Goal: Transaction & Acquisition: Purchase product/service

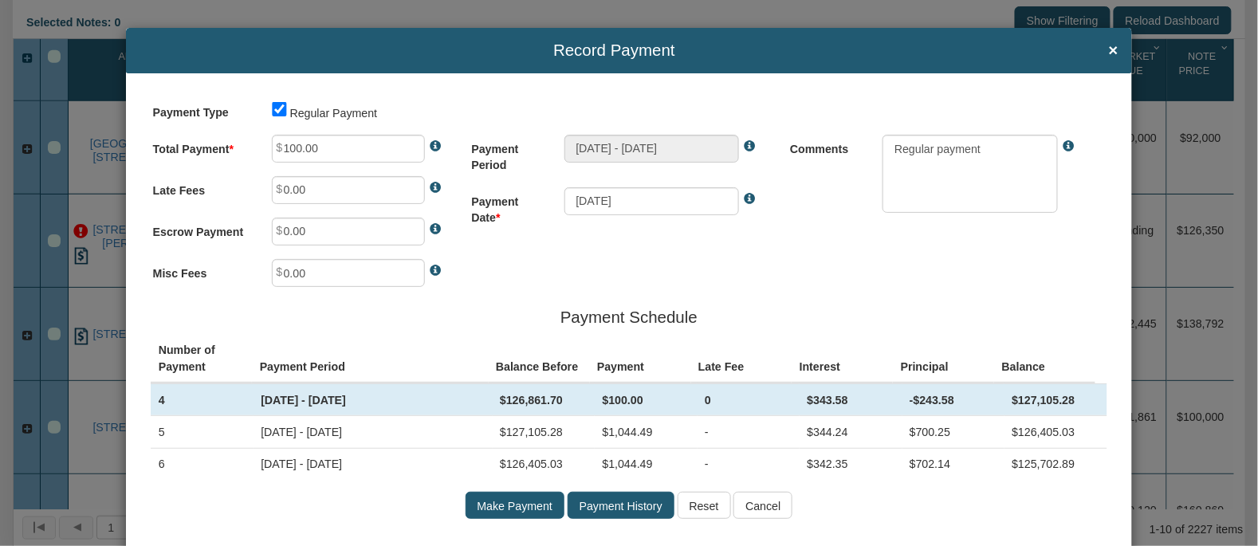
scroll to position [298, 0]
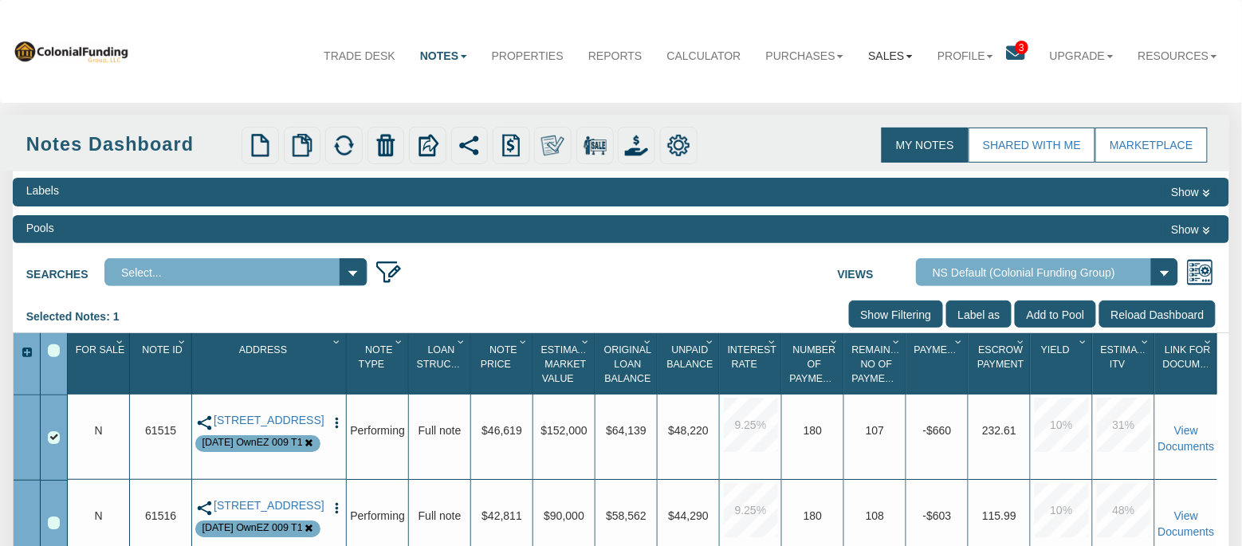
click at [907, 56] on b at bounding box center [910, 56] width 6 height 3
click at [801, 90] on link "Offers" at bounding box center [853, 92] width 144 height 22
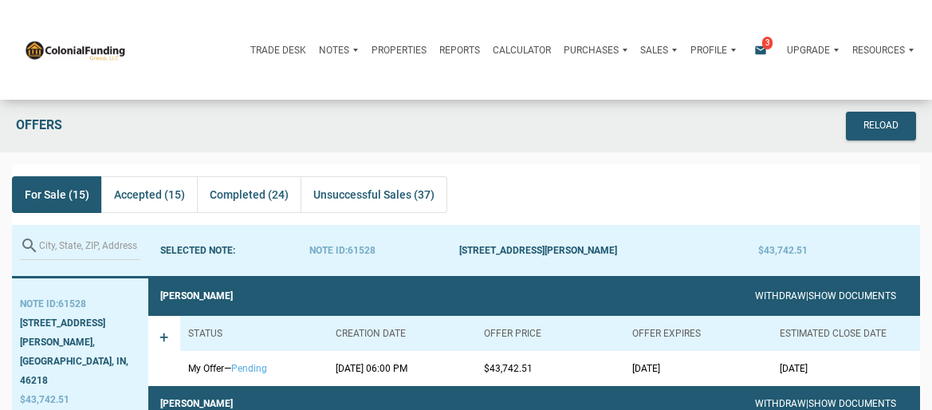
click at [43, 197] on span "For Sale (15)" at bounding box center [57, 194] width 65 height 19
click at [384, 197] on span "Unsuccessful Sales (37)" at bounding box center [373, 194] width 121 height 19
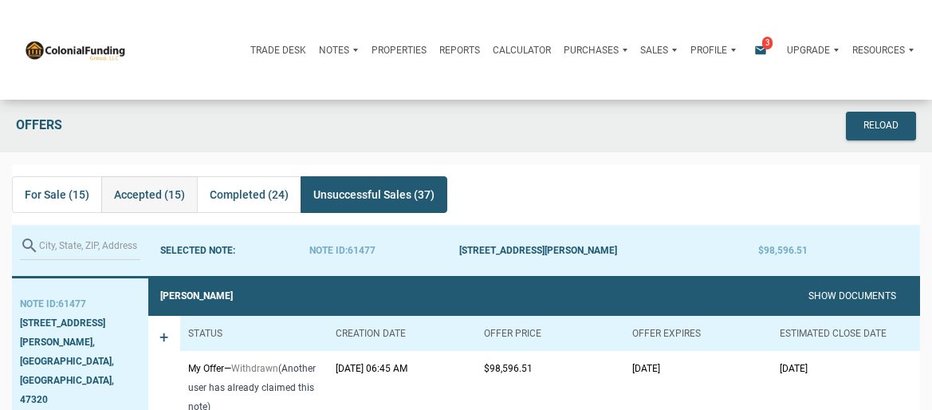
click at [157, 197] on span "Accepted (15)" at bounding box center [149, 194] width 71 height 19
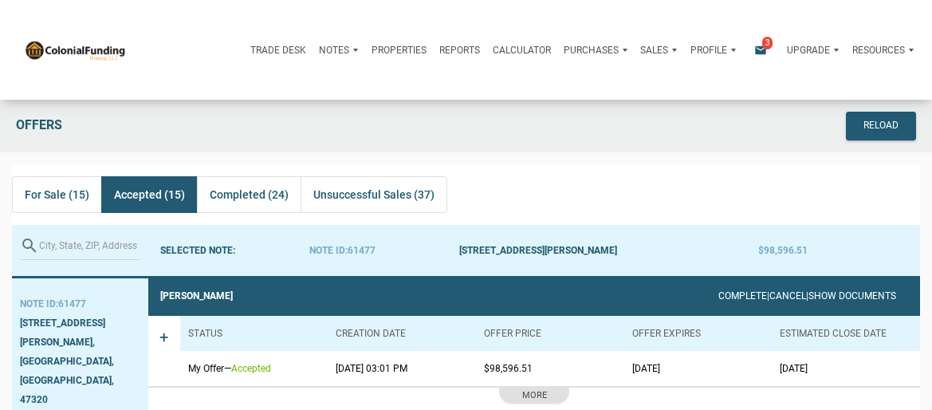
drag, startPoint x: 332, startPoint y: 372, endPoint x: 428, endPoint y: 372, distance: 95.7
click at [428, 372] on td "08/11/2025 03:01 PM" at bounding box center [402, 368] width 148 height 35
click at [49, 197] on span "For Sale (15)" at bounding box center [57, 194] width 65 height 19
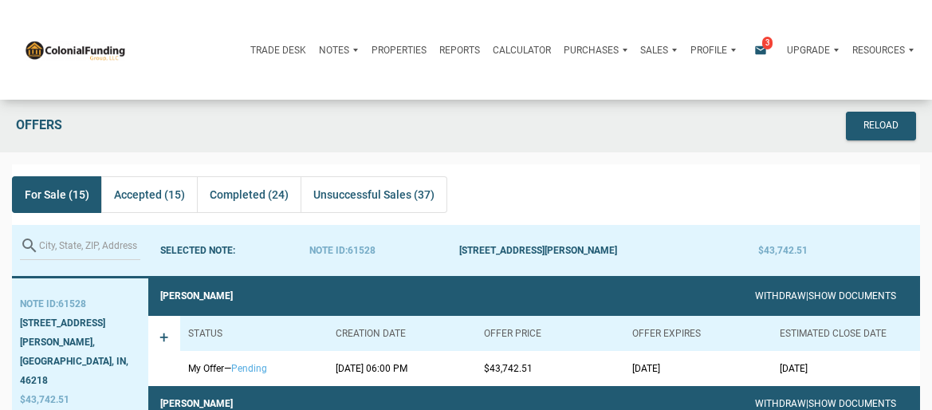
click at [41, 198] on span "For Sale (15)" at bounding box center [57, 194] width 65 height 19
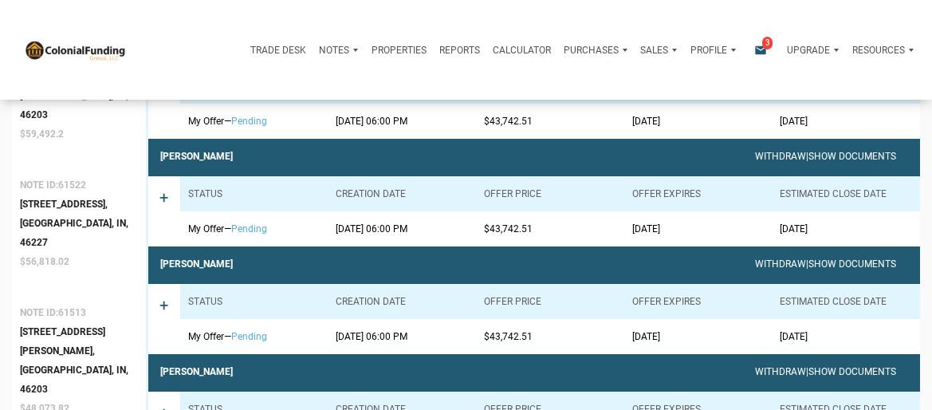
scroll to position [1355, 0]
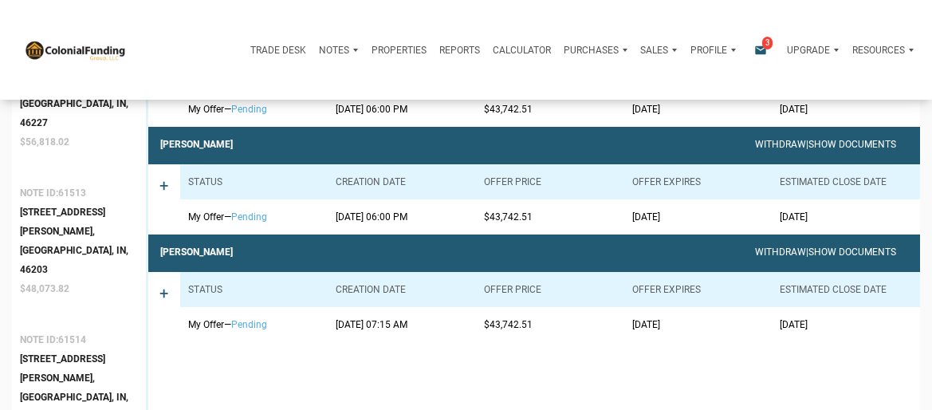
drag, startPoint x: 337, startPoint y: 325, endPoint x: 428, endPoint y: 327, distance: 90.9
click at [428, 327] on td "08/17/2025 07:15 AM" at bounding box center [402, 324] width 148 height 35
drag, startPoint x: 325, startPoint y: 218, endPoint x: 429, endPoint y: 218, distance: 103.7
click at [429, 218] on tr "My Offer — pending 08/15/2025 06:00 PM $43,742.51 08/18/2025 09/29/2025" at bounding box center [550, 216] width 740 height 35
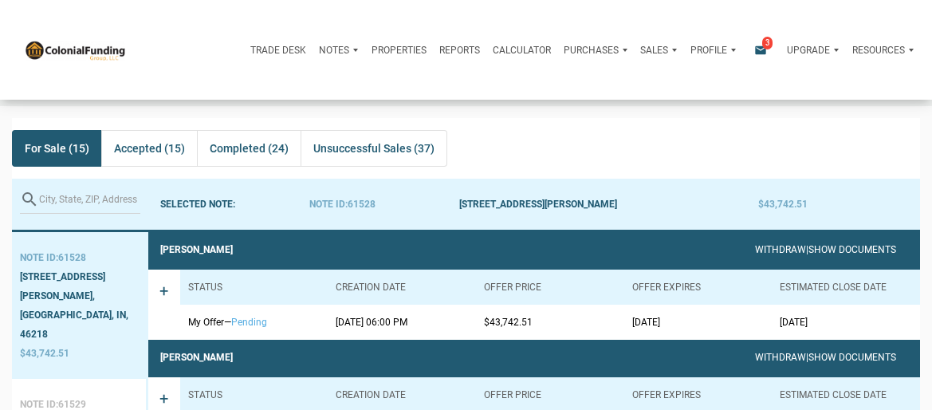
scroll to position [0, 0]
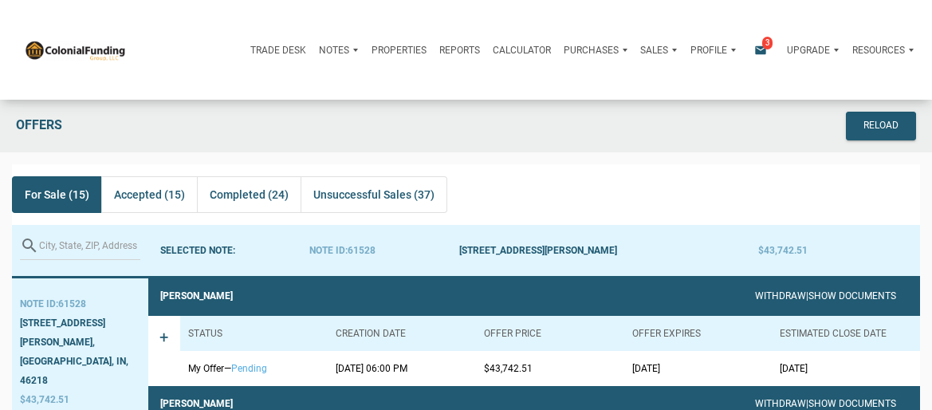
click at [762, 49] on icon "email" at bounding box center [760, 50] width 19 height 13
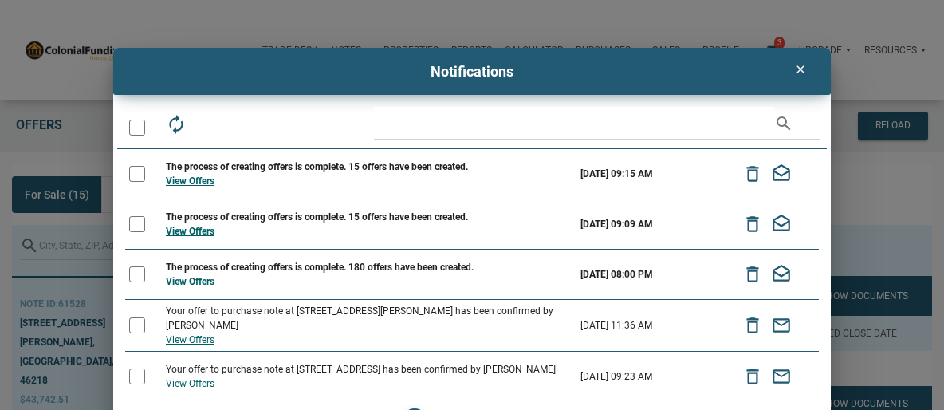
click at [797, 71] on icon "clear" at bounding box center [800, 69] width 19 height 13
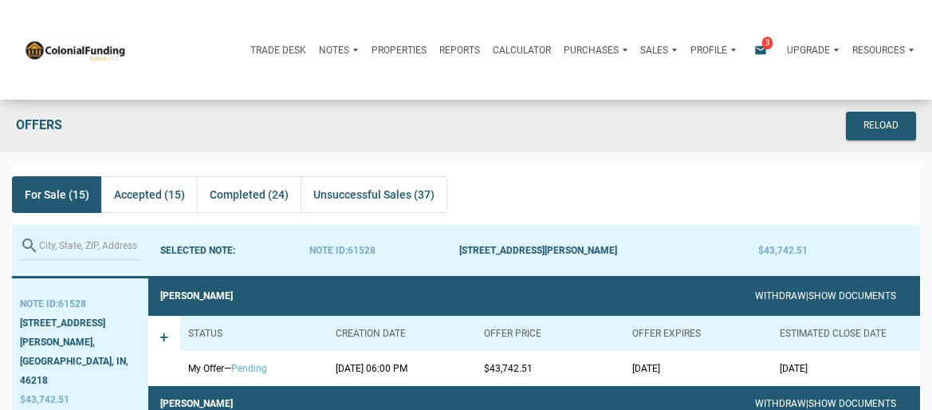
click at [349, 52] on div "Notes" at bounding box center [339, 50] width 52 height 38
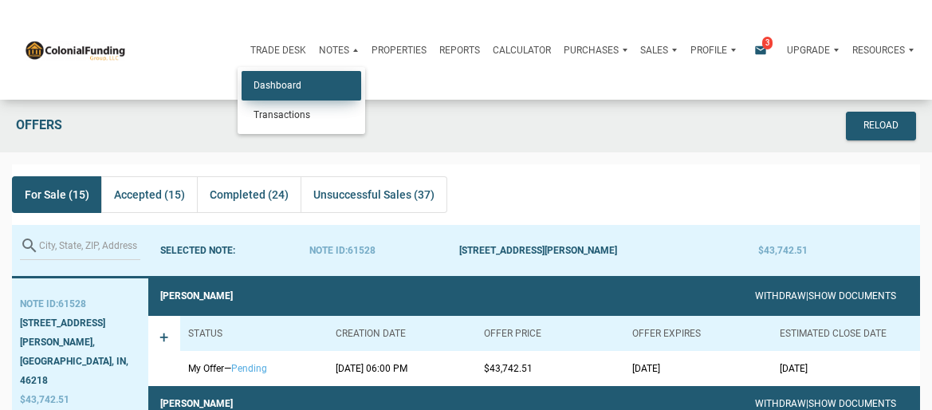
click at [289, 83] on link "Dashboard" at bounding box center [302, 86] width 120 height 30
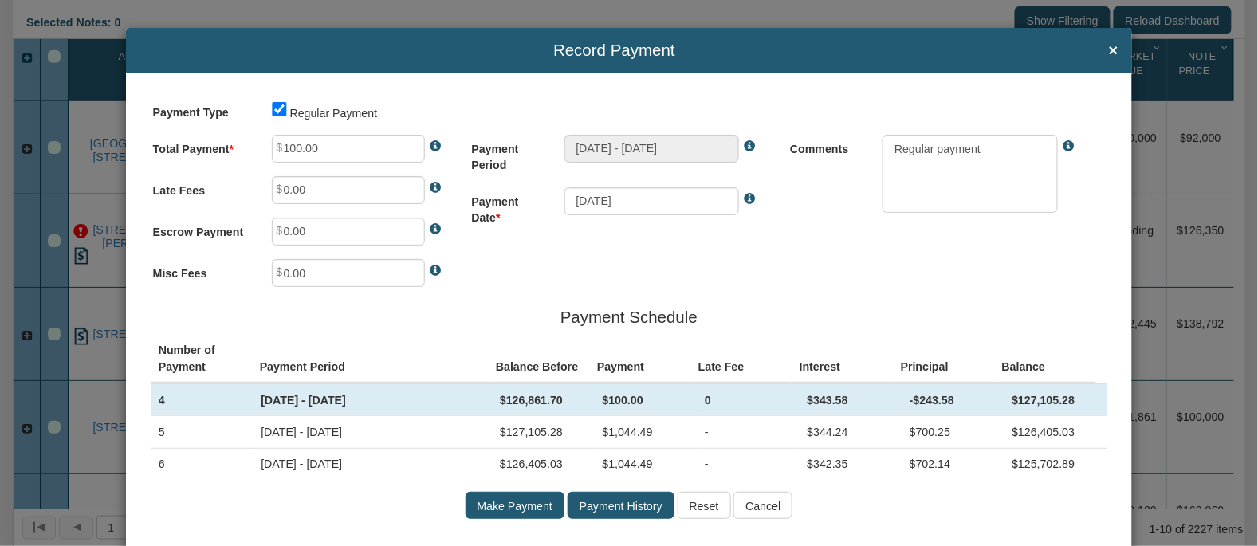
scroll to position [298, 0]
click at [1109, 49] on span "×" at bounding box center [1114, 50] width 10 height 18
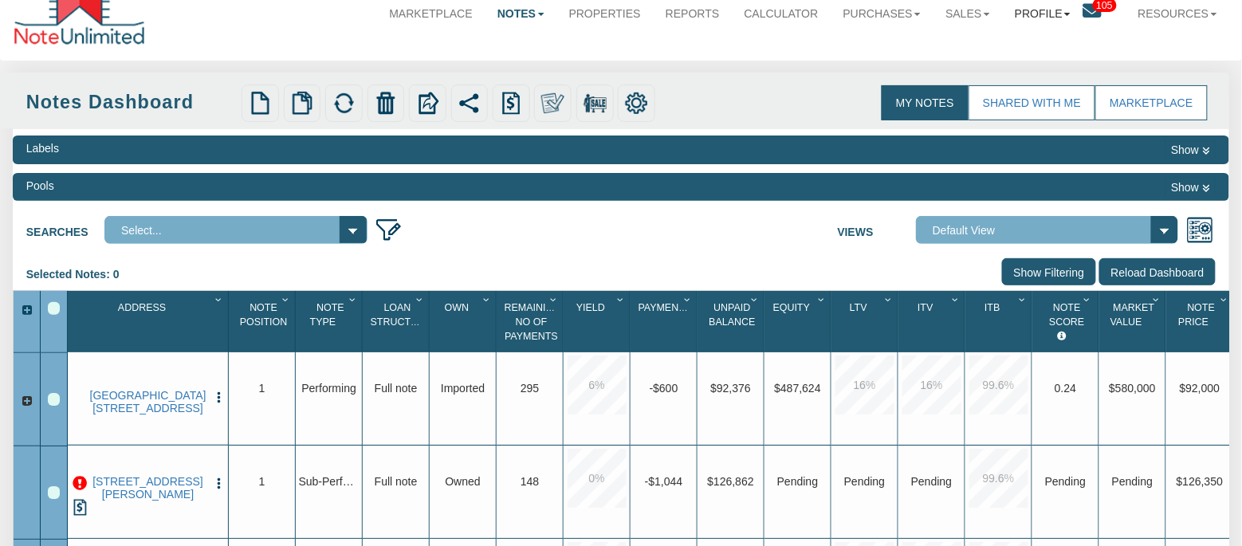
scroll to position [0, 0]
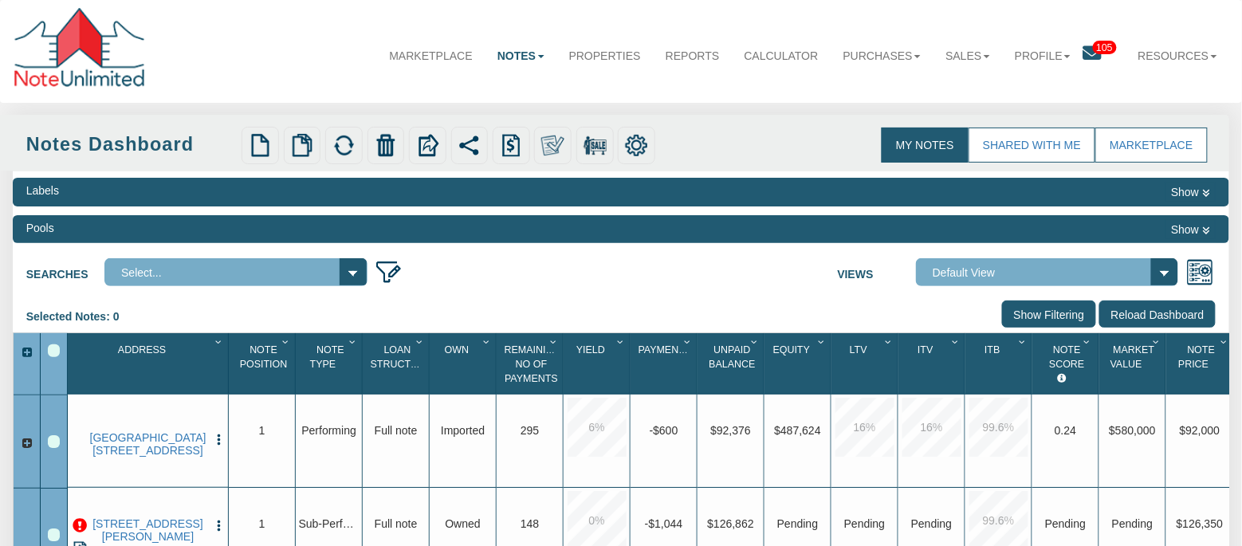
click at [1089, 53] on icon at bounding box center [1093, 53] width 18 height 18
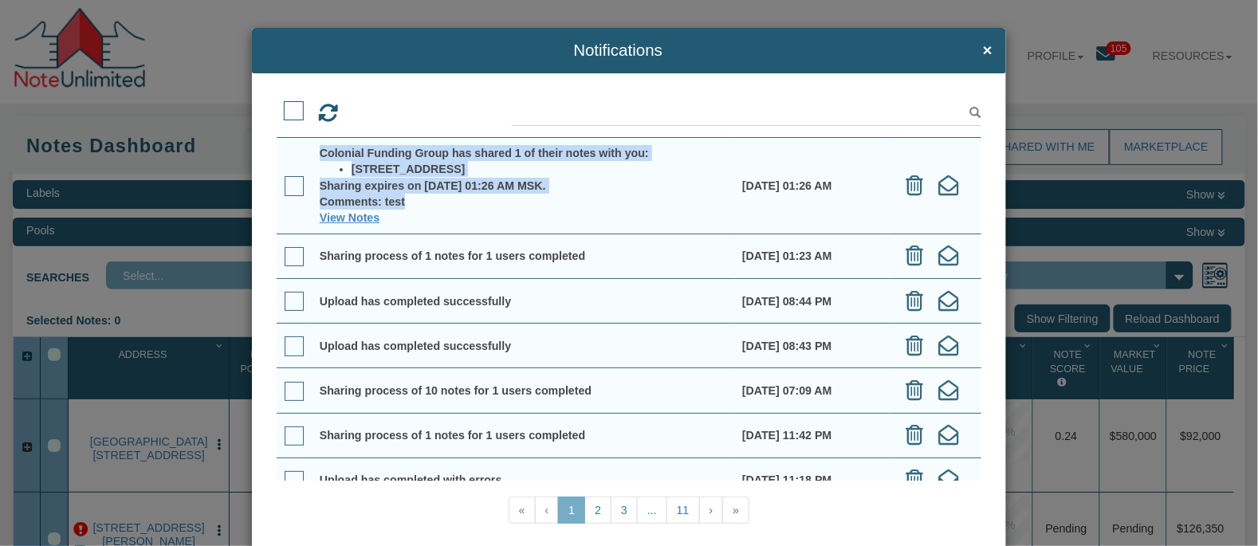
drag, startPoint x: 523, startPoint y: 209, endPoint x: 271, endPoint y: 144, distance: 260.3
click at [271, 144] on div at bounding box center [629, 313] width 755 height 480
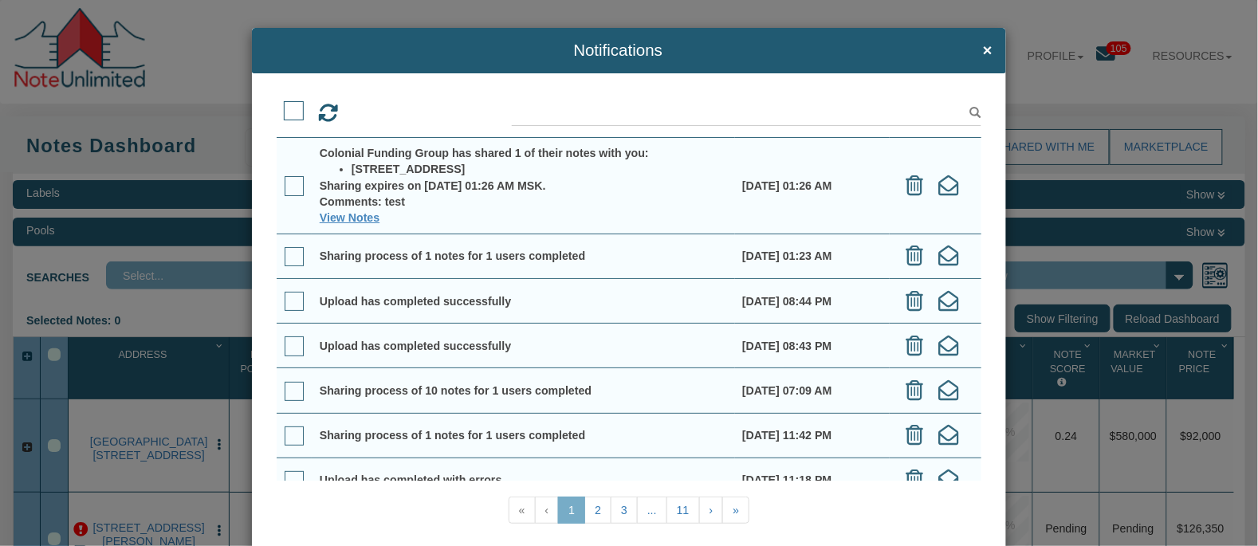
drag, startPoint x: 722, startPoint y: 185, endPoint x: 813, endPoint y: 176, distance: 92.1
click at [813, 176] on td "08/15/2025 01:26 AM" at bounding box center [812, 185] width 155 height 96
click at [332, 218] on link "View Notes" at bounding box center [350, 217] width 60 height 13
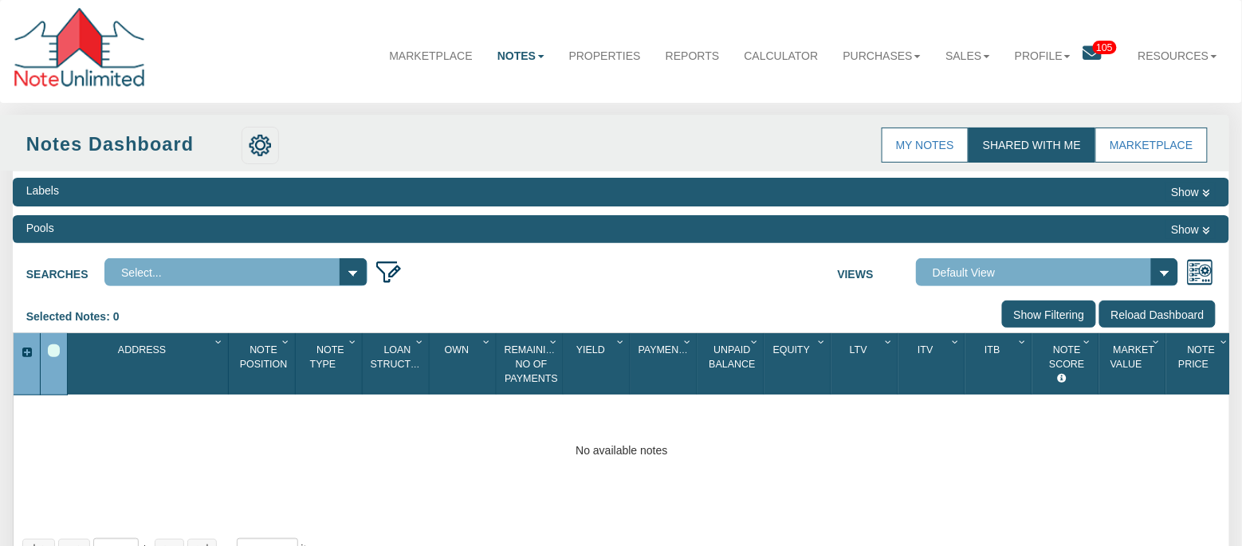
click at [1043, 142] on link "Shared with Me" at bounding box center [1032, 146] width 127 height 36
click at [1088, 53] on icon at bounding box center [1093, 53] width 18 height 18
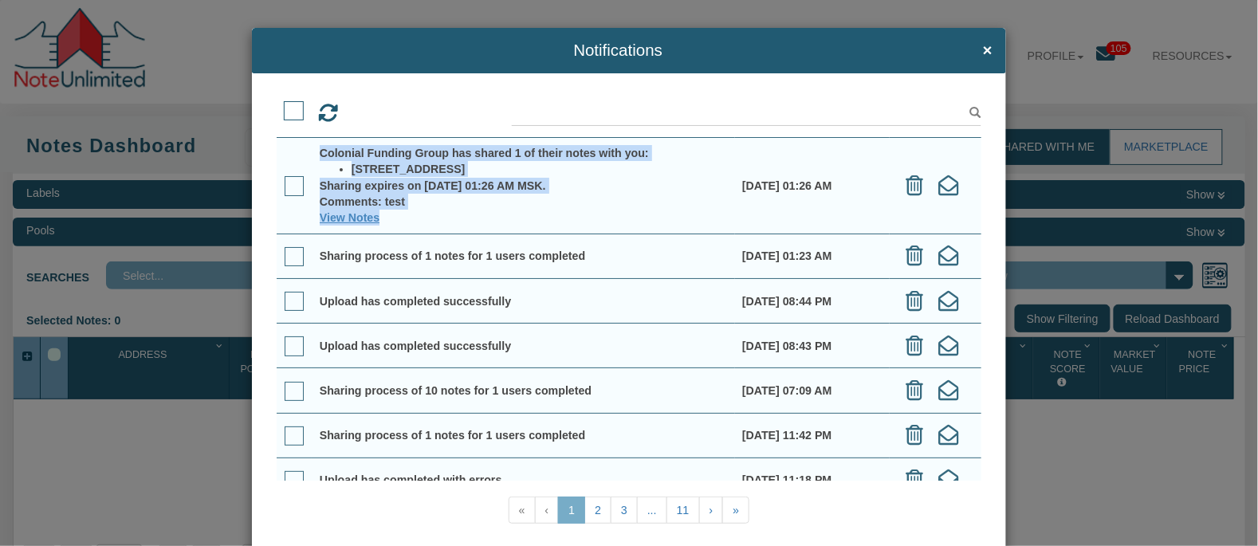
drag, startPoint x: 416, startPoint y: 214, endPoint x: 294, endPoint y: 139, distance: 143.2
click at [294, 139] on tr "Colonial Funding Group has shared 1 of their notes with you: 1170 North Concord…" at bounding box center [629, 185] width 705 height 96
click at [387, 205] on div "Comments: test" at bounding box center [523, 202] width 407 height 16
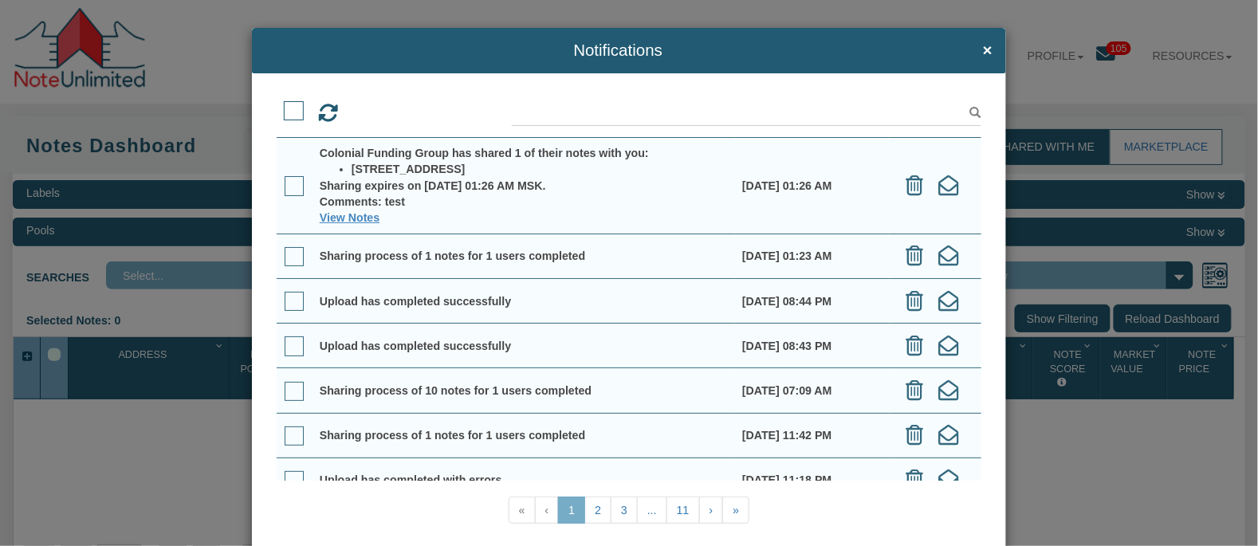
click at [387, 205] on div "Comments: test" at bounding box center [523, 202] width 407 height 16
drag, startPoint x: 718, startPoint y: 187, endPoint x: 837, endPoint y: 186, distance: 119.6
click at [837, 186] on td "08/15/2025 01:26 AM" at bounding box center [812, 185] width 155 height 96
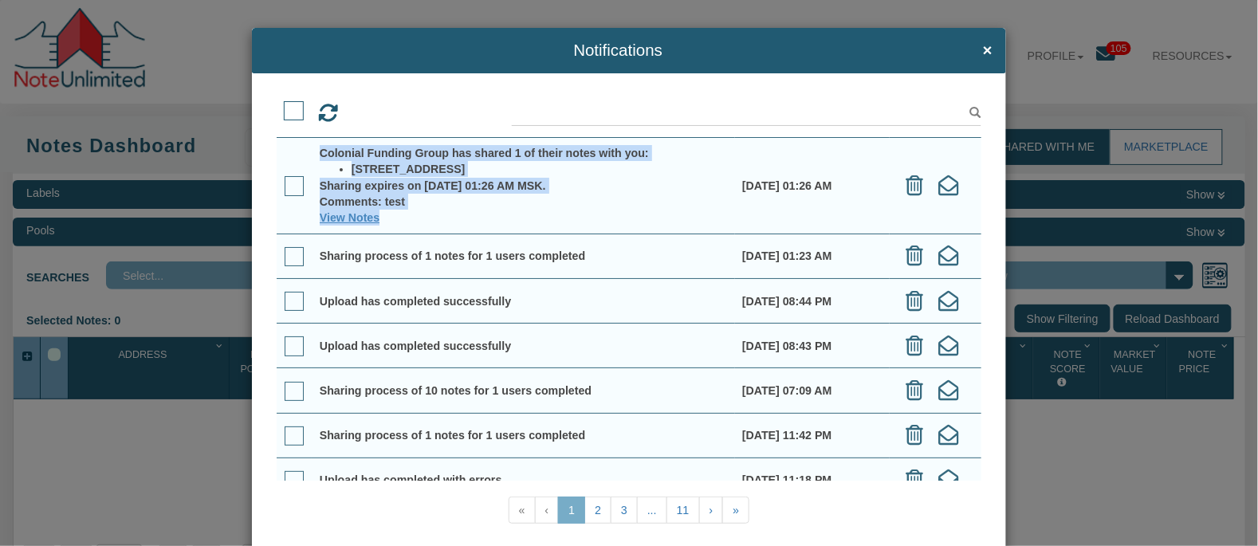
drag, startPoint x: 459, startPoint y: 211, endPoint x: 309, endPoint y: 147, distance: 163.2
click at [312, 147] on td "Colonial Funding Group has shared 1 of their notes with you: 1170 North Concord…" at bounding box center [523, 185] width 423 height 96
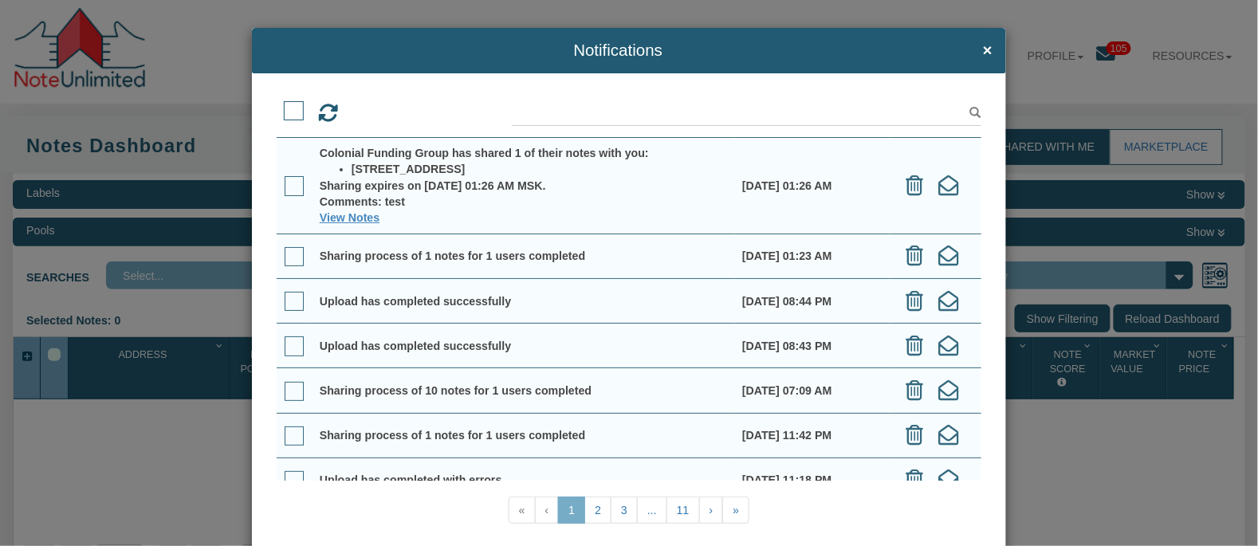
click at [5, 11] on div "Notifications ×" at bounding box center [629, 273] width 1258 height 546
click at [983, 46] on span "×" at bounding box center [988, 50] width 10 height 18
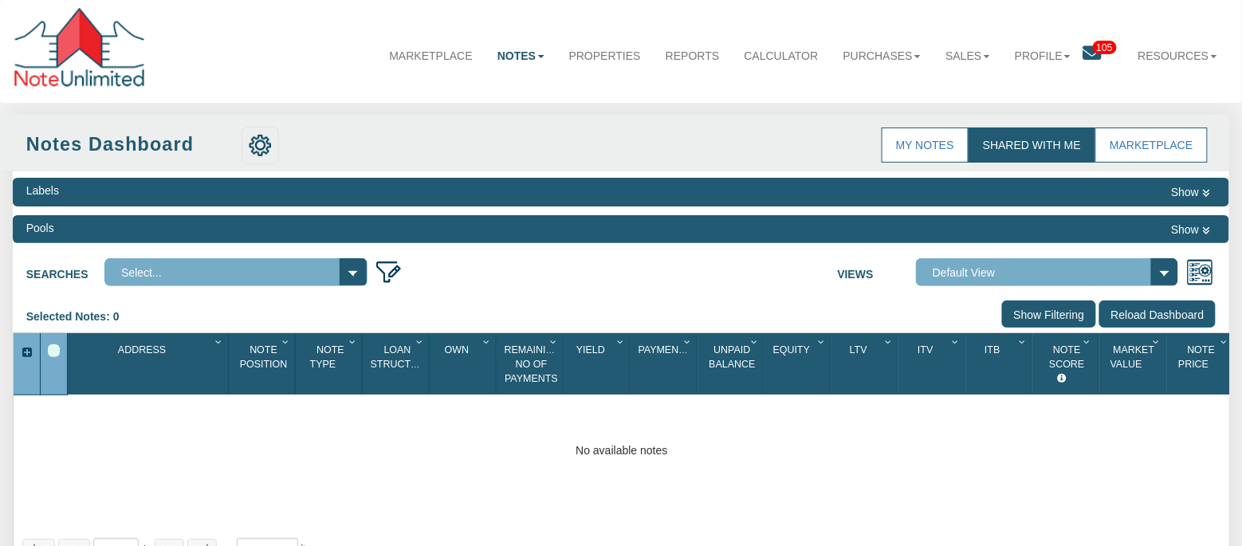
click at [1095, 45] on span "105" at bounding box center [1105, 48] width 24 height 14
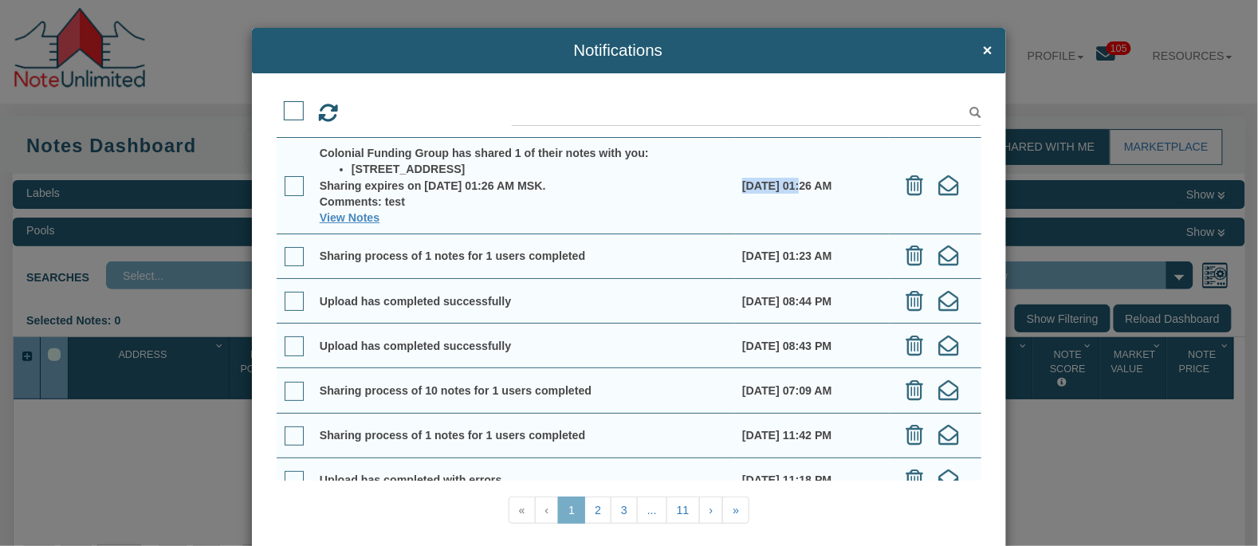
drag, startPoint x: 724, startPoint y: 183, endPoint x: 777, endPoint y: 186, distance: 52.7
click at [777, 186] on td "08/15/2025 01:26 AM" at bounding box center [812, 185] width 155 height 96
drag, startPoint x: 317, startPoint y: 151, endPoint x: 444, endPoint y: 151, distance: 126.8
click at [445, 151] on div "Colonial Funding Group has shared 1 of their notes with you:" at bounding box center [523, 153] width 407 height 16
copy div "Colonial Funding Group"
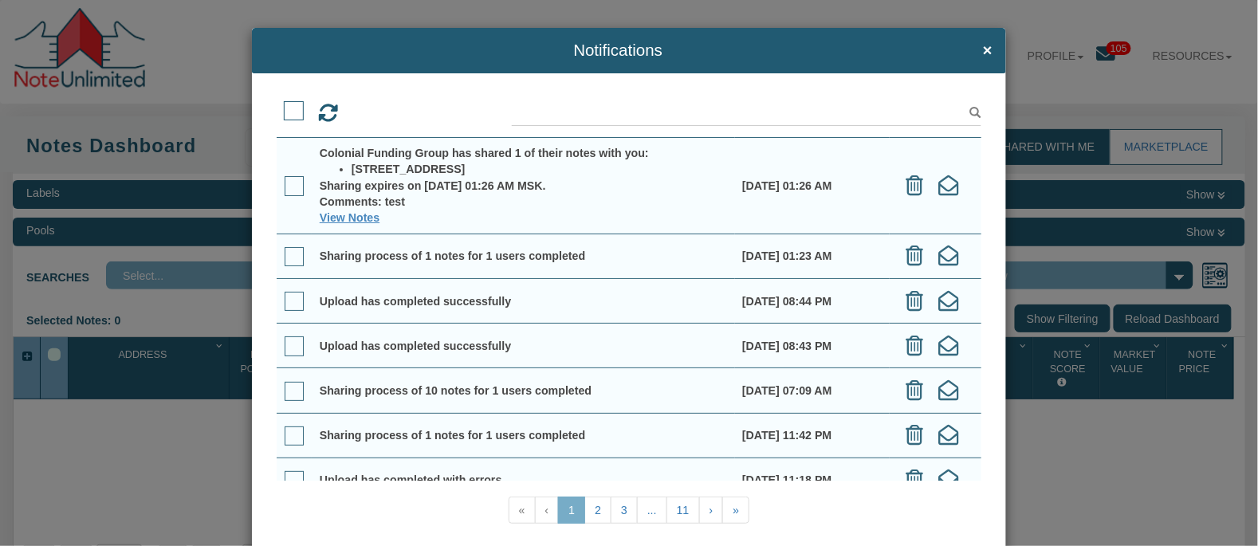
click at [179, 20] on div "Notifications ×" at bounding box center [629, 273] width 1258 height 546
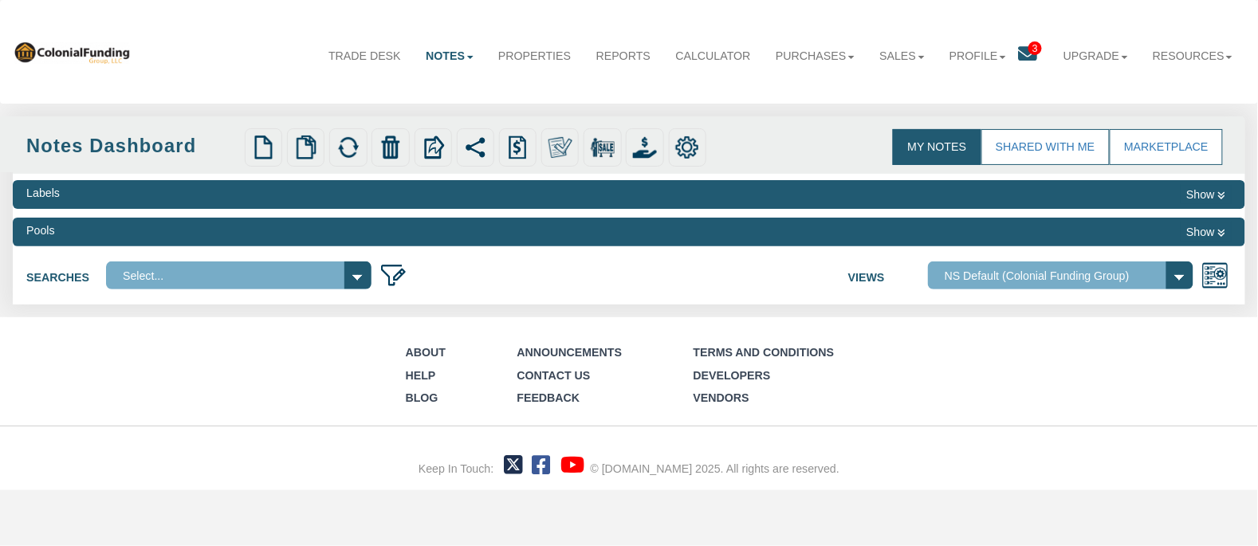
select select
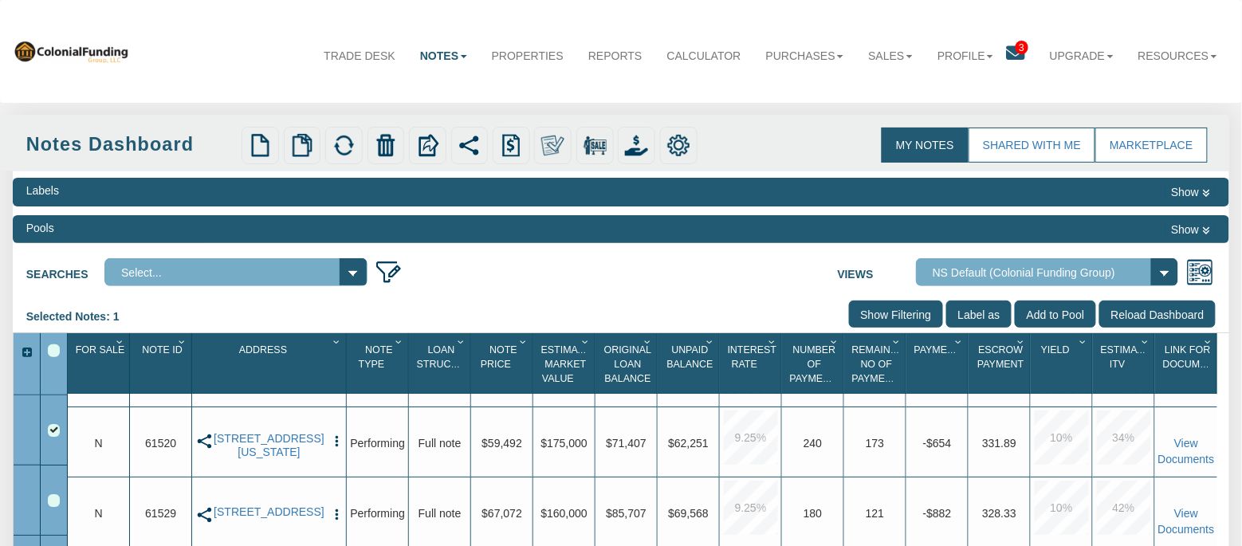
scroll to position [128, 0]
click at [335, 438] on img "button" at bounding box center [337, 442] width 14 height 14
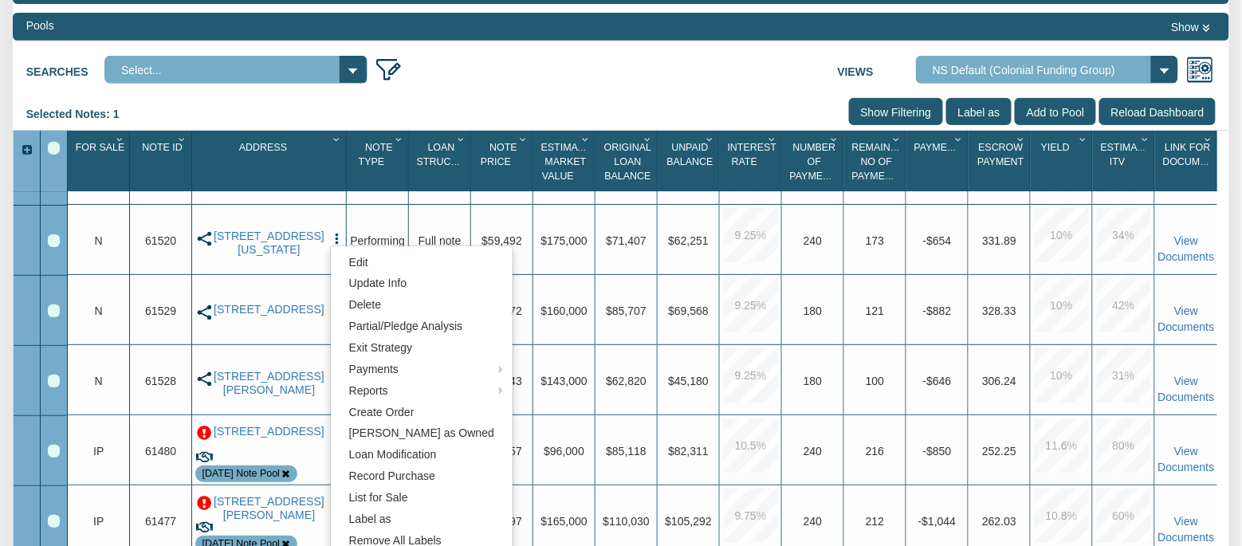
scroll to position [214, 0]
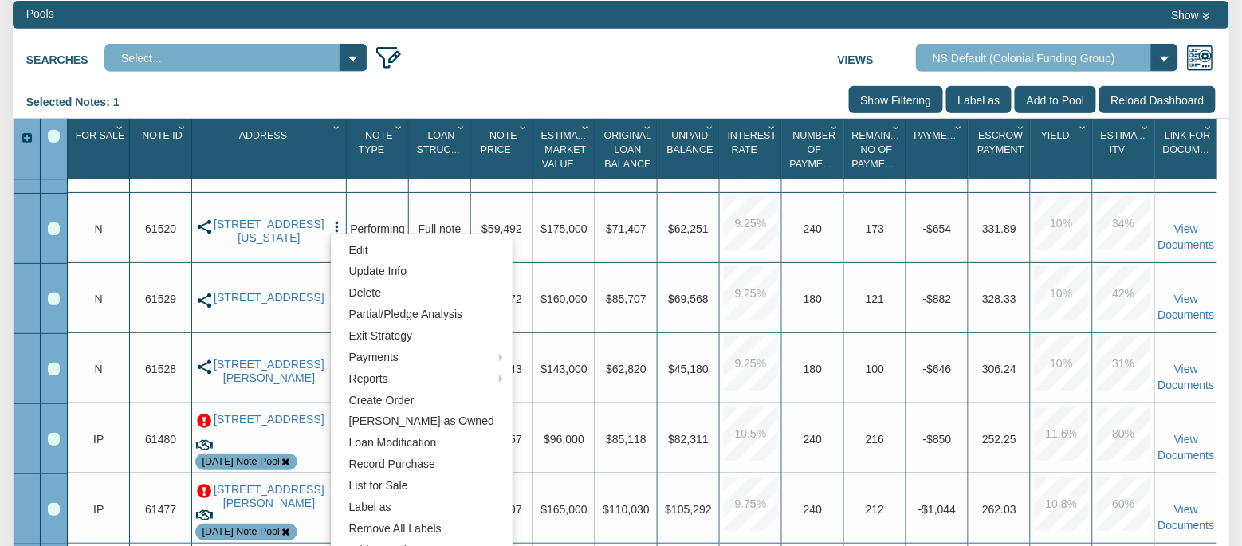
drag, startPoint x: 51, startPoint y: 234, endPoint x: 70, endPoint y: 239, distance: 19.9
click at [51, 234] on div "Row 3, Row Selection Checkbox" at bounding box center [54, 228] width 13 height 13
click at [55, 300] on div "Row 4, Row Selection Checkbox" at bounding box center [54, 299] width 13 height 13
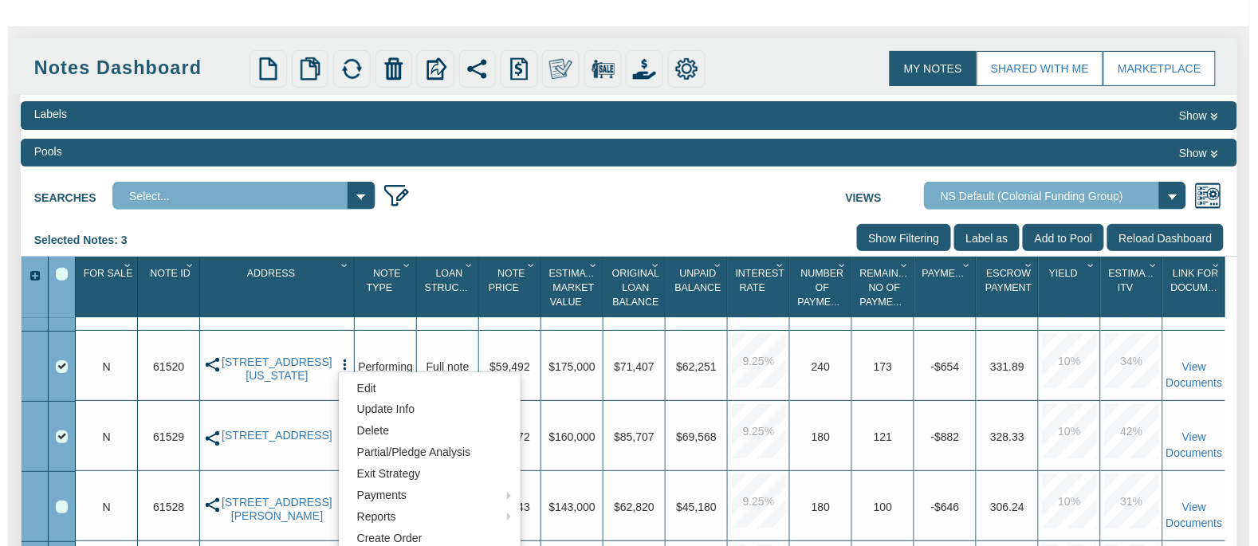
scroll to position [0, 0]
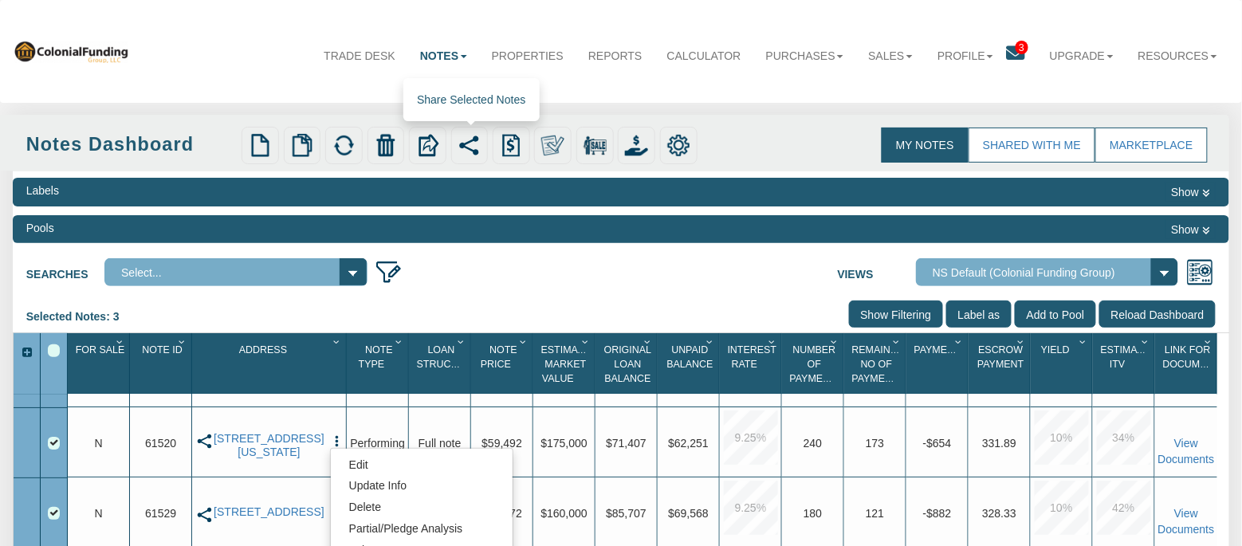
click at [481, 141] on img at bounding box center [469, 145] width 23 height 23
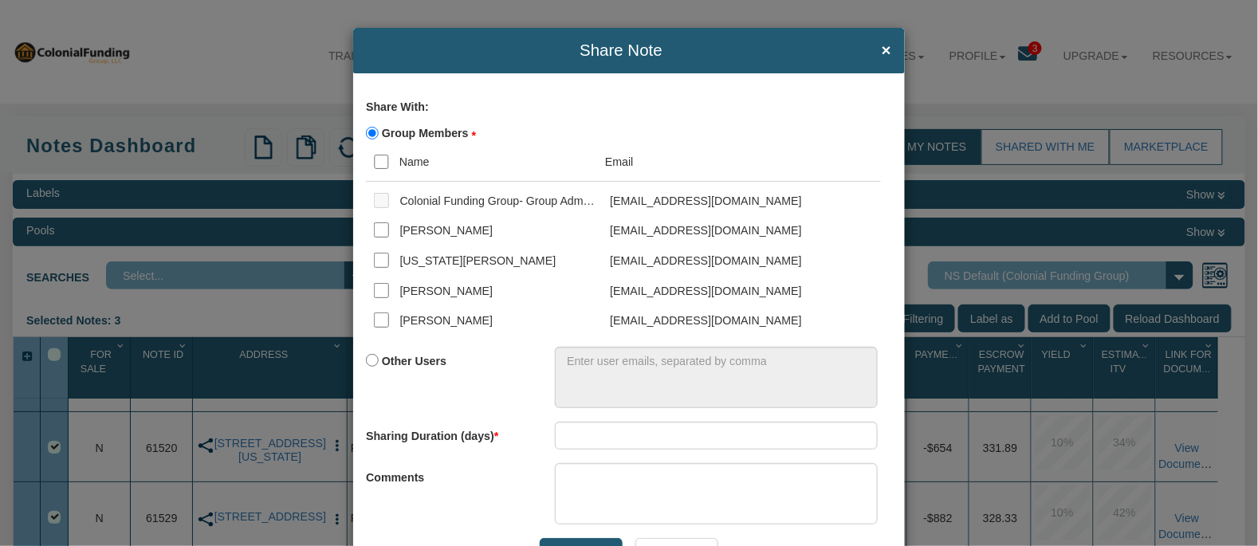
click at [366, 362] on input "Other Users" at bounding box center [372, 360] width 13 height 13
radio input "true"
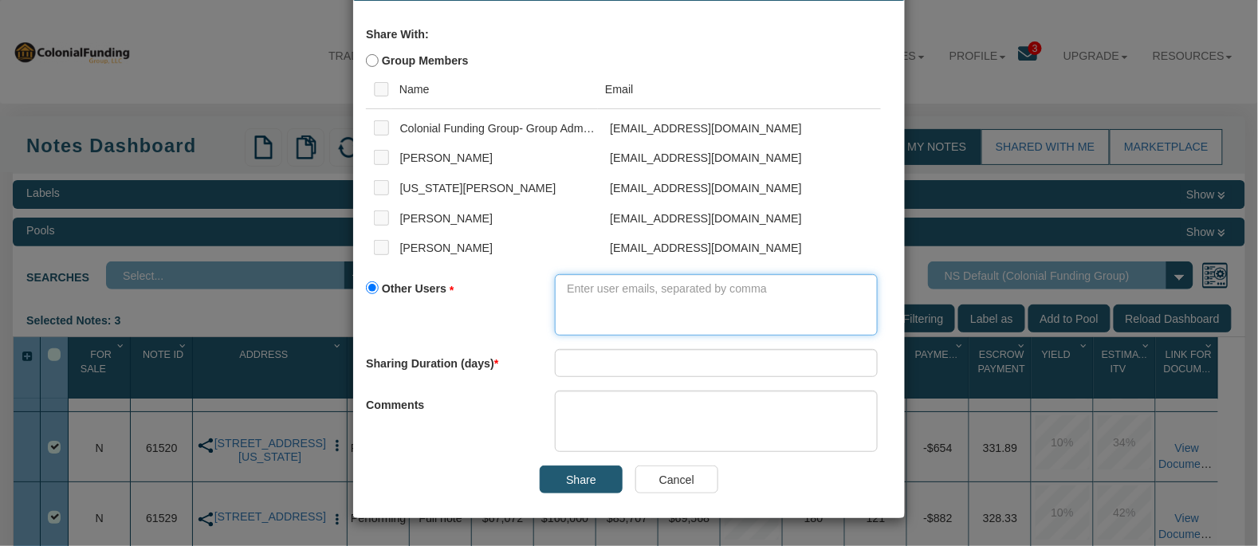
click at [617, 304] on textarea at bounding box center [716, 304] width 323 height 61
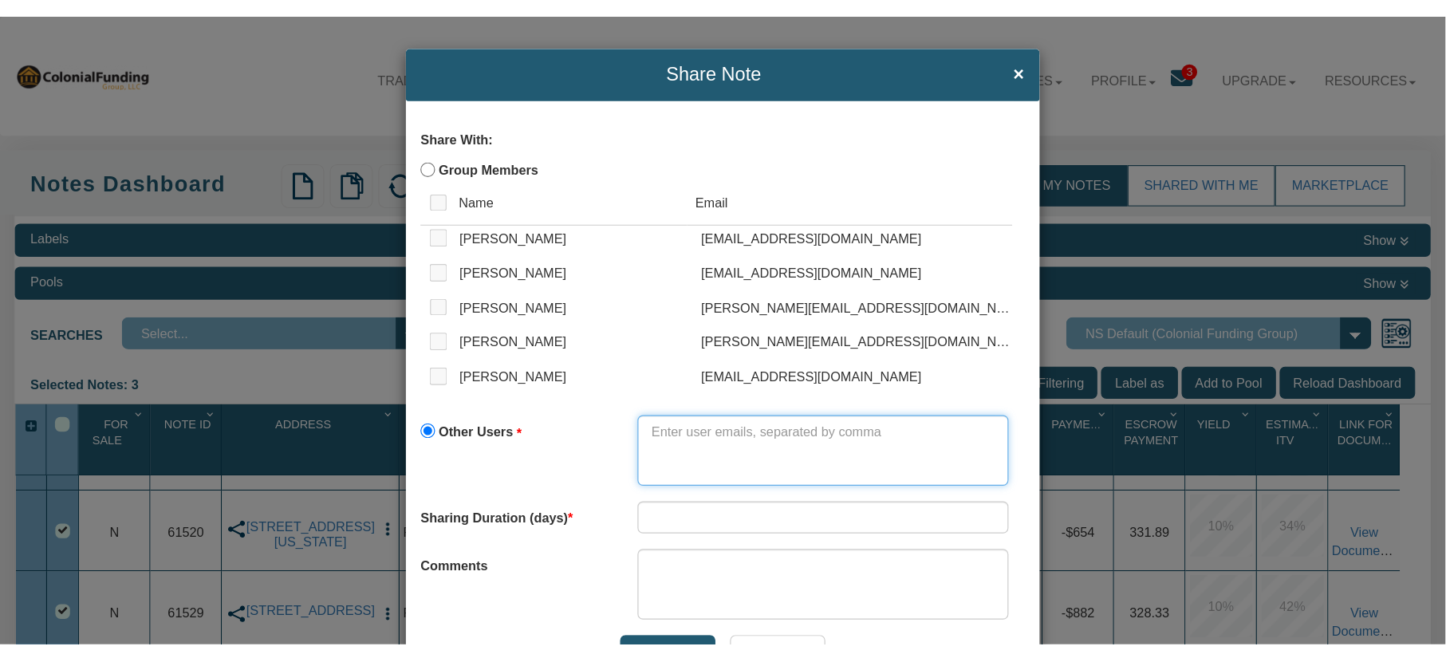
scroll to position [255, 0]
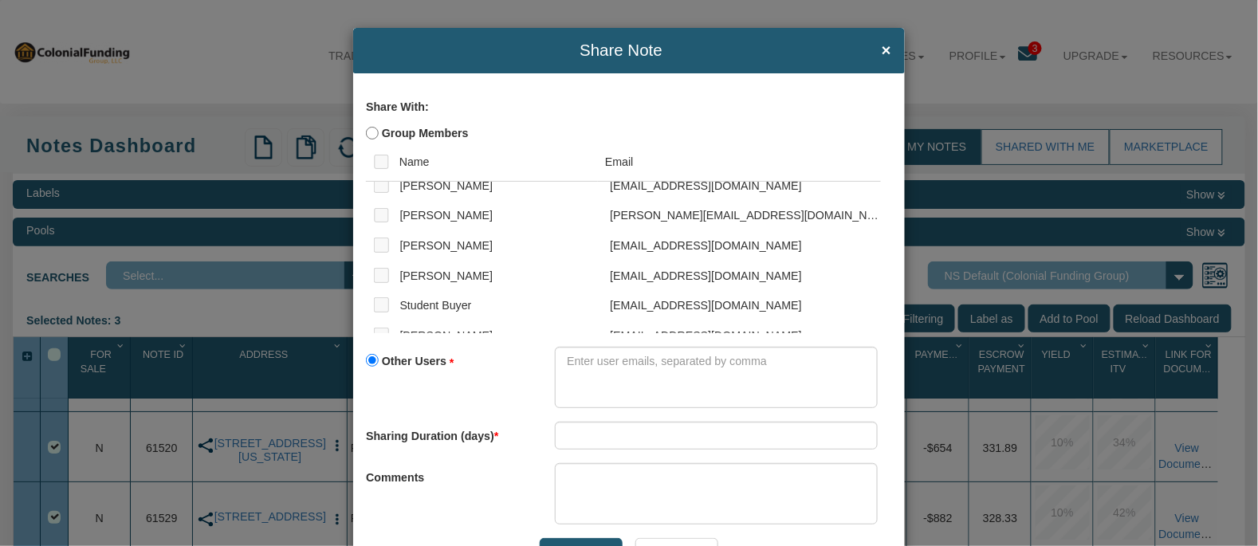
click at [366, 310] on td at bounding box center [379, 302] width 26 height 30
drag, startPoint x: 364, startPoint y: 134, endPoint x: 375, endPoint y: 269, distance: 135.2
click at [366, 134] on input "Group Members" at bounding box center [372, 133] width 13 height 13
radio input "true"
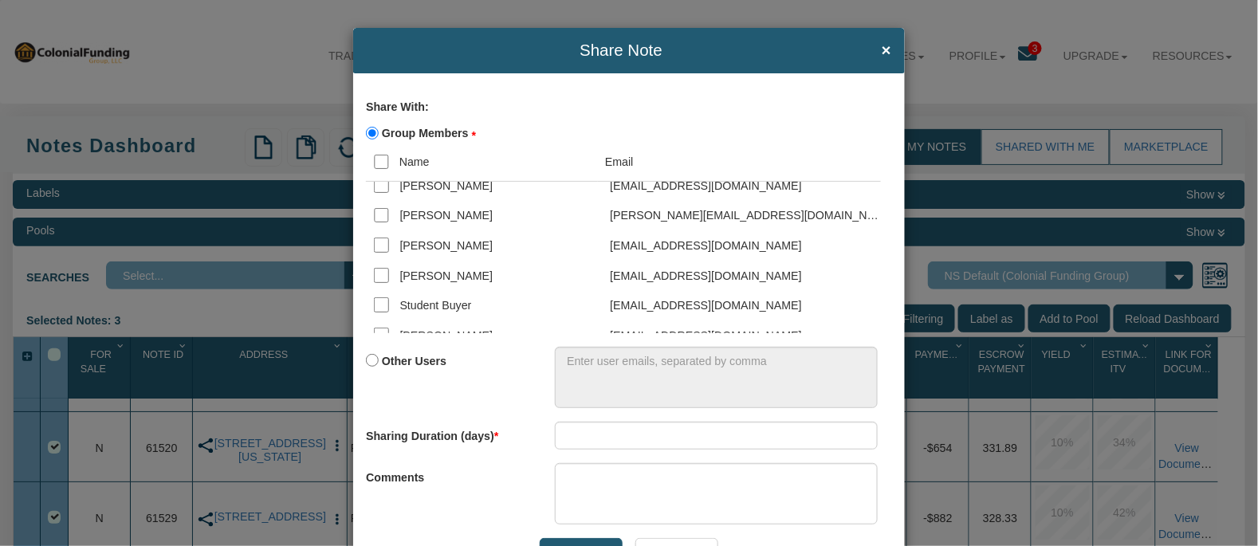
click at [374, 309] on input "checkbox" at bounding box center [381, 304] width 15 height 15
checkbox input "true"
click at [366, 364] on input "Other Users" at bounding box center [372, 360] width 13 height 13
radio input "true"
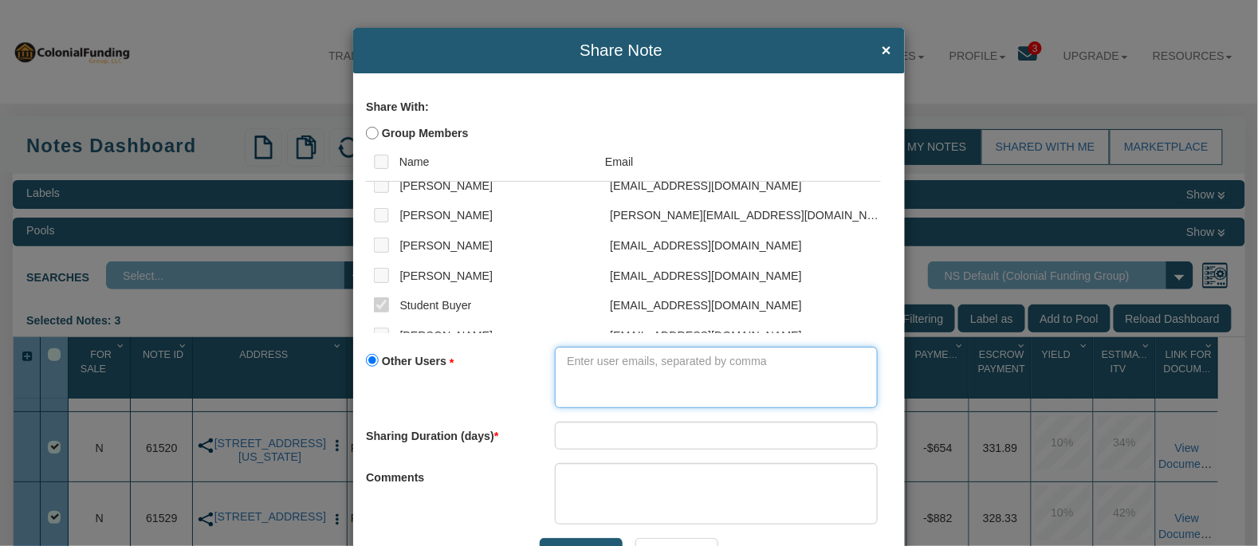
click at [588, 368] on textarea at bounding box center [716, 377] width 323 height 61
type textarea "v"
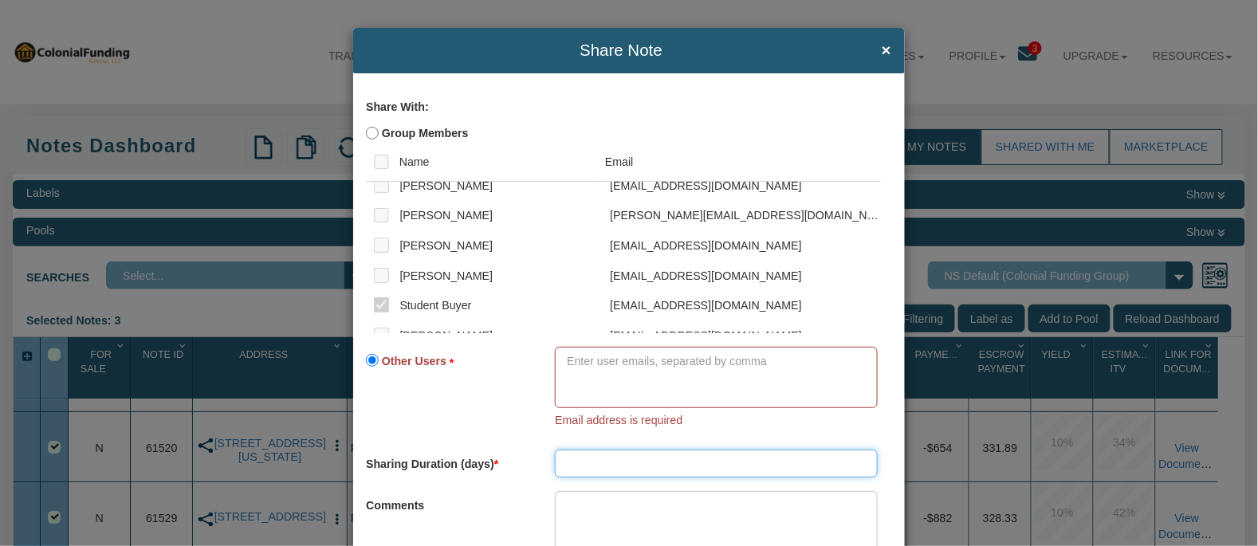
click at [595, 463] on input "number" at bounding box center [716, 464] width 323 height 28
type input "1"
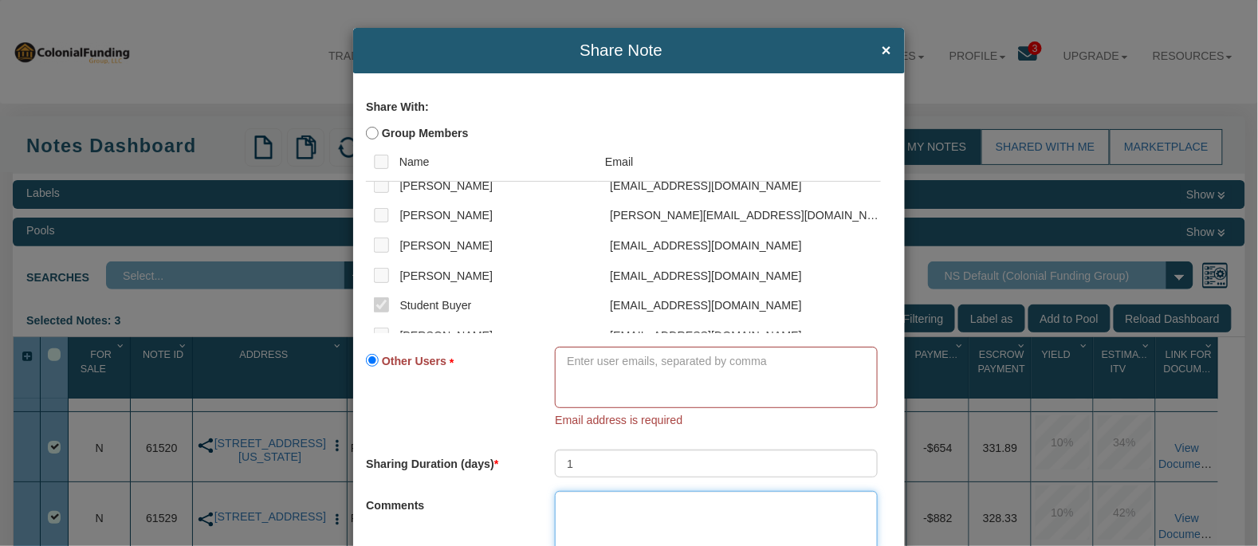
click at [600, 505] on textarea at bounding box center [716, 521] width 323 height 61
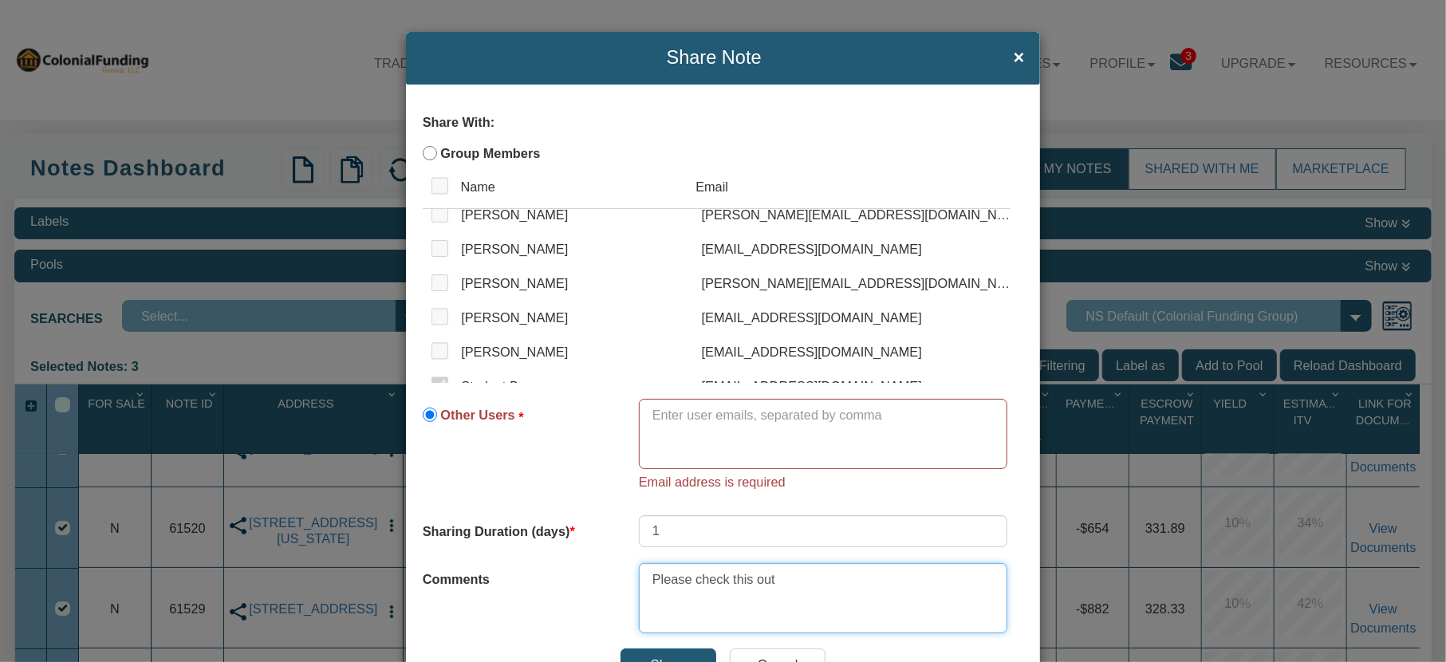
type textarea "Please check this out"
click at [423, 151] on input "Group Members" at bounding box center [430, 153] width 14 height 14
radio input "true"
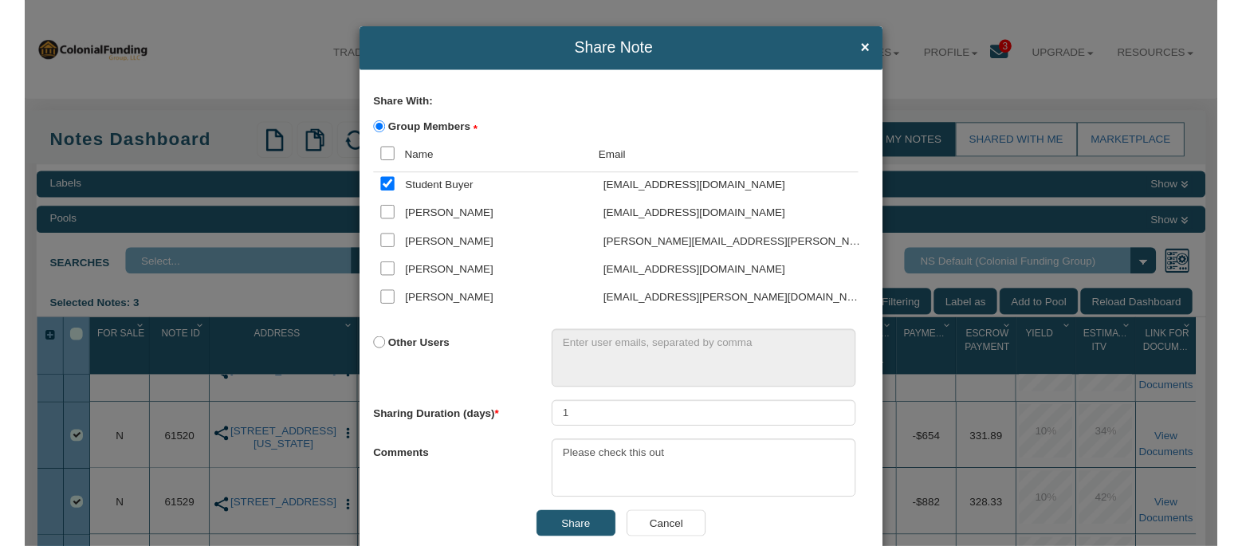
scroll to position [383, 0]
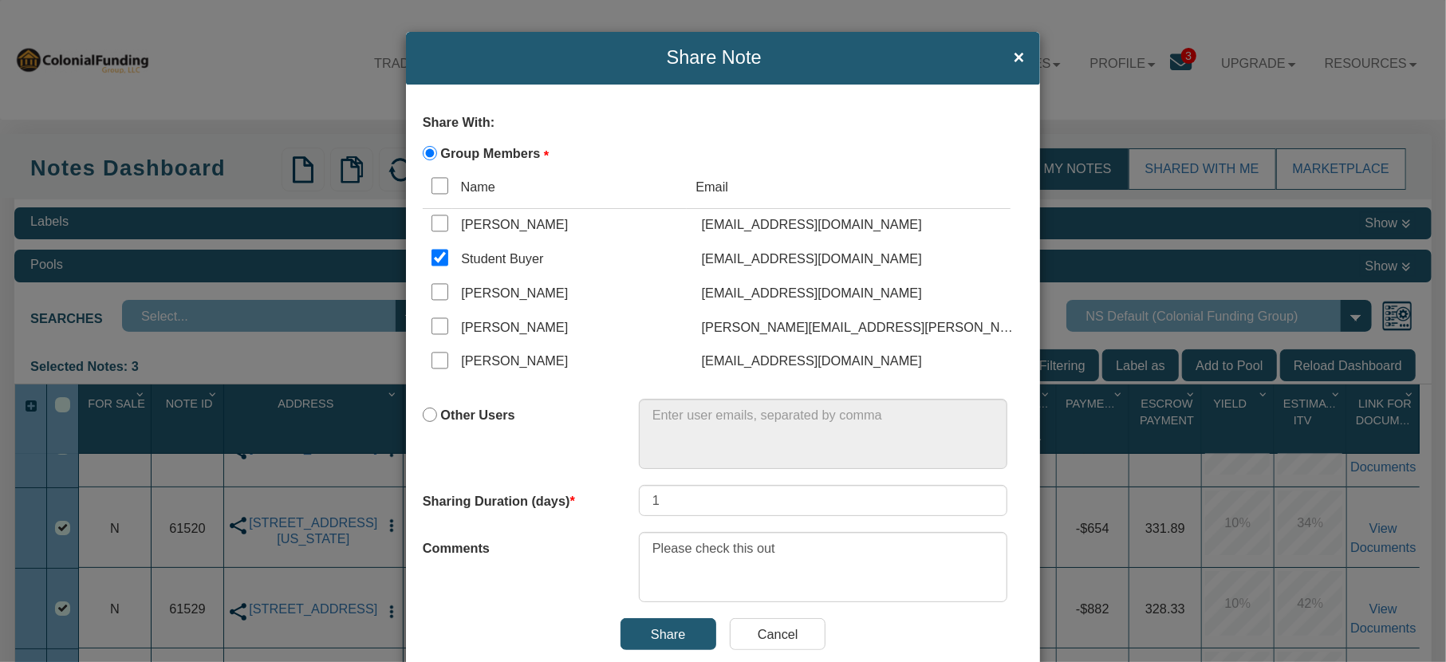
click at [668, 545] on input "Share" at bounding box center [668, 634] width 96 height 32
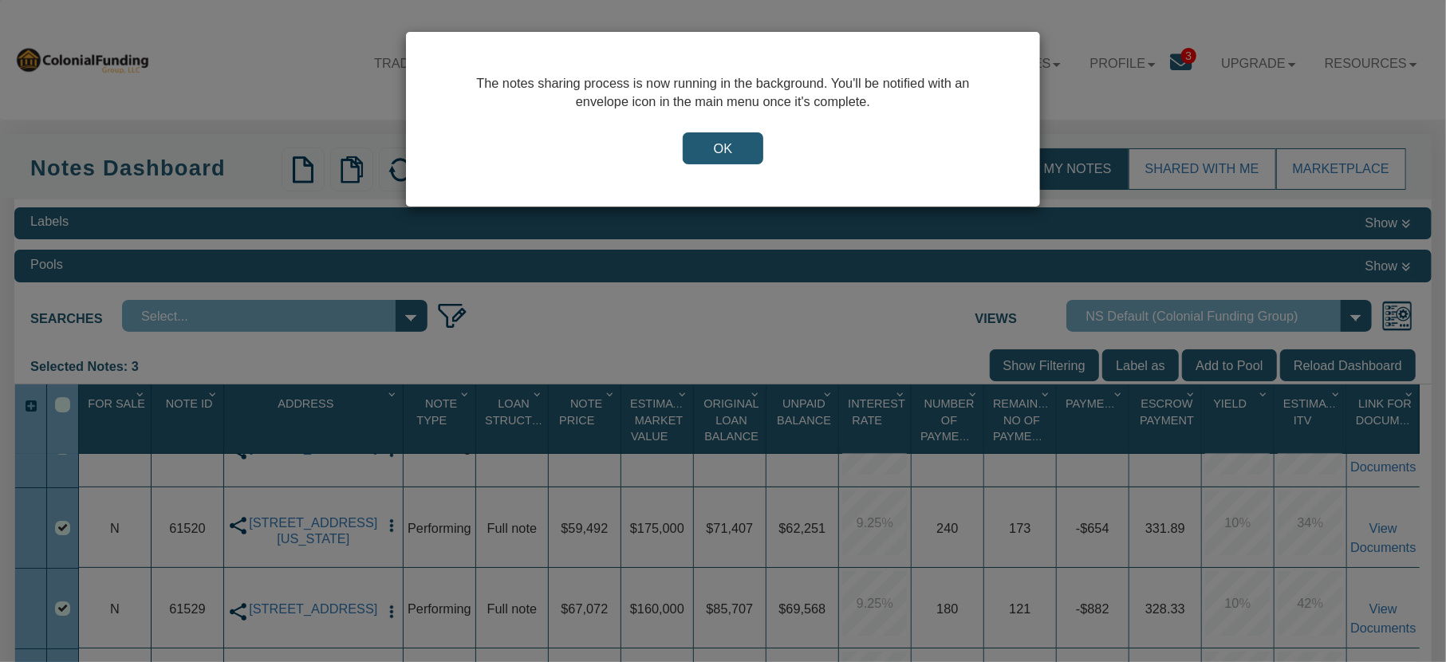
click at [721, 151] on input "OK" at bounding box center [723, 148] width 81 height 32
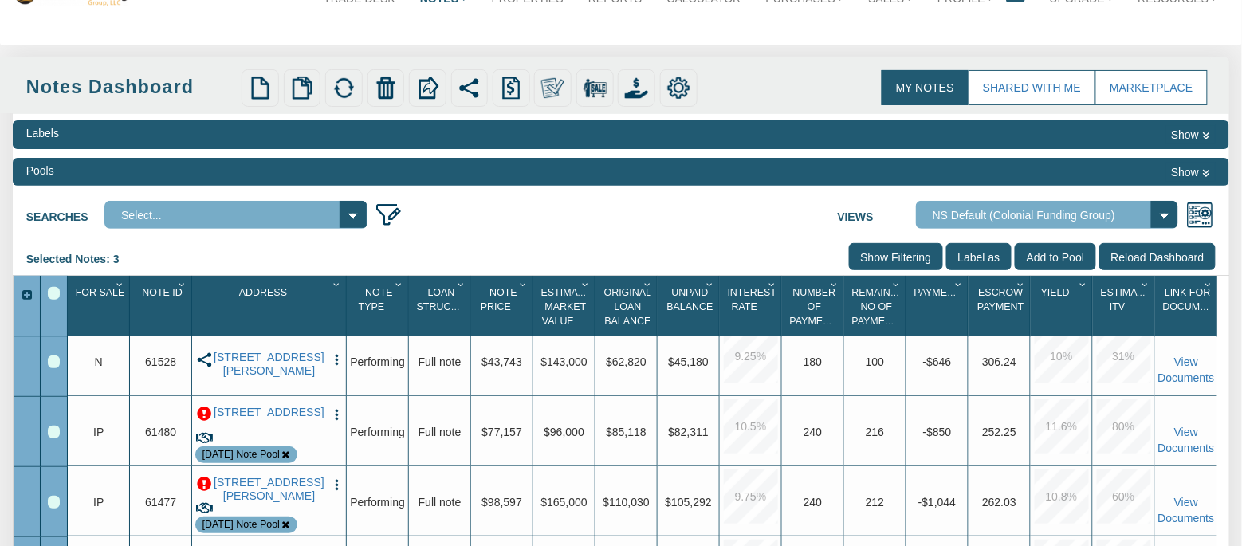
scroll to position [0, 0]
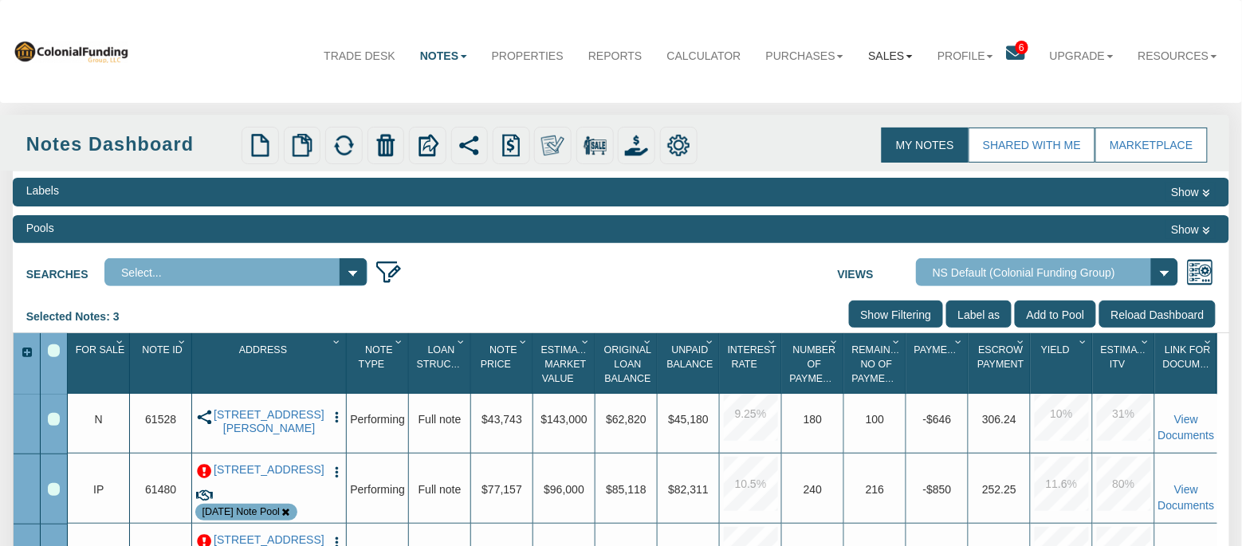
click at [907, 55] on b at bounding box center [910, 56] width 6 height 3
click at [804, 88] on link "Offers" at bounding box center [853, 92] width 144 height 22
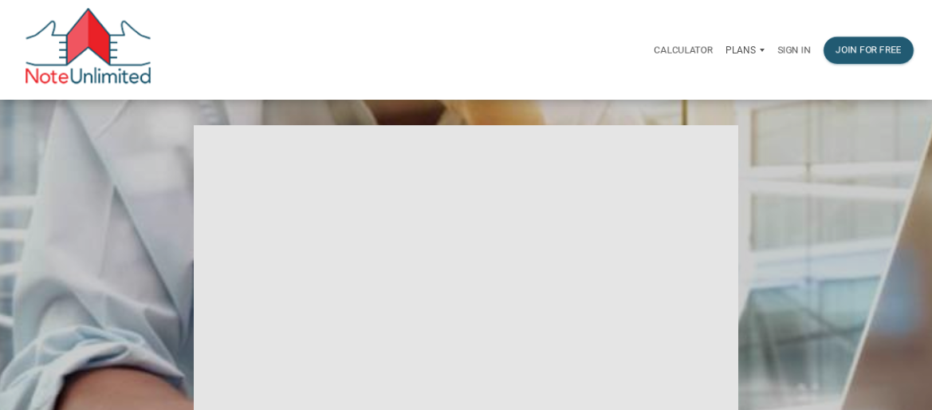
scroll to position [287, 0]
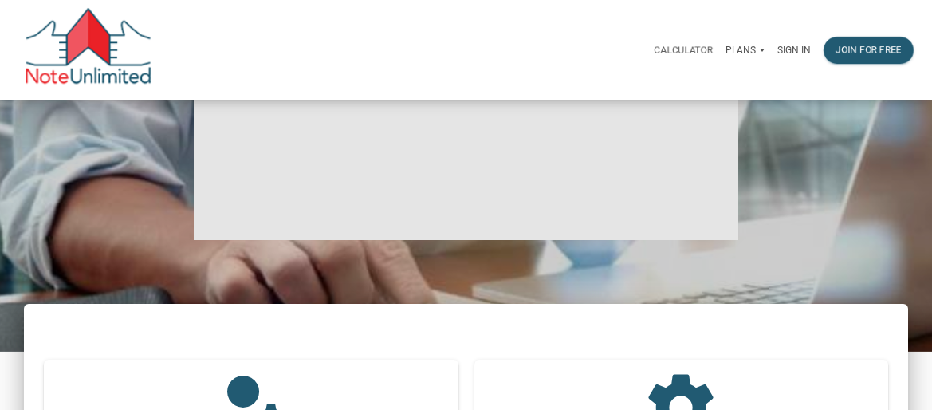
click at [795, 52] on p "Sign in" at bounding box center [793, 50] width 33 height 11
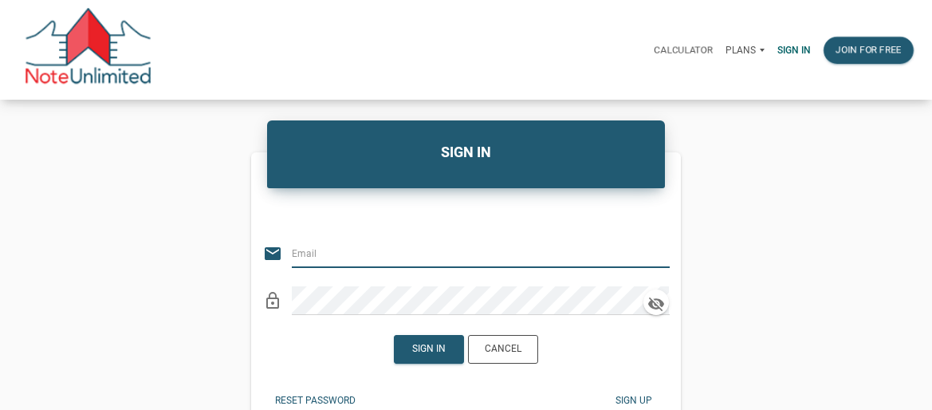
type input "[PERSON_NAME][EMAIL_ADDRESS][DOMAIN_NAME]"
click at [663, 248] on icon "clear" at bounding box center [659, 253] width 19 height 19
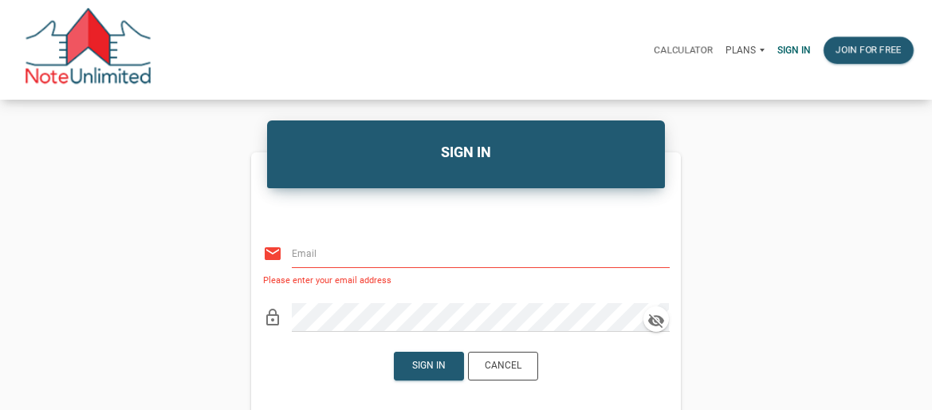
click at [540, 258] on input "email" at bounding box center [471, 253] width 359 height 29
type input "[EMAIL_ADDRESS][DOMAIN_NAME]"
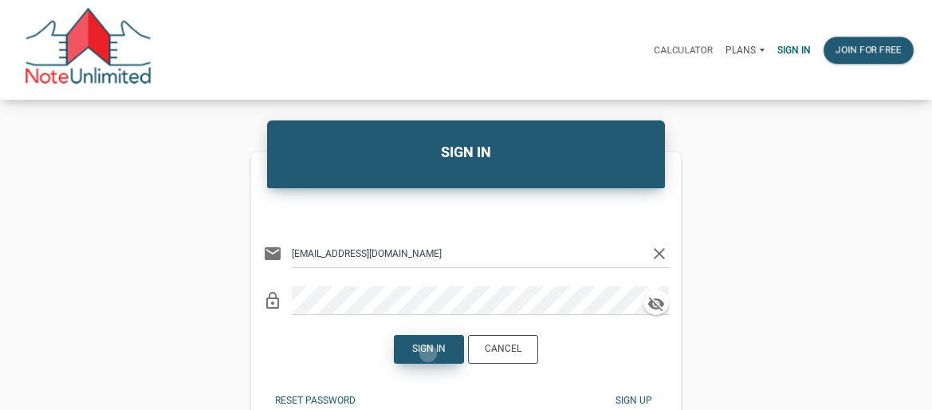
click at [428, 353] on div "Sign in" at bounding box center [428, 349] width 33 height 14
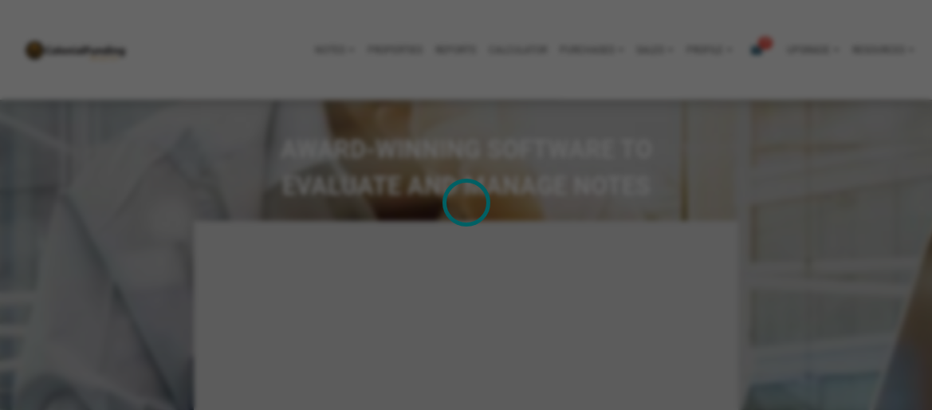
type input "Introduction to new features"
select select
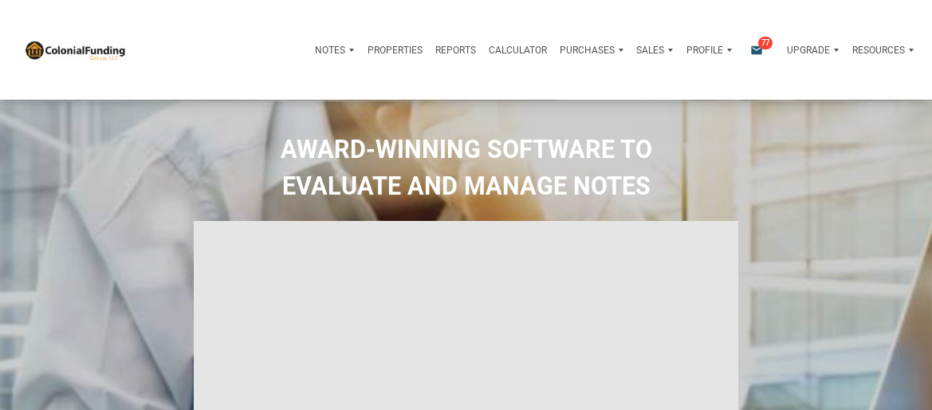
click at [759, 49] on icon "email" at bounding box center [756, 50] width 19 height 13
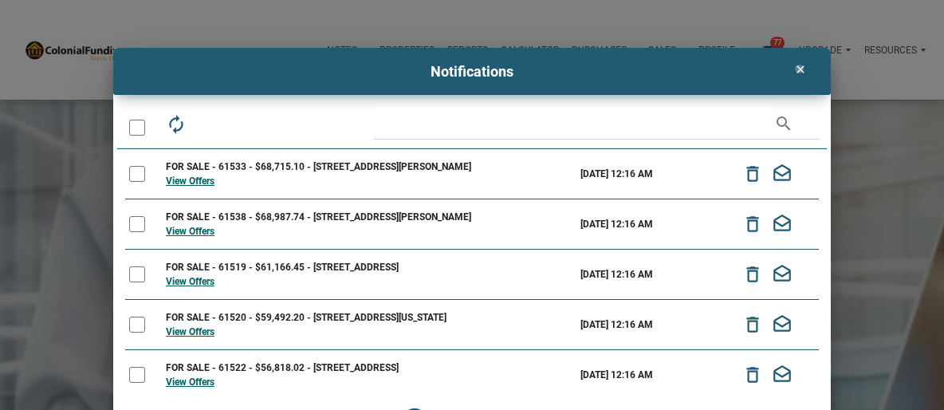
click at [793, 69] on icon "clear" at bounding box center [800, 69] width 19 height 13
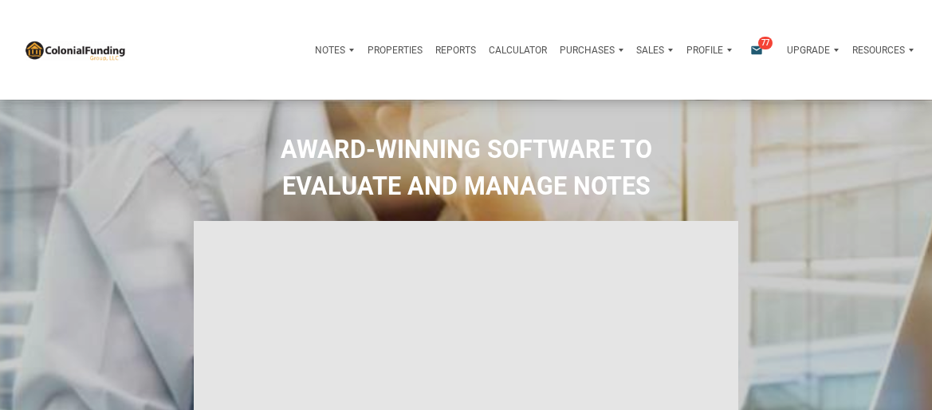
click at [360, 49] on div "Sales" at bounding box center [335, 50] width 52 height 38
click at [345, 48] on p "Purchases" at bounding box center [330, 50] width 30 height 11
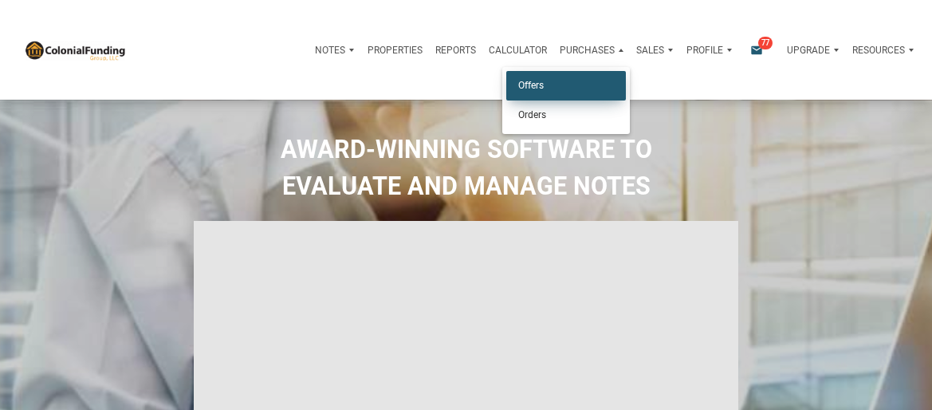
click at [579, 78] on link "Offers" at bounding box center [566, 86] width 120 height 30
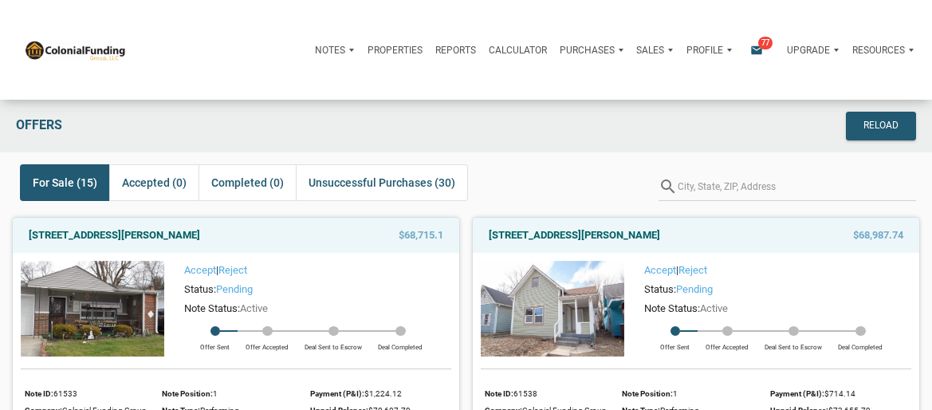
click at [85, 183] on span "For Sale (15)" at bounding box center [65, 182] width 65 height 19
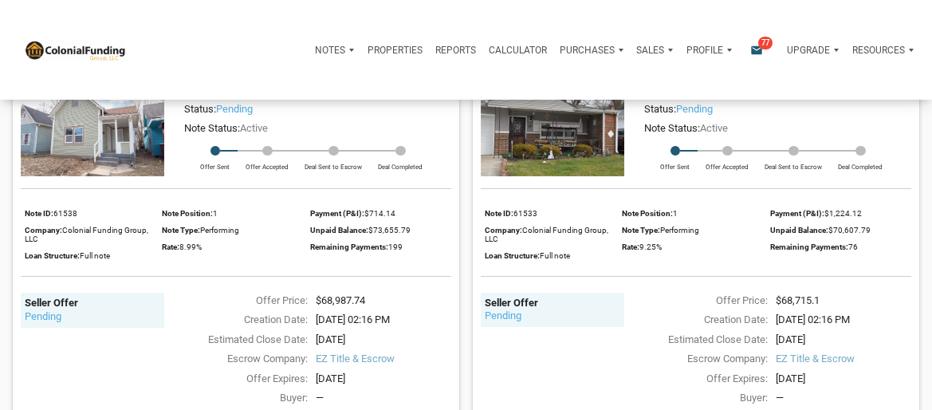
scroll to position [191, 0]
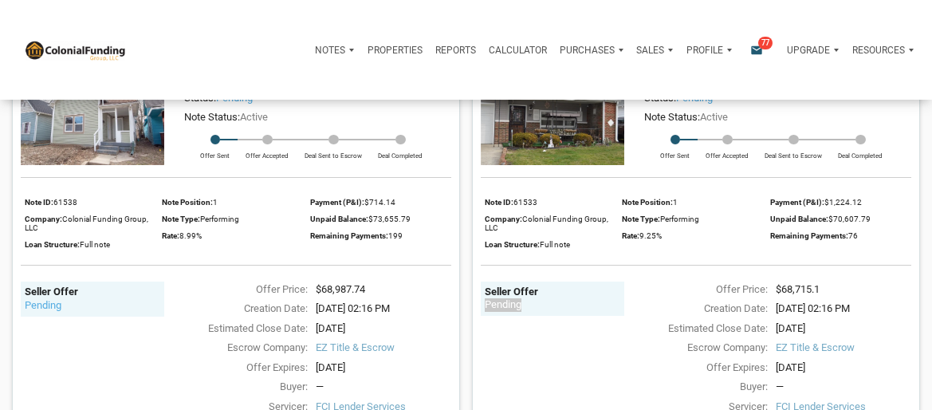
drag, startPoint x: 546, startPoint y: 309, endPoint x: 466, endPoint y: 303, distance: 80.7
click at [466, 303] on div "3530 East Morris Street, Indianapolis, IN, 46203 $68,715.1 Accept | Reject Stat…" at bounding box center [690, 250] width 460 height 472
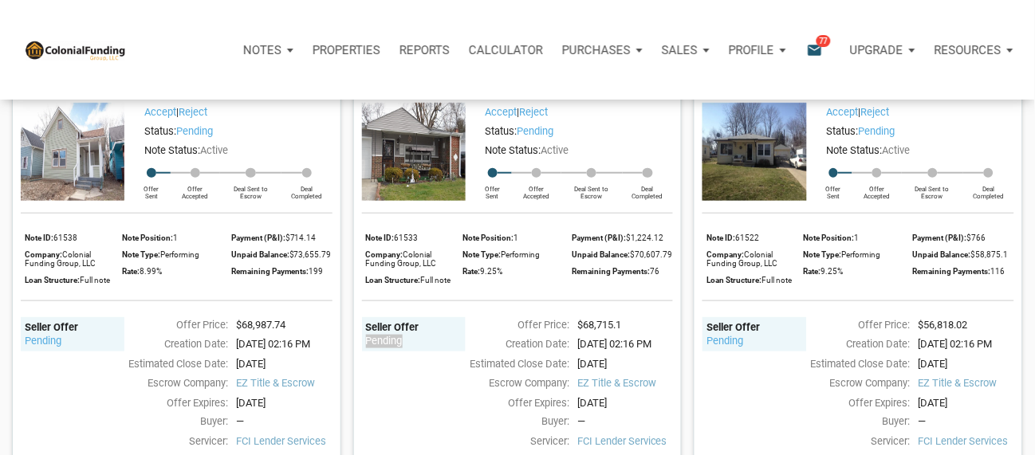
scroll to position [202, 0]
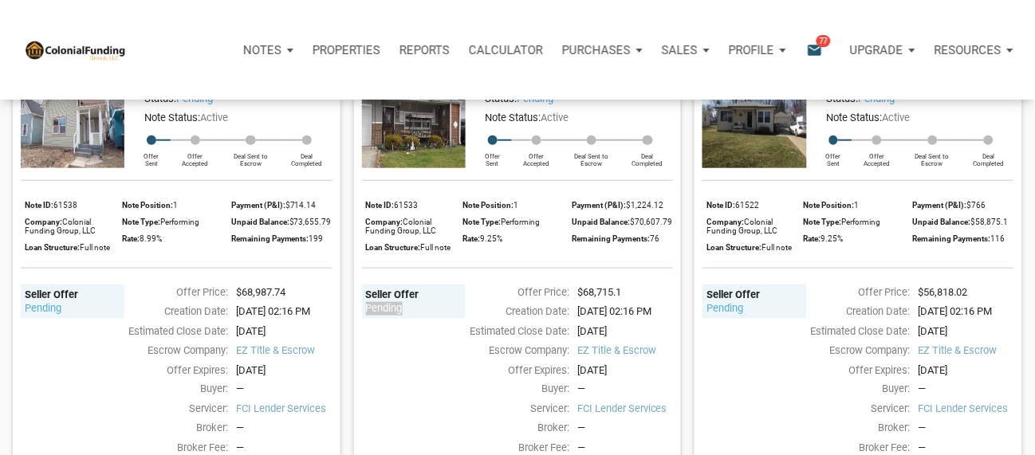
click at [400, 384] on div "Seller Offer pending" at bounding box center [414, 380] width 104 height 191
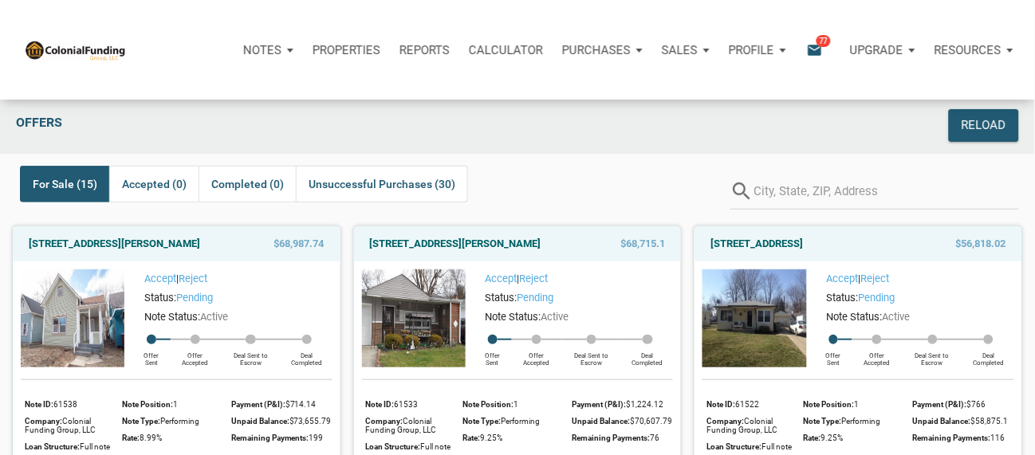
scroll to position [0, 0]
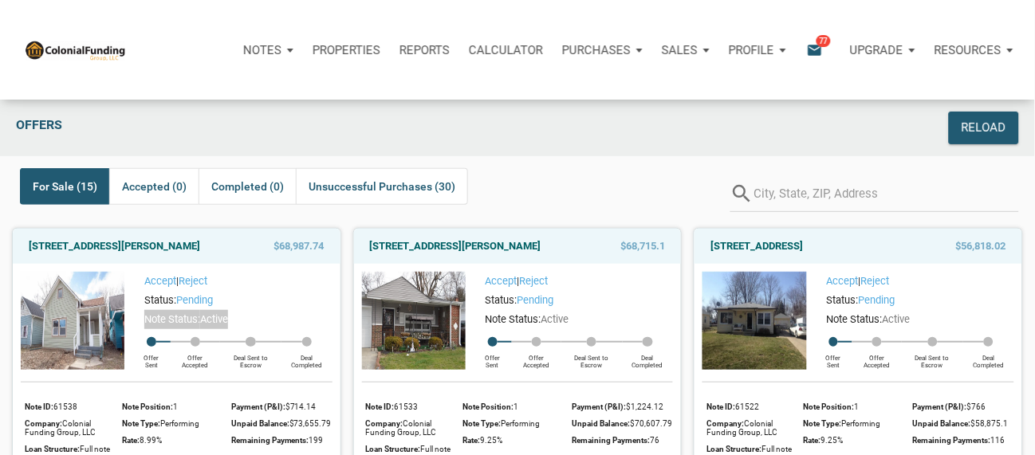
drag, startPoint x: 142, startPoint y: 339, endPoint x: 266, endPoint y: 338, distance: 124.4
click at [266, 329] on div "Note Status: Active" at bounding box center [231, 319] width 199 height 19
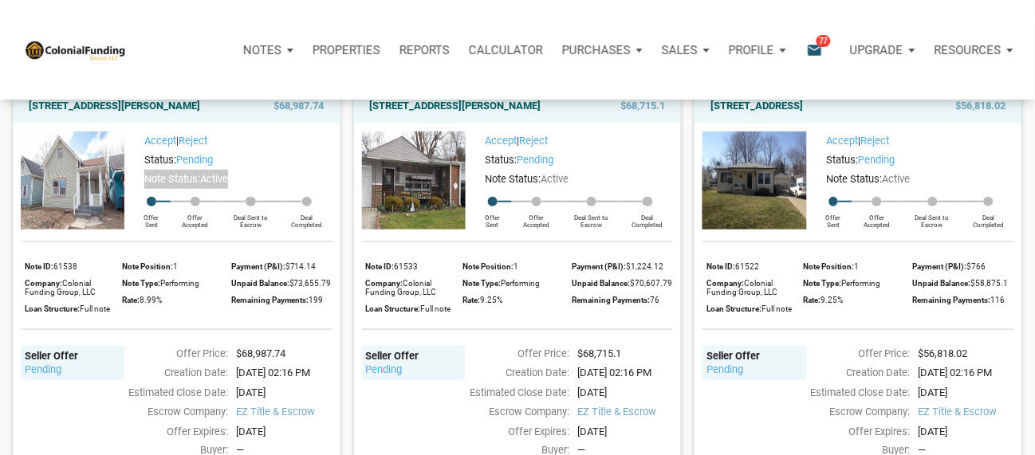
scroll to position [106, 0]
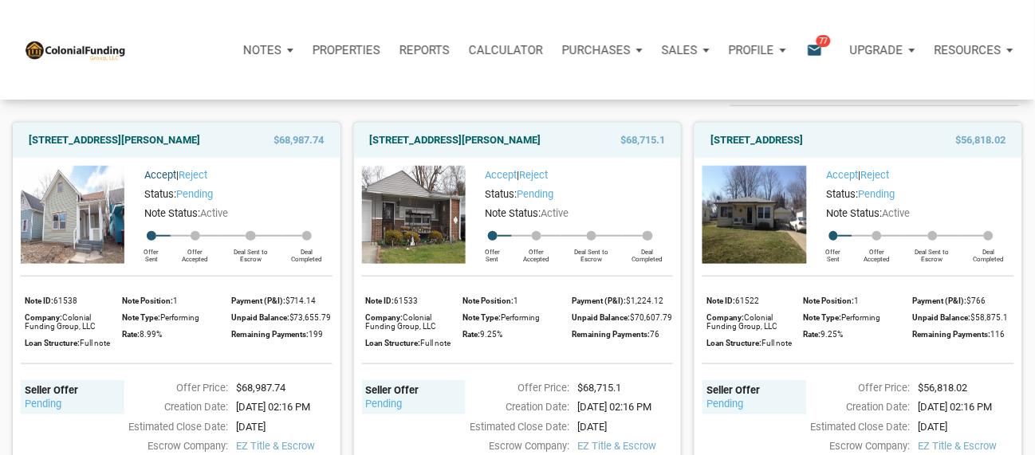
click at [160, 181] on link "Accept" at bounding box center [160, 175] width 32 height 12
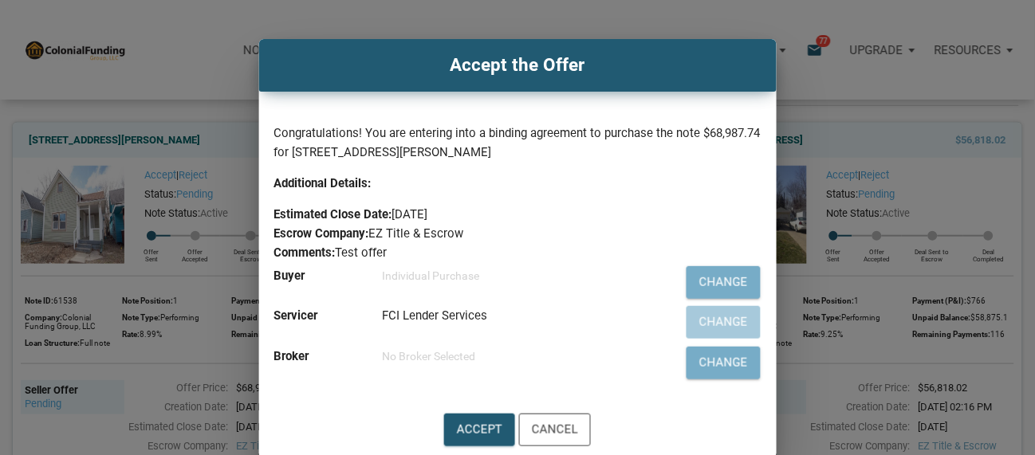
scroll to position [12, 0]
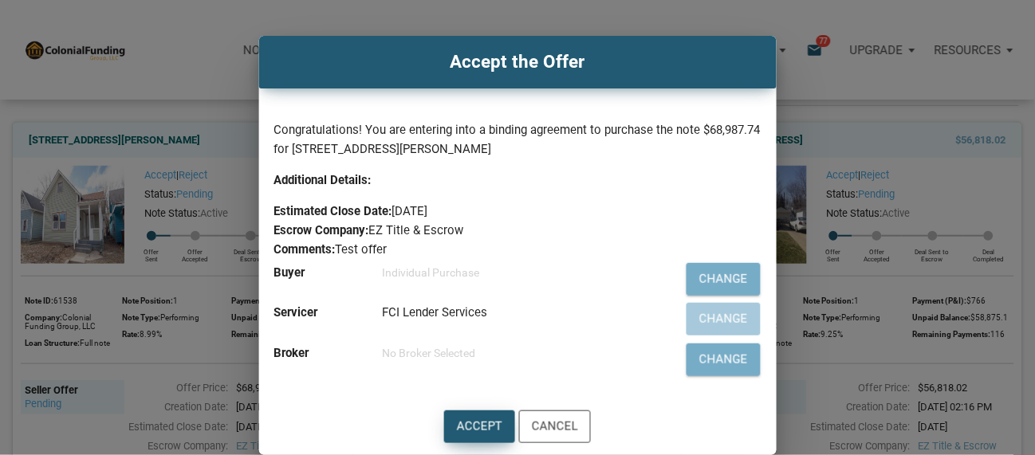
click at [480, 409] on div "Accept" at bounding box center [479, 427] width 45 height 18
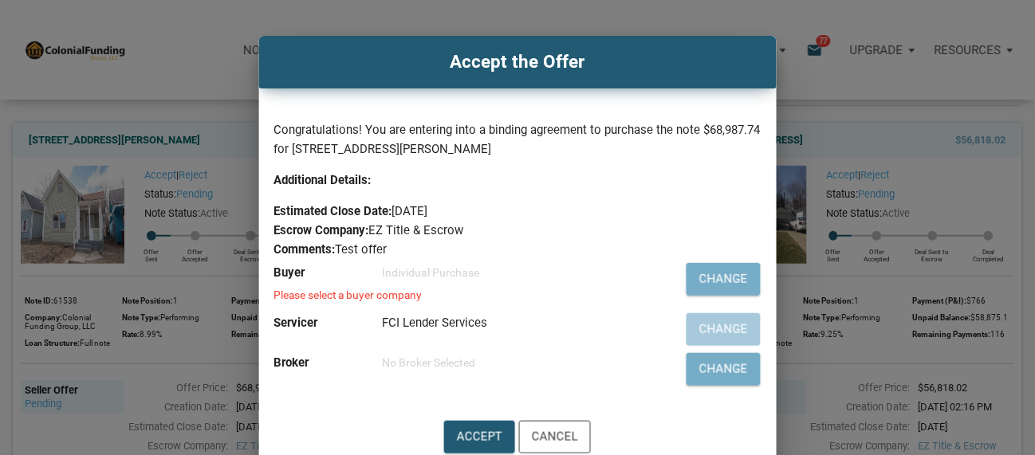
click at [405, 281] on div "Buyer Individual Purchase" at bounding box center [467, 274] width 403 height 31
click at [726, 273] on div "Change" at bounding box center [723, 279] width 49 height 18
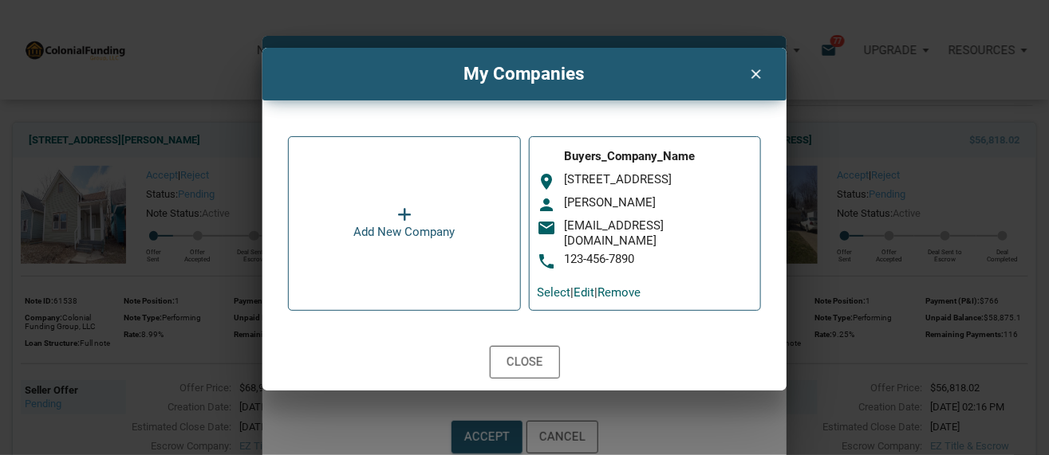
click at [557, 293] on link "Select" at bounding box center [553, 292] width 33 height 14
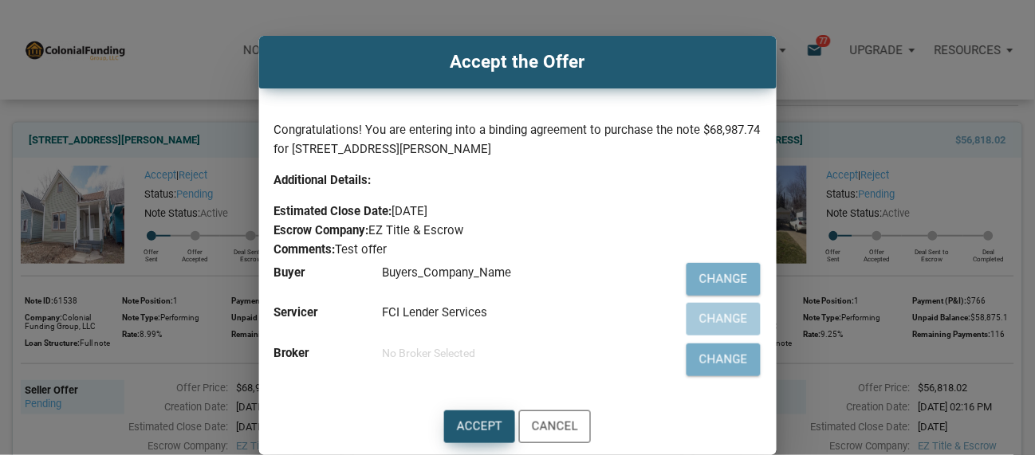
click at [474, 409] on div "Accept" at bounding box center [479, 427] width 45 height 18
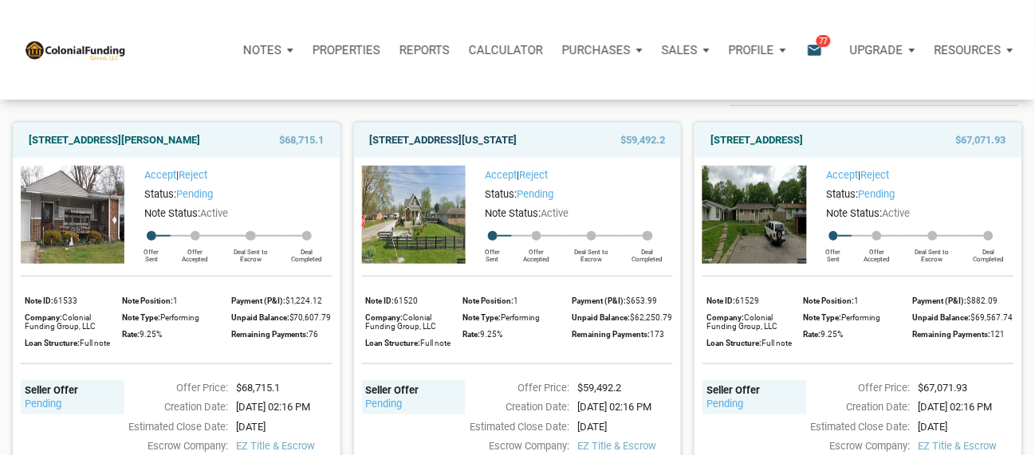
scroll to position [0, 0]
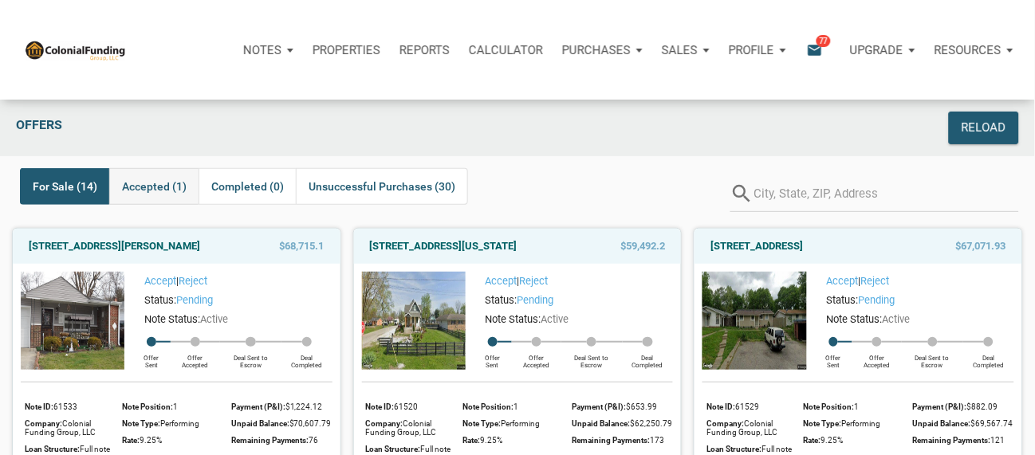
click at [168, 187] on span "Accepted (1)" at bounding box center [154, 186] width 65 height 19
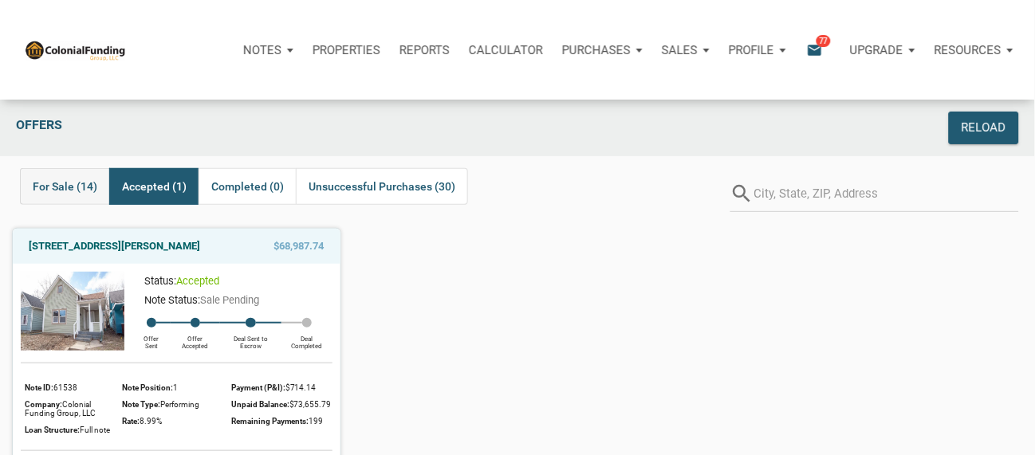
click at [38, 190] on span "For Sale (14)" at bounding box center [65, 186] width 65 height 19
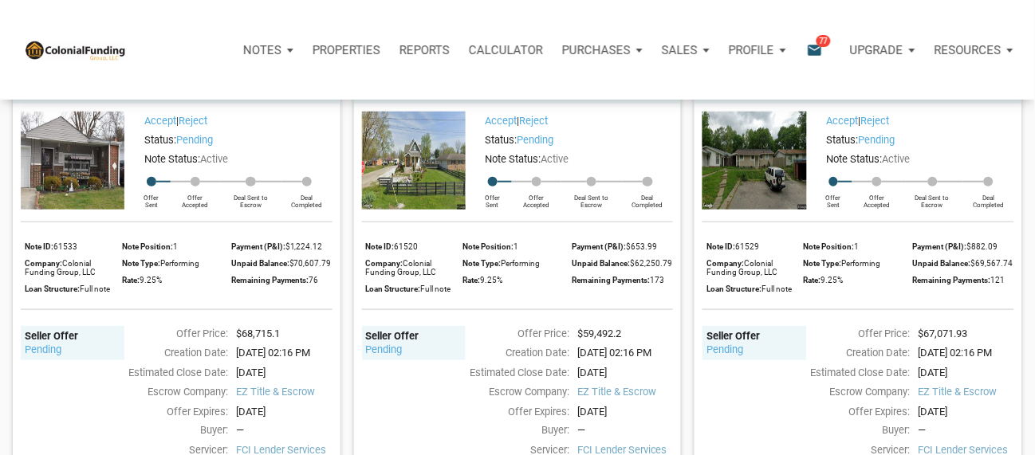
scroll to position [212, 0]
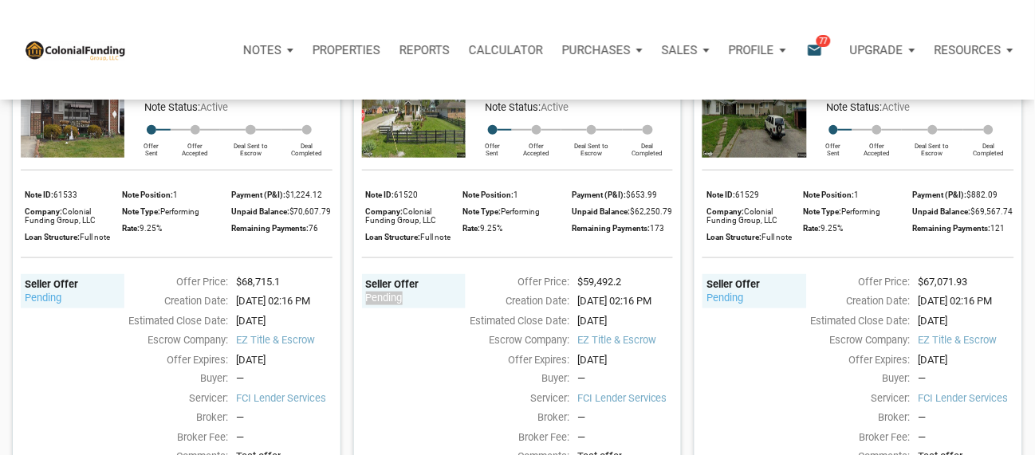
drag, startPoint x: 421, startPoint y: 322, endPoint x: 356, endPoint y: 316, distance: 64.9
click at [356, 316] on div "Accept | Reject Status: pending Note Status: Active Offer Sent Offer Accepted D…" at bounding box center [518, 265] width 328 height 427
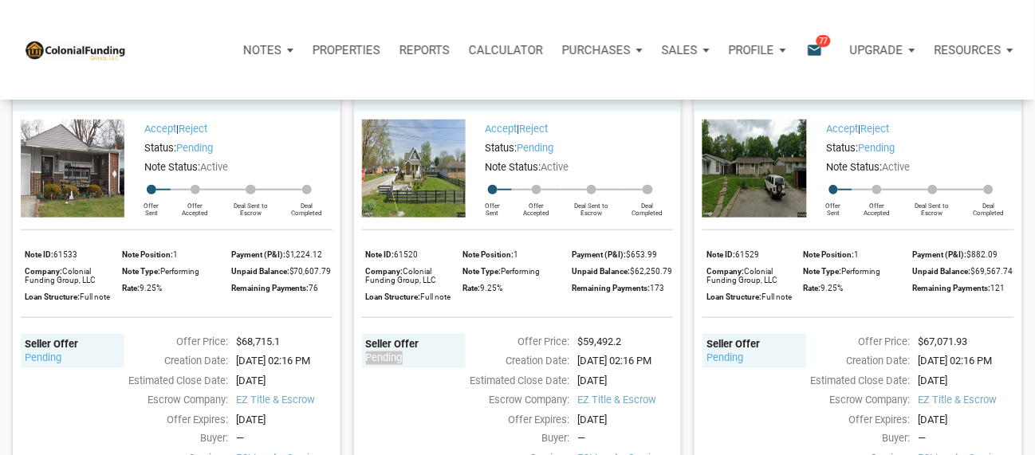
scroll to position [106, 0]
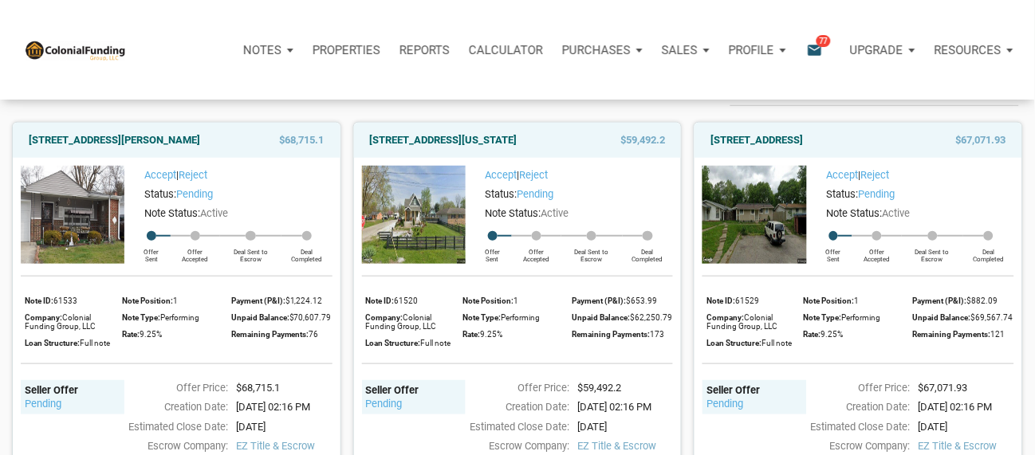
click at [594, 204] on div "Status: pending" at bounding box center [573, 194] width 199 height 19
drag, startPoint x: 586, startPoint y: 234, endPoint x: 486, endPoint y: 230, distance: 99.7
click at [486, 223] on div "Note Status: Active" at bounding box center [573, 213] width 199 height 19
click at [842, 181] on link "Accept" at bounding box center [843, 175] width 32 height 12
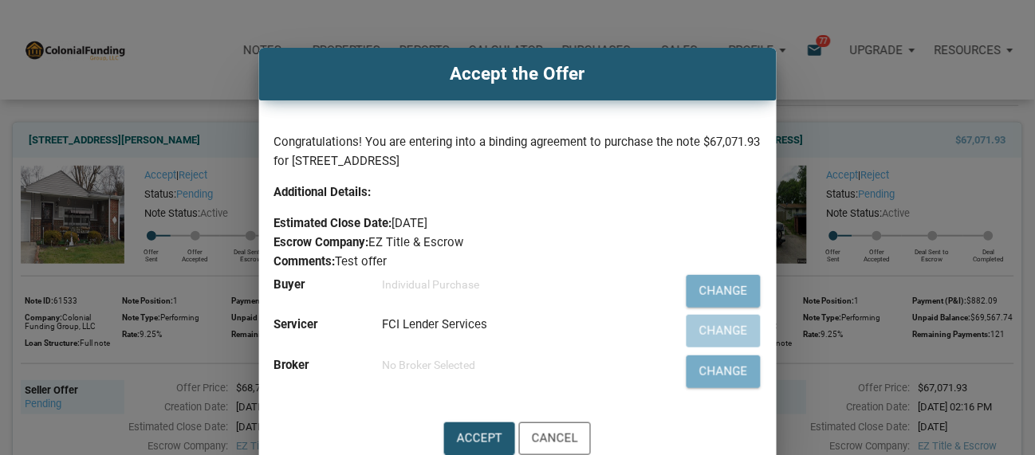
scroll to position [12, 0]
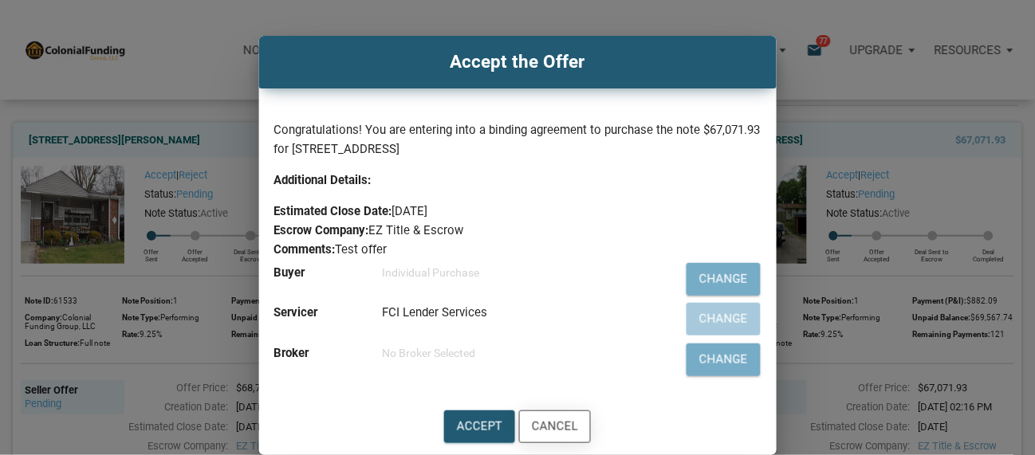
click at [568, 409] on div "Cancel" at bounding box center [555, 427] width 46 height 18
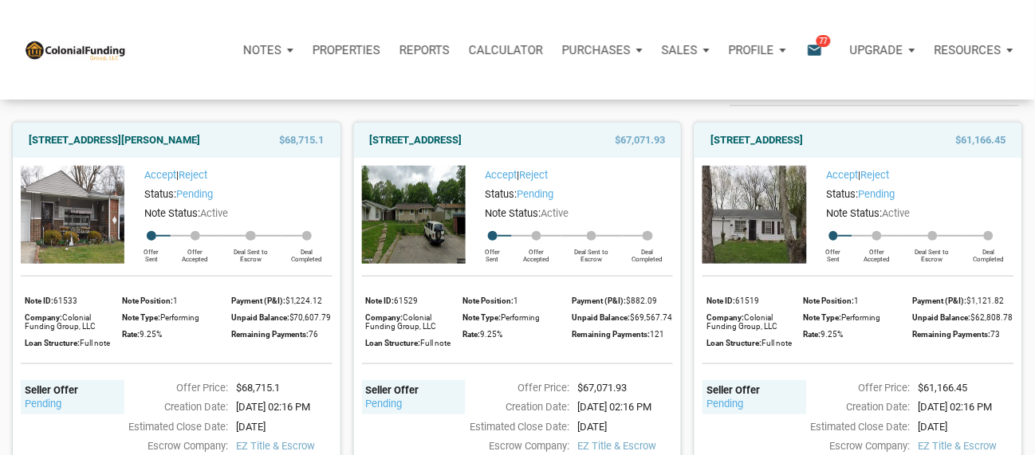
drag, startPoint x: 466, startPoint y: 192, endPoint x: 522, endPoint y: 190, distance: 55.9
click at [522, 190] on div "Accept | Reject Status: pending Note Status: Active Offer Sent Offer Accepted D…" at bounding box center [569, 215] width 207 height 98
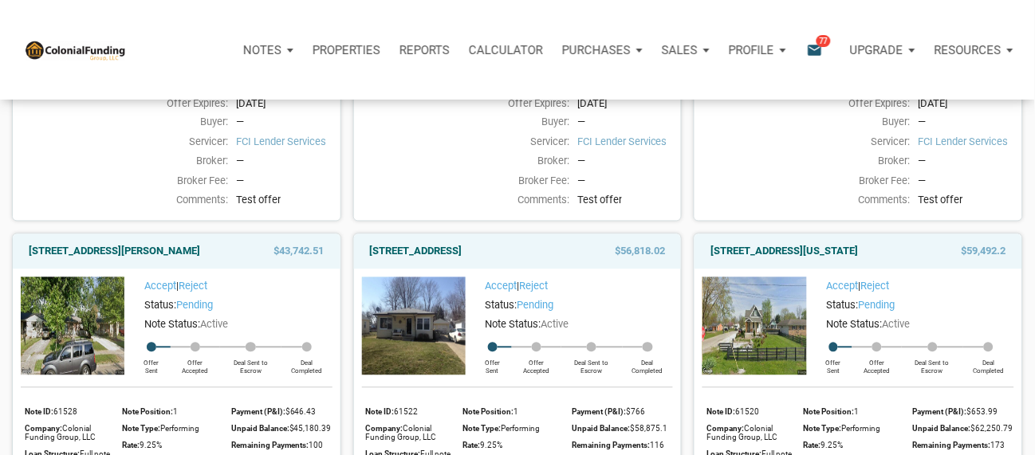
scroll to position [531, 0]
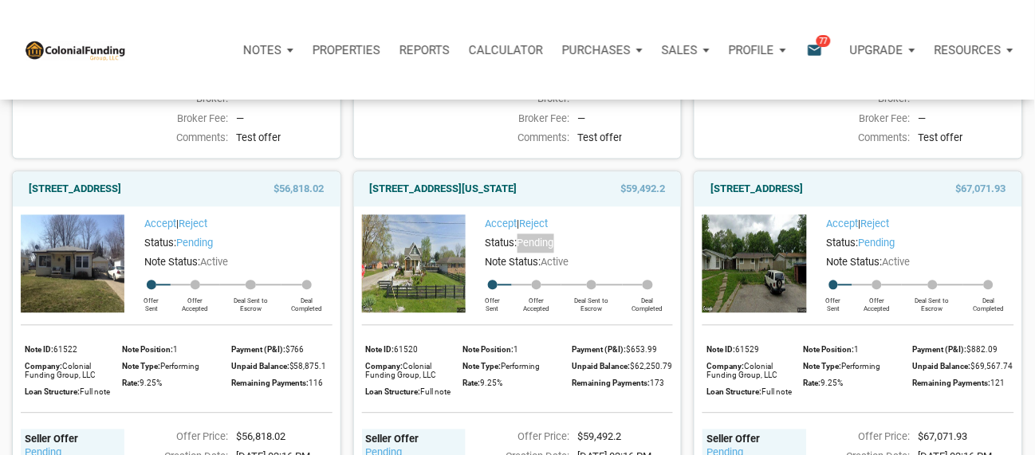
drag, startPoint x: 560, startPoint y: 298, endPoint x: 518, endPoint y: 293, distance: 41.8
click at [518, 254] on div "Status: pending" at bounding box center [573, 243] width 199 height 19
drag, startPoint x: 142, startPoint y: 282, endPoint x: 216, endPoint y: 283, distance: 74.2
click at [216, 254] on div "Status: pending" at bounding box center [231, 243] width 199 height 19
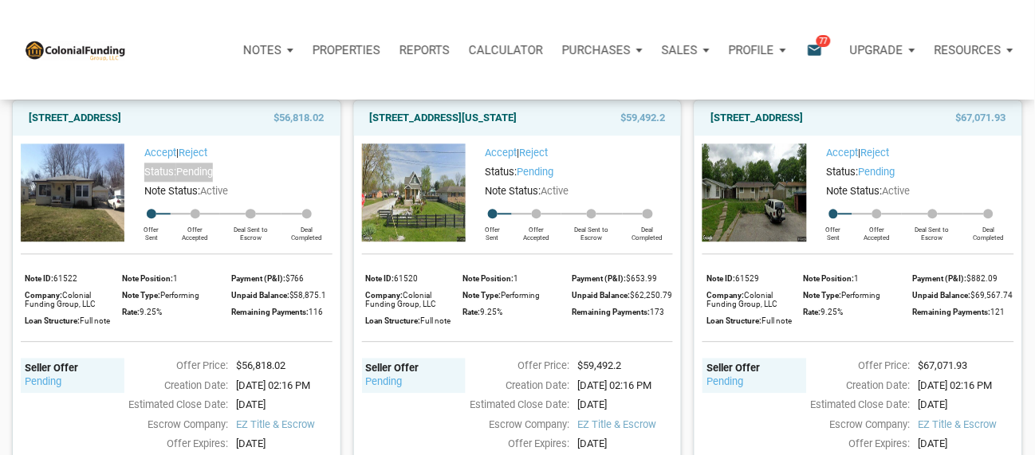
scroll to position [638, 0]
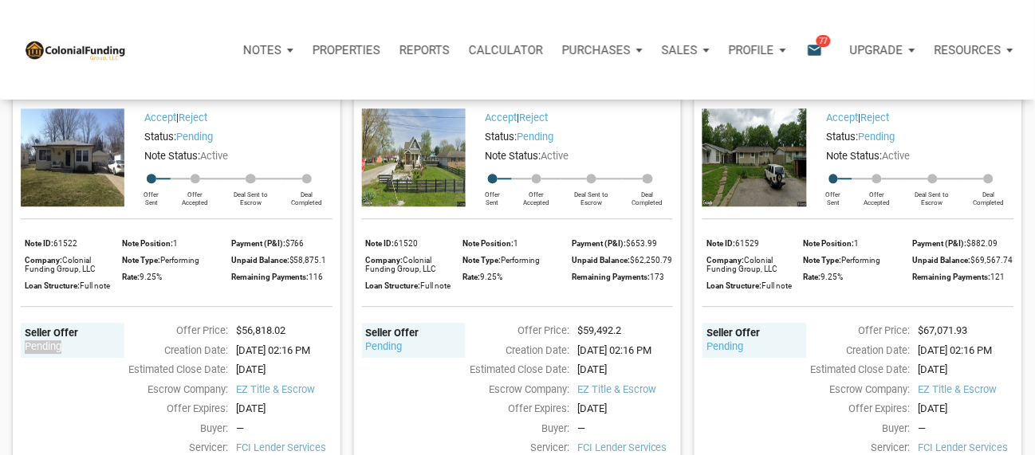
drag, startPoint x: 75, startPoint y: 380, endPoint x: 2, endPoint y: 377, distance: 72.6
click at [2, 377] on div "3330 Linden Street, Indianapolis, IN, 46227 $56,818.02 Accept | Reject Status: …" at bounding box center [170, 290] width 341 height 475
drag, startPoint x: 416, startPoint y: 408, endPoint x: 325, endPoint y: 402, distance: 91.9
click at [583, 83] on div "Notes Dashboard Transactions Properties Reports Calculator Purchases Offers Ord…" at bounding box center [523, 50] width 1023 height 100
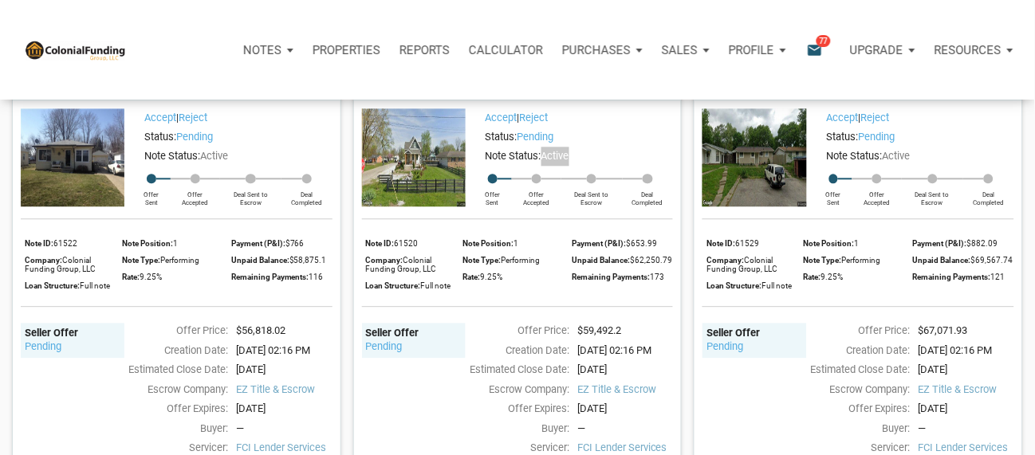
drag, startPoint x: 583, startPoint y: 211, endPoint x: 543, endPoint y: 216, distance: 40.3
click at [543, 166] on div "Note Status: Active" at bounding box center [573, 156] width 199 height 19
click at [587, 166] on div "Note Status: Active" at bounding box center [573, 156] width 199 height 19
drag, startPoint x: 590, startPoint y: 213, endPoint x: 543, endPoint y: 215, distance: 47.1
click at [543, 166] on div "Note Status: Active" at bounding box center [573, 156] width 199 height 19
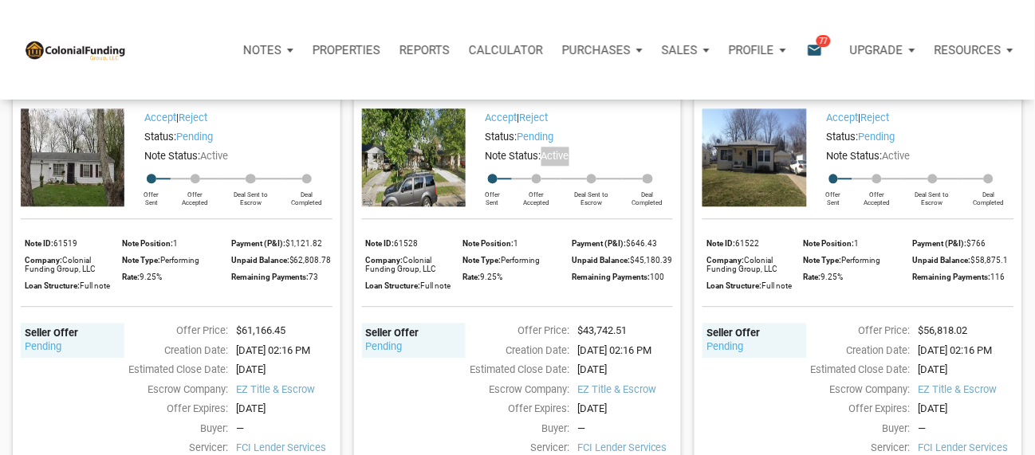
click at [580, 166] on div "Note Status: Active" at bounding box center [573, 156] width 199 height 19
drag, startPoint x: 478, startPoint y: 175, endPoint x: 560, endPoint y: 171, distance: 81.5
click at [560, 128] on div "Accept | Reject" at bounding box center [573, 117] width 199 height 19
drag, startPoint x: 575, startPoint y: 190, endPoint x: 479, endPoint y: 191, distance: 95.7
click at [479, 147] on div "Status: pending" at bounding box center [573, 137] width 199 height 19
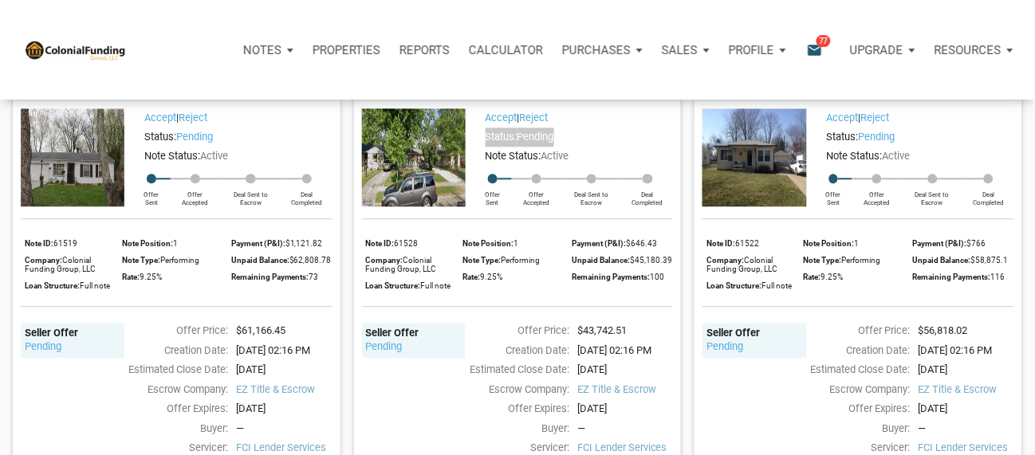
click at [575, 147] on div "Status: pending" at bounding box center [573, 137] width 199 height 19
drag, startPoint x: 520, startPoint y: 195, endPoint x: 564, endPoint y: 220, distance: 50.7
click at [570, 147] on div "Status: pending" at bounding box center [573, 137] width 199 height 19
drag, startPoint x: 428, startPoint y: 397, endPoint x: 340, endPoint y: 407, distance: 88.2
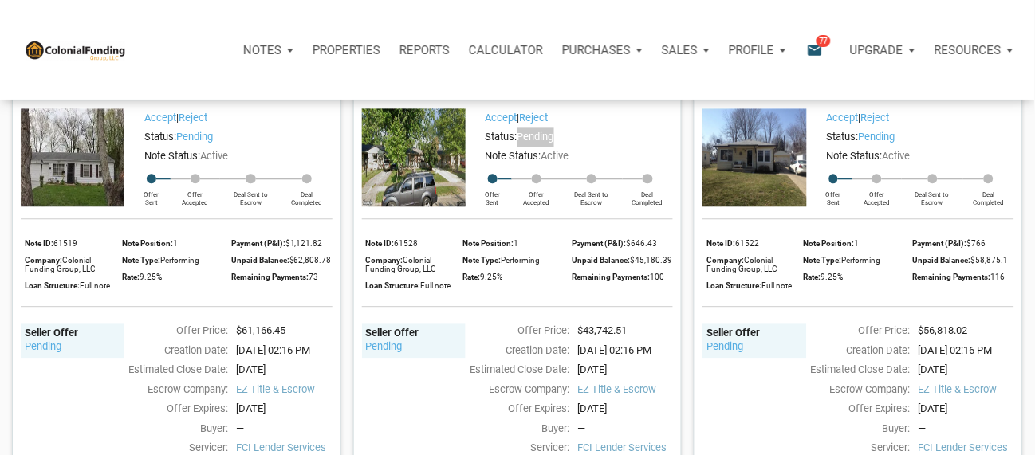
click at [425, 409] on div "Seller Offer pending" at bounding box center [414, 418] width 104 height 191
drag, startPoint x: 433, startPoint y: 428, endPoint x: 361, endPoint y: 391, distance: 80.6
click at [362, 376] on div "Seller Offer pending Offer Price: $43,742.51 Creation Date: 08/17/2025 02:16 PM…" at bounding box center [518, 413] width 312 height 212
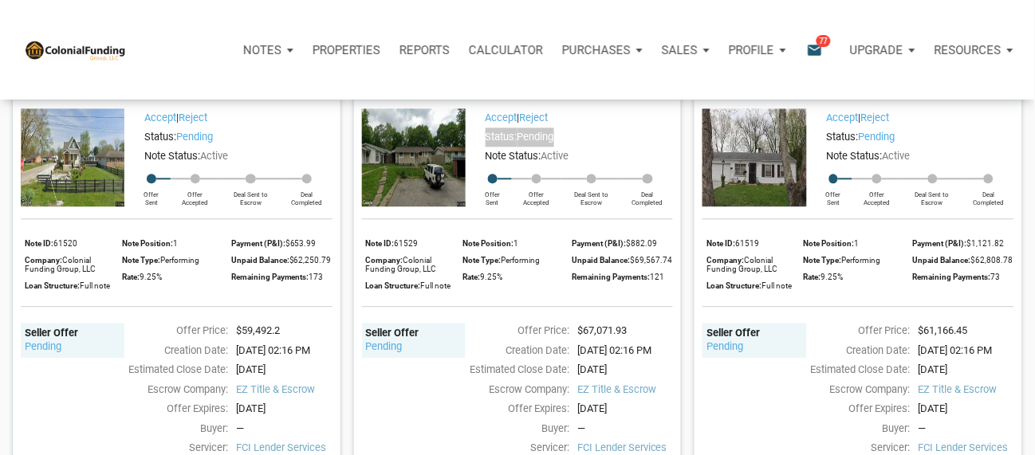
drag, startPoint x: 604, startPoint y: 194, endPoint x: 479, endPoint y: 187, distance: 124.6
click at [479, 147] on div "Status: pending" at bounding box center [573, 137] width 199 height 19
drag, startPoint x: 415, startPoint y: 427, endPoint x: 360, endPoint y: 384, distance: 69.2
click at [360, 384] on div "Accept | Reject Status: pending Note Status: Active Offer Sent Offer Accepted D…" at bounding box center [518, 313] width 328 height 427
click at [417, 409] on div "Seller Offer pending" at bounding box center [414, 418] width 104 height 191
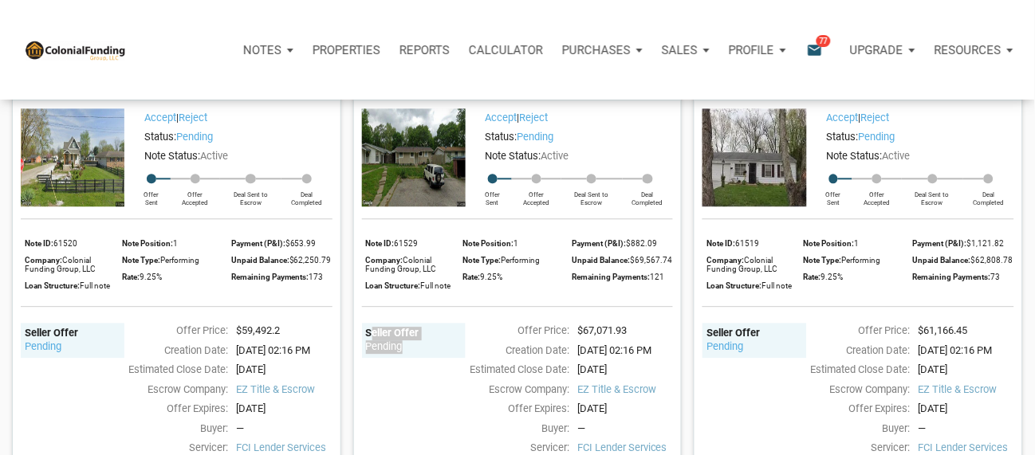
drag, startPoint x: 393, startPoint y: 431, endPoint x: 360, endPoint y: 379, distance: 62.0
click at [363, 379] on div "Seller Offer pending" at bounding box center [414, 418] width 104 height 191
drag, startPoint x: 576, startPoint y: 189, endPoint x: 480, endPoint y: 195, distance: 95.8
click at [480, 147] on div "Status: pending" at bounding box center [573, 137] width 199 height 19
drag, startPoint x: 480, startPoint y: 172, endPoint x: 517, endPoint y: 169, distance: 36.8
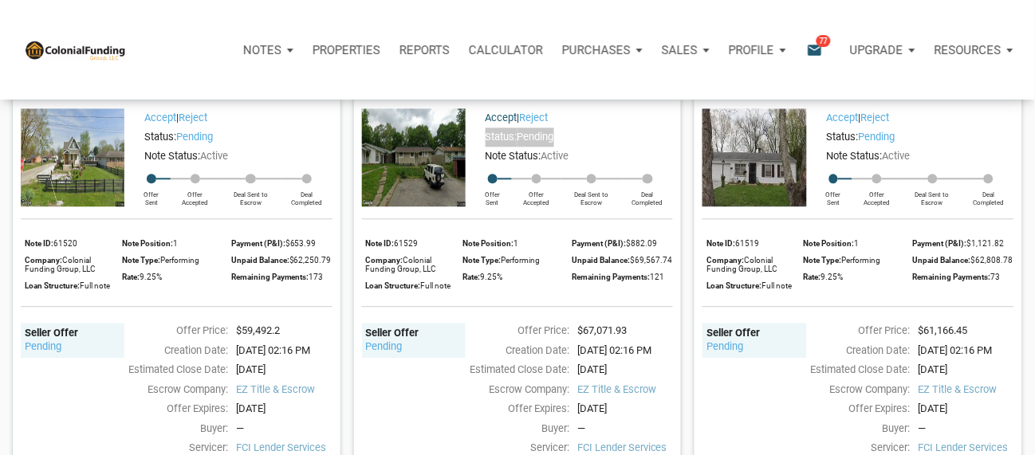
click at [517, 128] on div "Accept | Reject" at bounding box center [573, 117] width 199 height 19
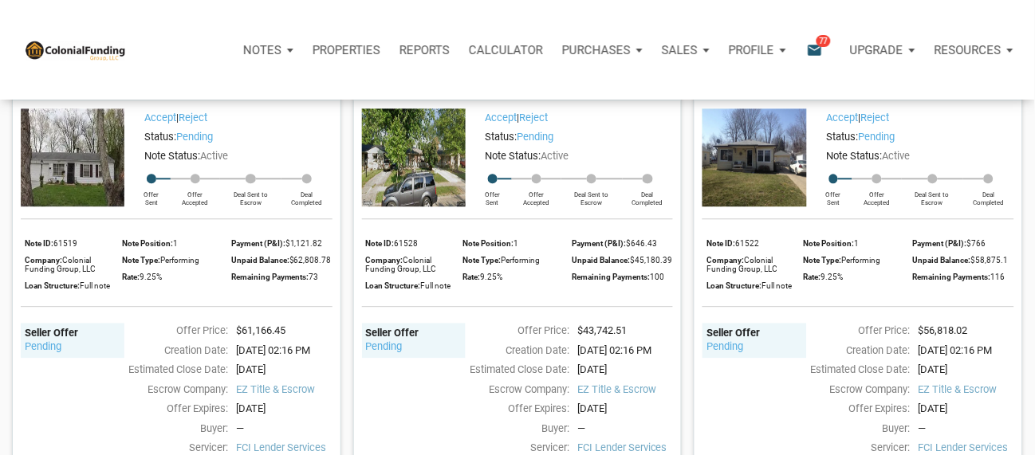
click at [612, 147] on div "Status: pending" at bounding box center [573, 137] width 199 height 19
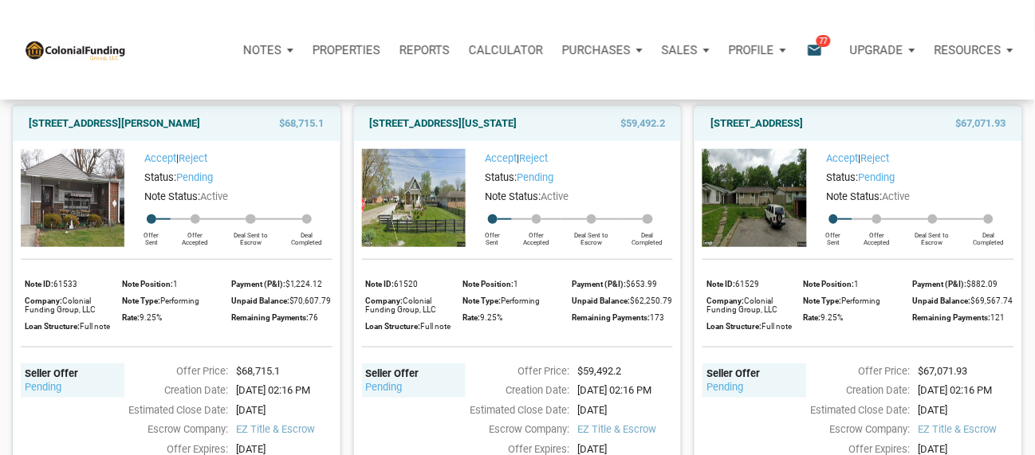
scroll to position [0, 0]
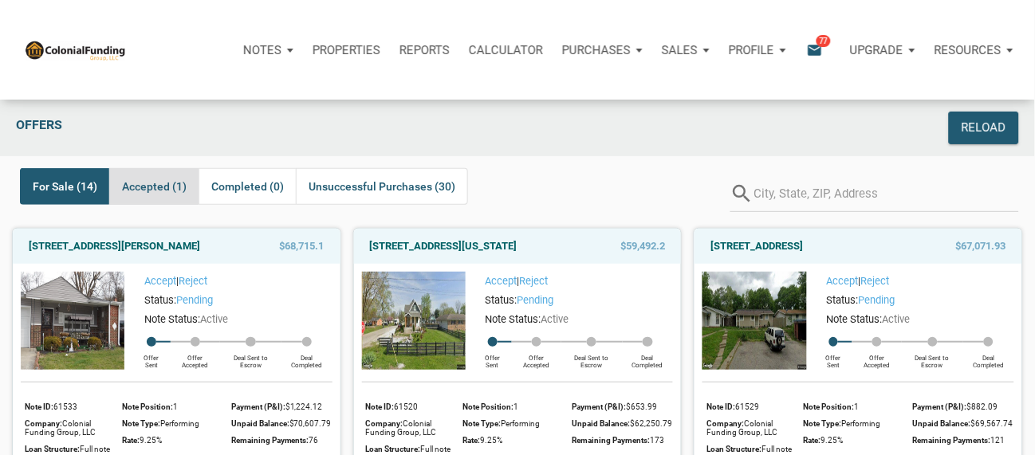
click at [142, 187] on span "Accepted (1)" at bounding box center [154, 186] width 65 height 19
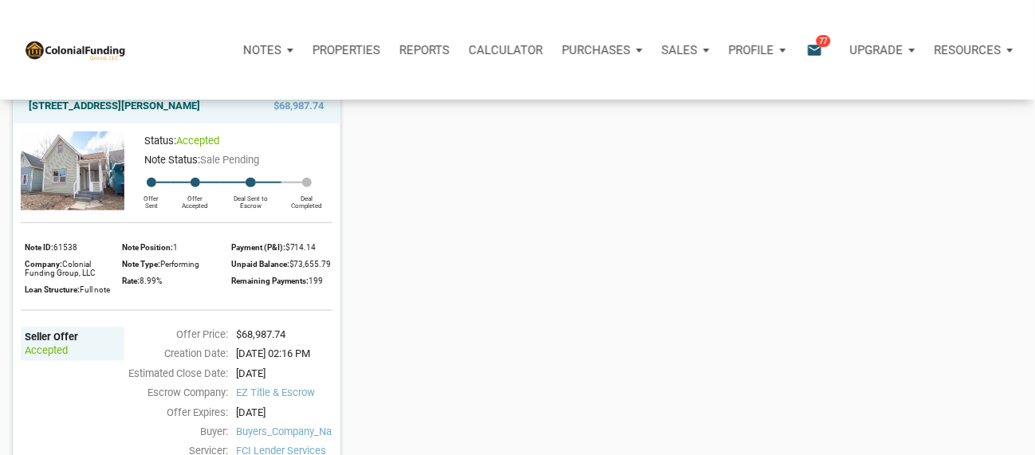
scroll to position [212, 0]
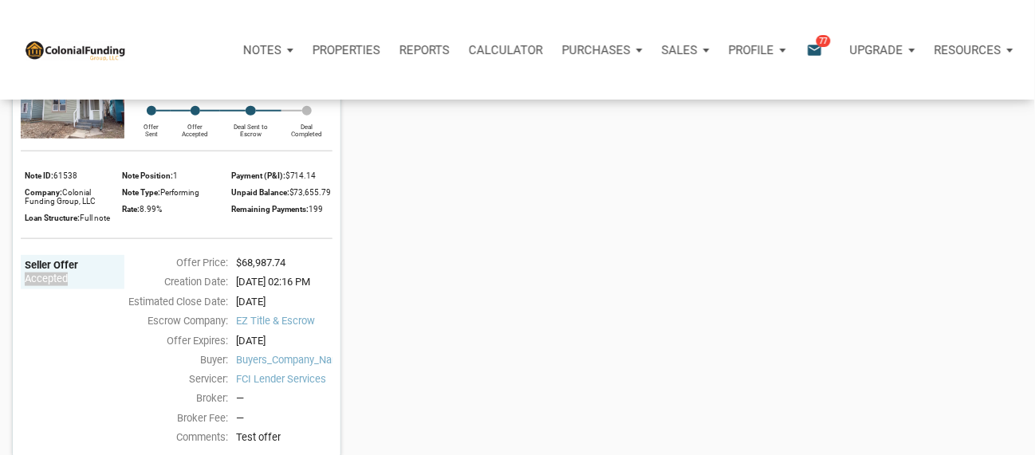
drag, startPoint x: 17, startPoint y: 299, endPoint x: 70, endPoint y: 301, distance: 53.5
click at [70, 301] on div "Status: accepted Note Status: Sale Pending Offer Sent Offer Accepted Deal Sent …" at bounding box center [177, 255] width 328 height 407
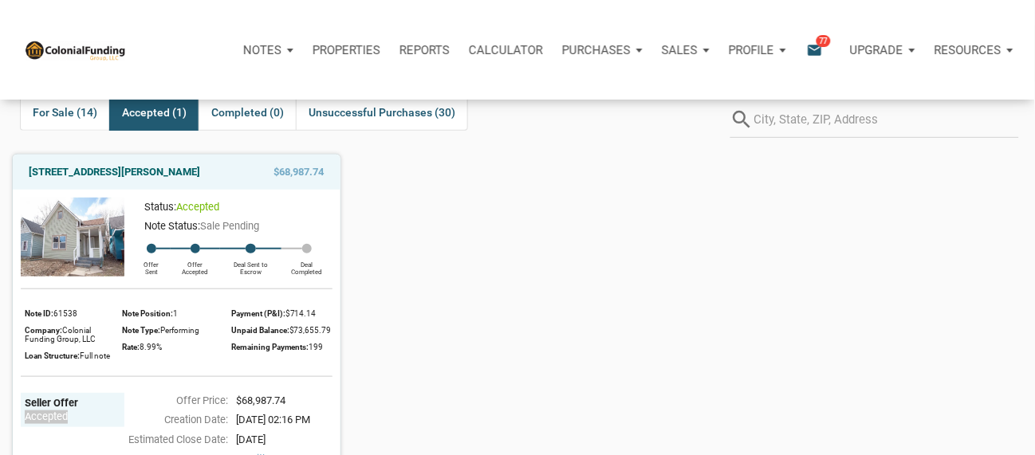
scroll to position [106, 0]
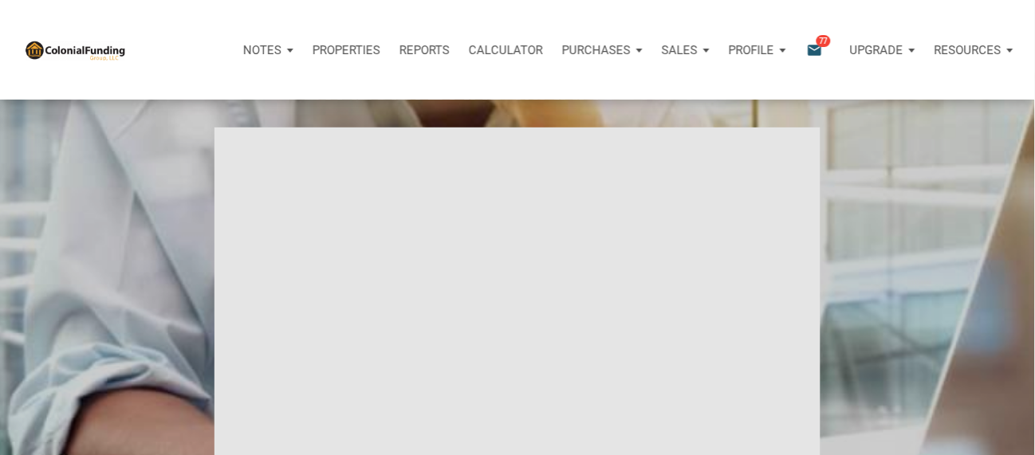
type input "Introduction to new features"
select select
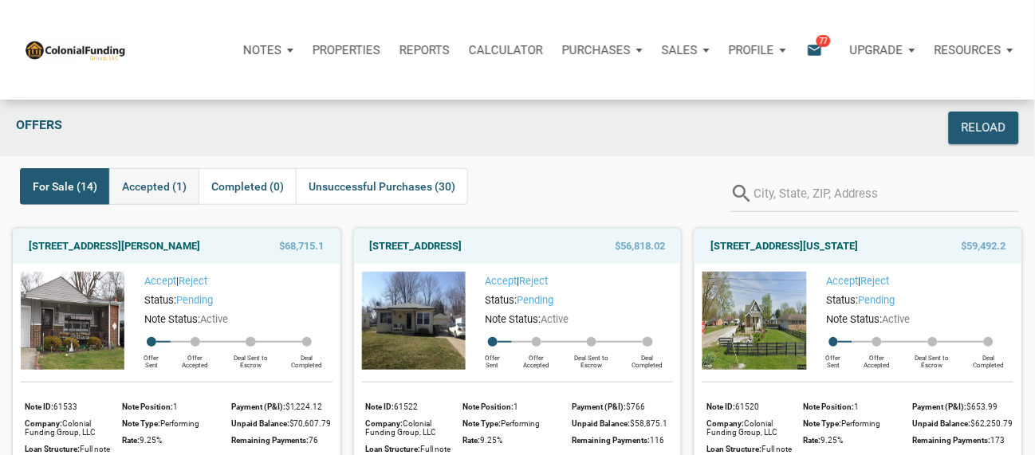
click at [151, 187] on span "Accepted (1)" at bounding box center [154, 186] width 65 height 19
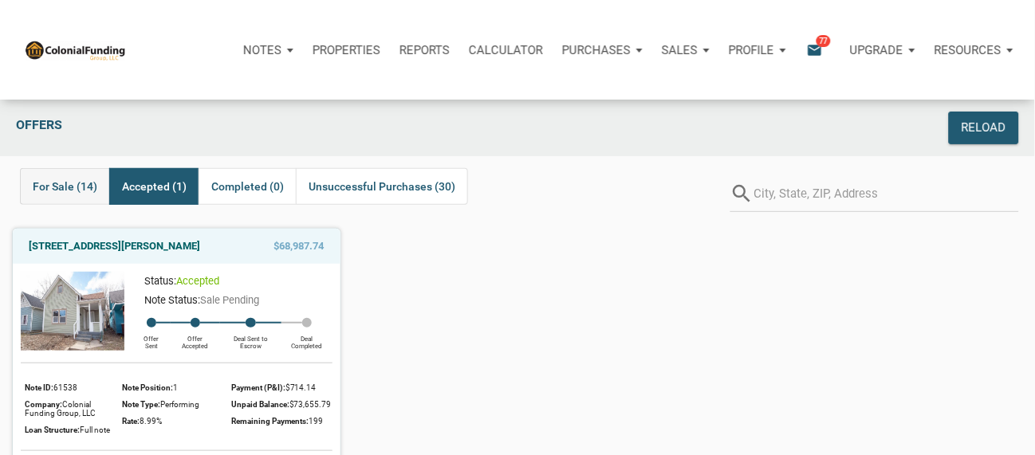
click at [54, 188] on span "For Sale (14)" at bounding box center [65, 186] width 65 height 19
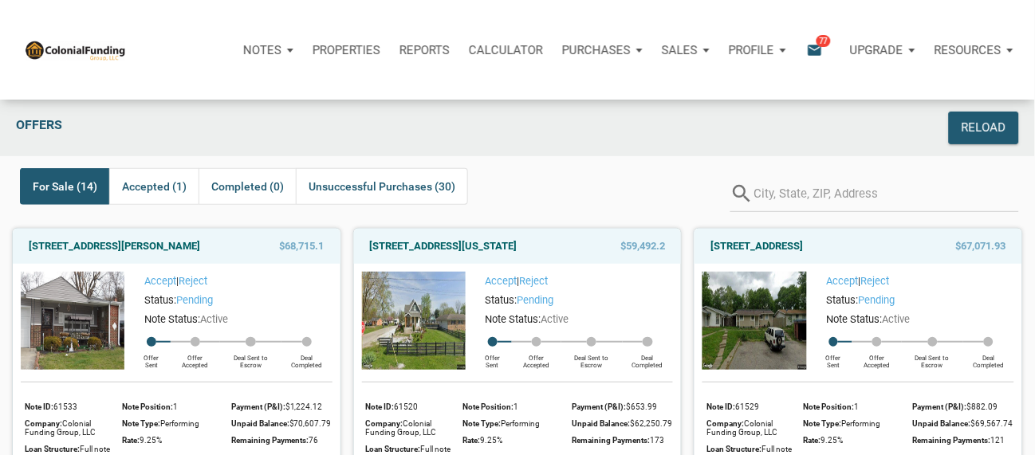
scroll to position [106, 0]
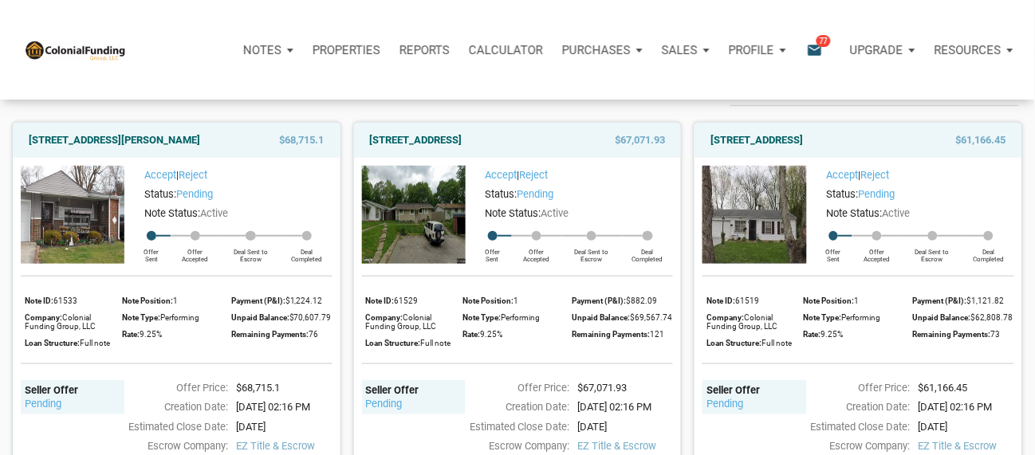
drag, startPoint x: 469, startPoint y: 443, endPoint x: 354, endPoint y: 415, distance: 118.2
click at [354, 409] on div "Accept | Reject Status: pending Note Status: Active Offer Sent Offer Accepted D…" at bounding box center [518, 371] width 328 height 427
drag, startPoint x: 584, startPoint y: 228, endPoint x: 480, endPoint y: 230, distance: 104.5
click at [482, 223] on div "Note Status: Active" at bounding box center [573, 213] width 199 height 19
click at [593, 223] on div "Note Status: Active" at bounding box center [573, 213] width 199 height 19
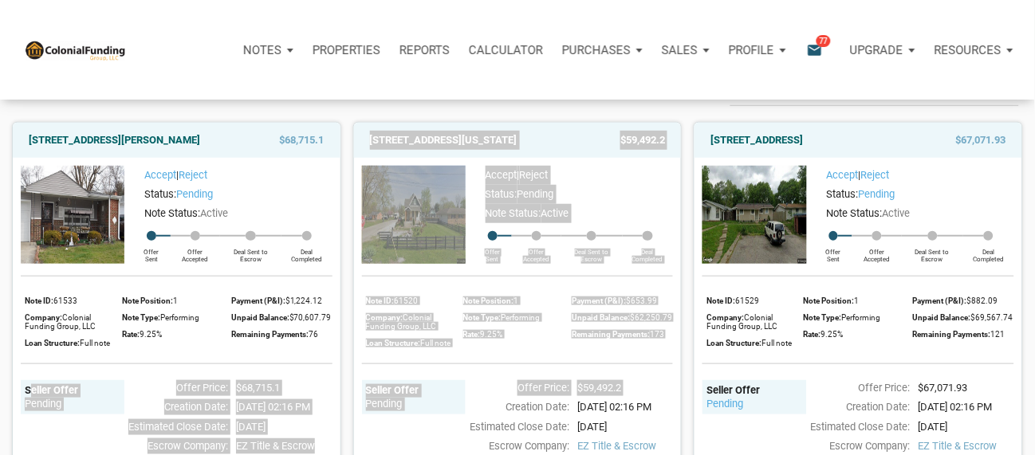
drag, startPoint x: 476, startPoint y: 434, endPoint x: -14, endPoint y: 399, distance: 490.8
click at [0, 349] on html "Notes Dashboard Transactions Properties Reports Calculator Purchases Offers Ord…" at bounding box center [517, 121] width 1035 height 455
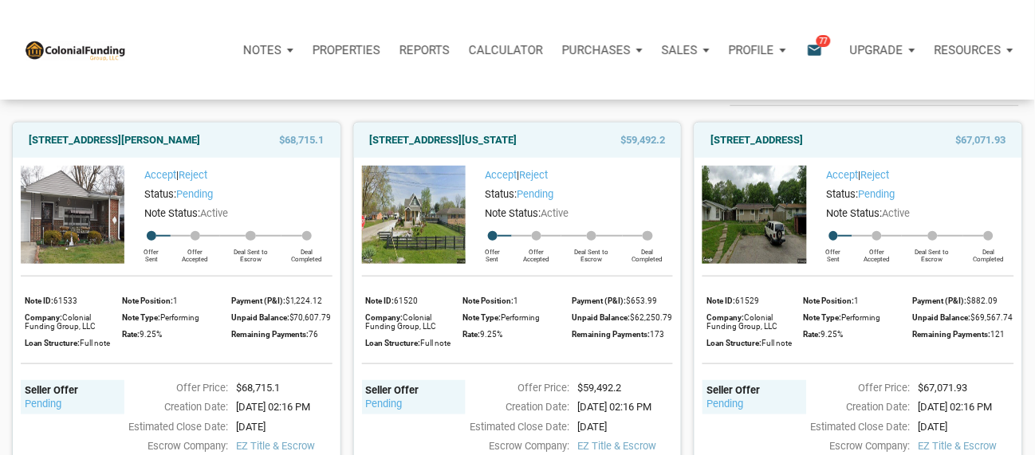
click at [474, 409] on div "Creation Date:" at bounding box center [514, 407] width 112 height 16
drag, startPoint x: 362, startPoint y: 407, endPoint x: 435, endPoint y: 427, distance: 75.5
click at [435, 409] on div "Seller Offer pending" at bounding box center [414, 397] width 104 height 35
drag, startPoint x: 587, startPoint y: 234, endPoint x: 478, endPoint y: 218, distance: 109.6
click at [478, 218] on div "Accept | Reject Status: pending Note Status: Active Offer Sent Offer Accepted D…" at bounding box center [569, 215] width 207 height 98
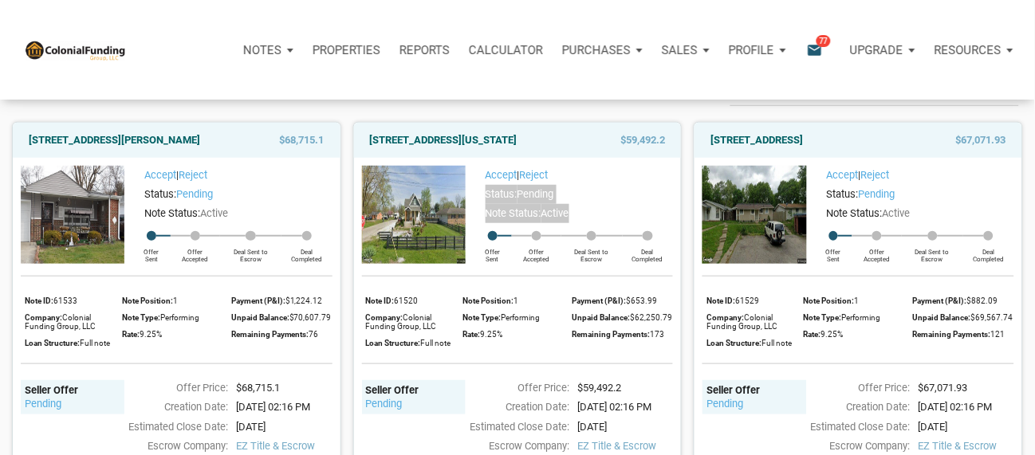
click at [595, 204] on div "Status: pending" at bounding box center [573, 194] width 199 height 19
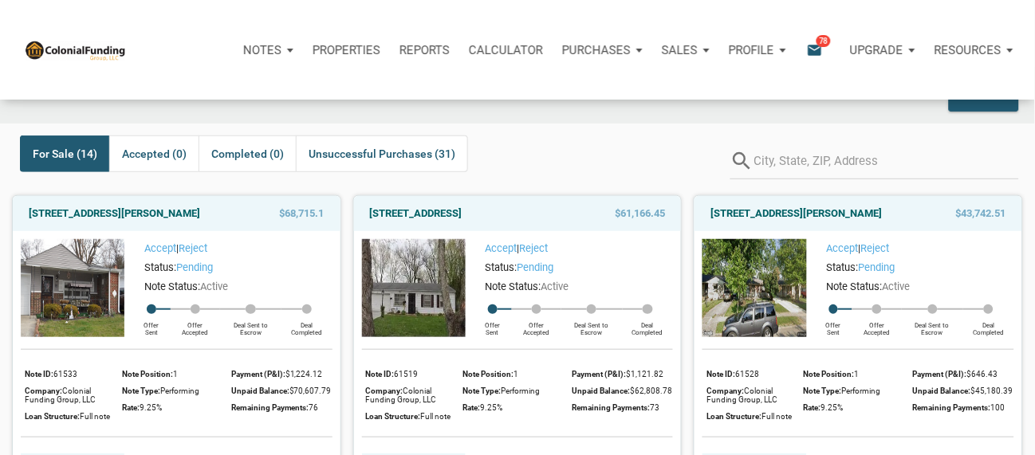
scroll to position [0, 0]
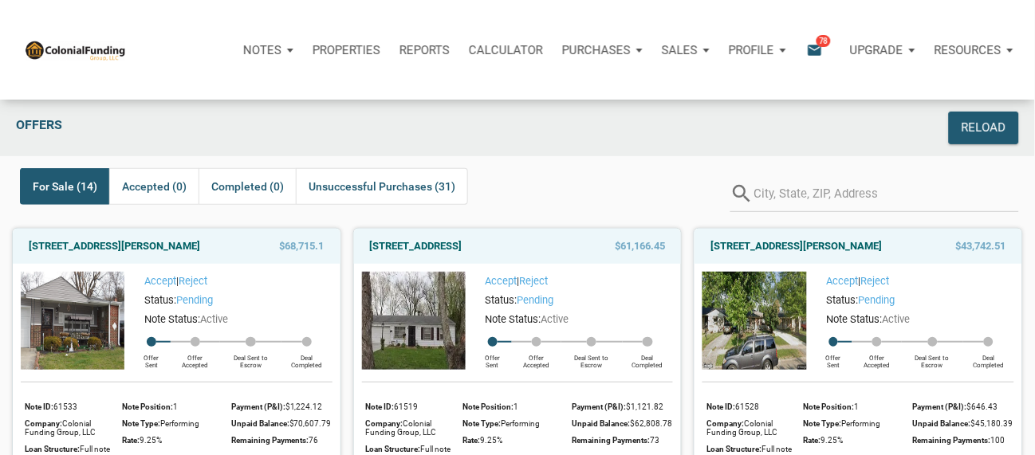
click at [303, 50] on div "Purchases" at bounding box center [268, 50] width 69 height 48
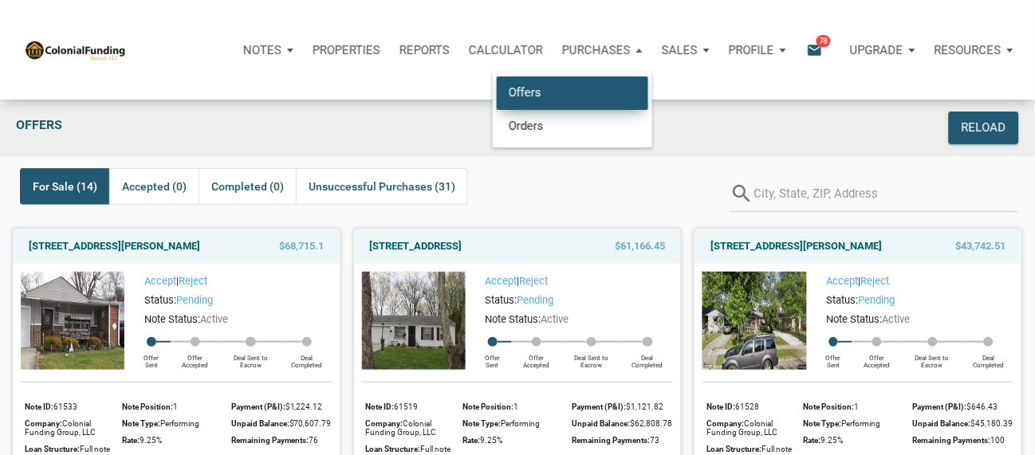
click at [528, 92] on link "Offers" at bounding box center [572, 93] width 151 height 33
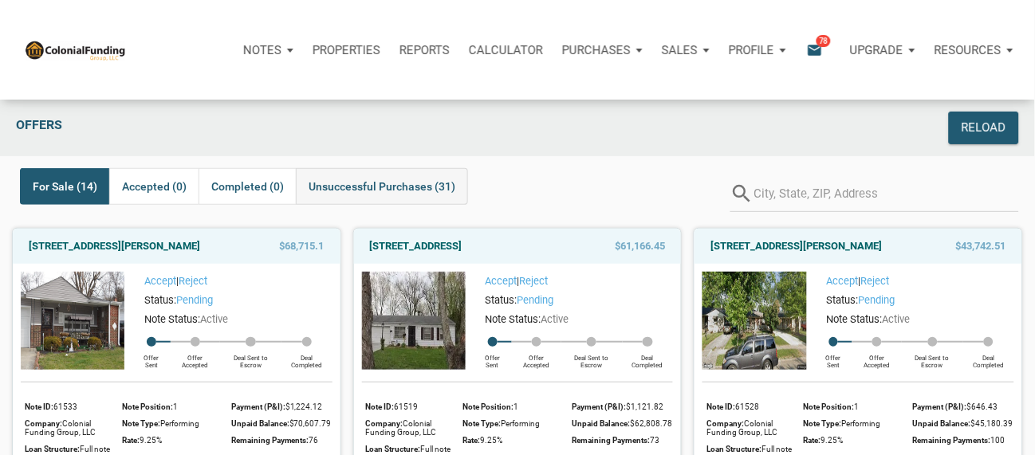
click at [405, 188] on span "Unsuccessful Purchases (31)" at bounding box center [382, 186] width 147 height 19
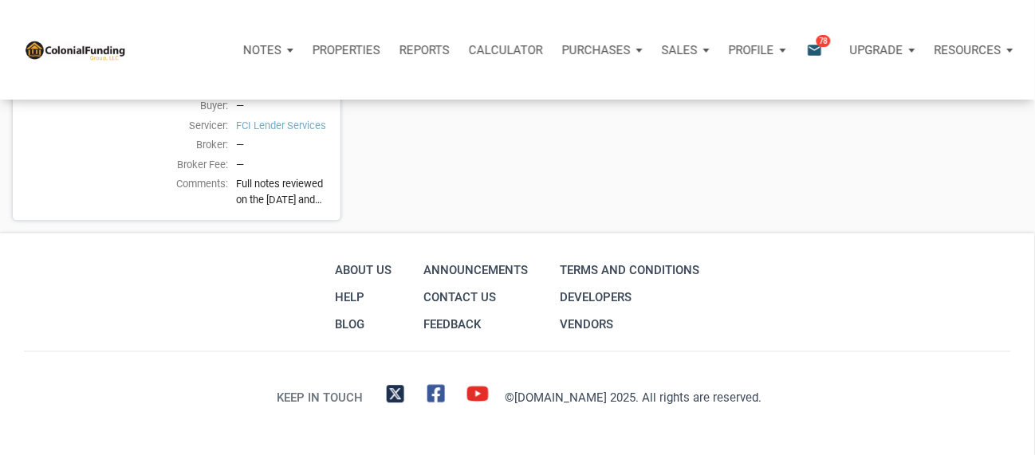
scroll to position [5181, 0]
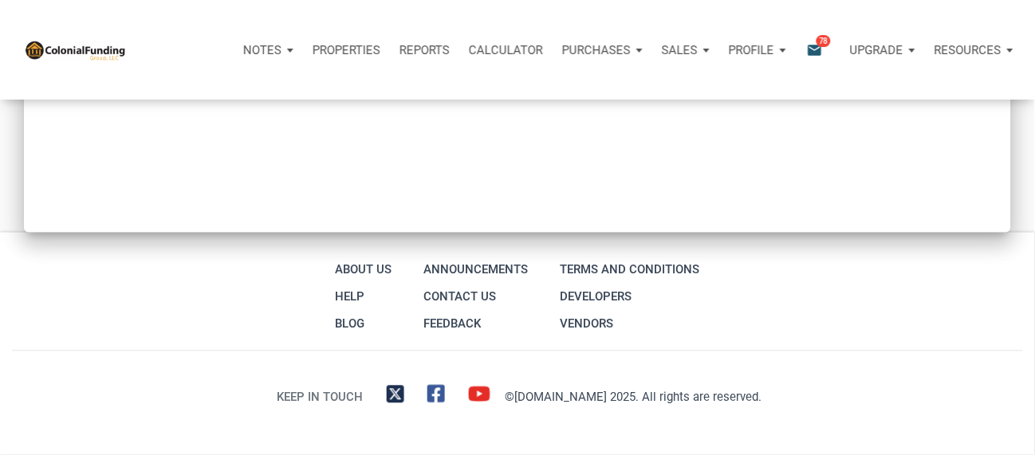
scroll to position [1556, 0]
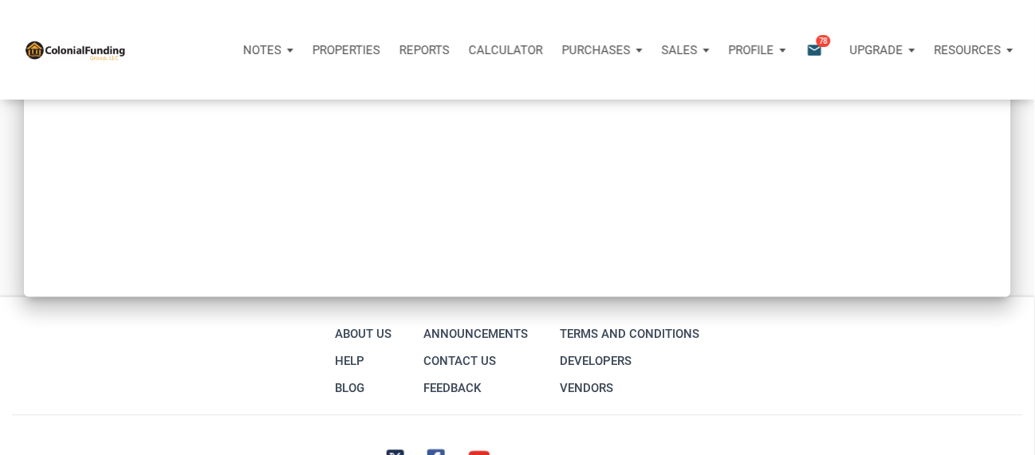
type input "Introduction to new features"
select select
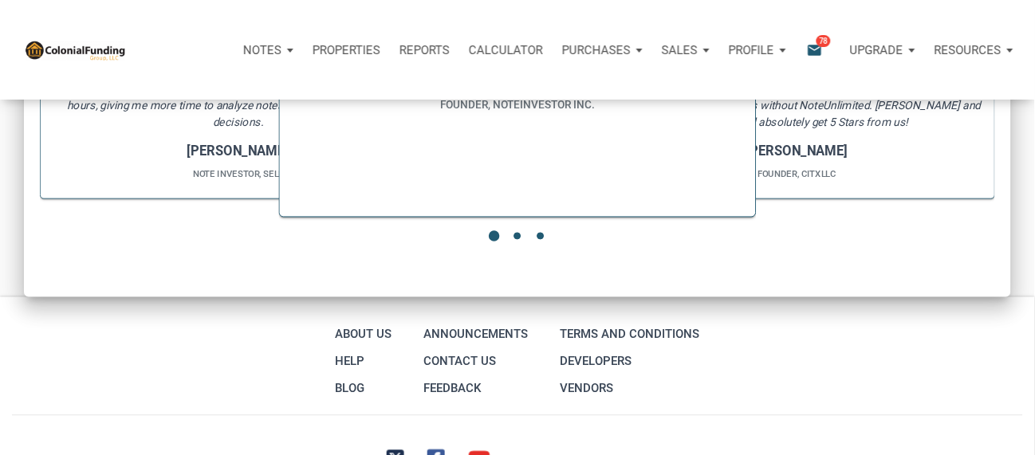
scroll to position [0, 0]
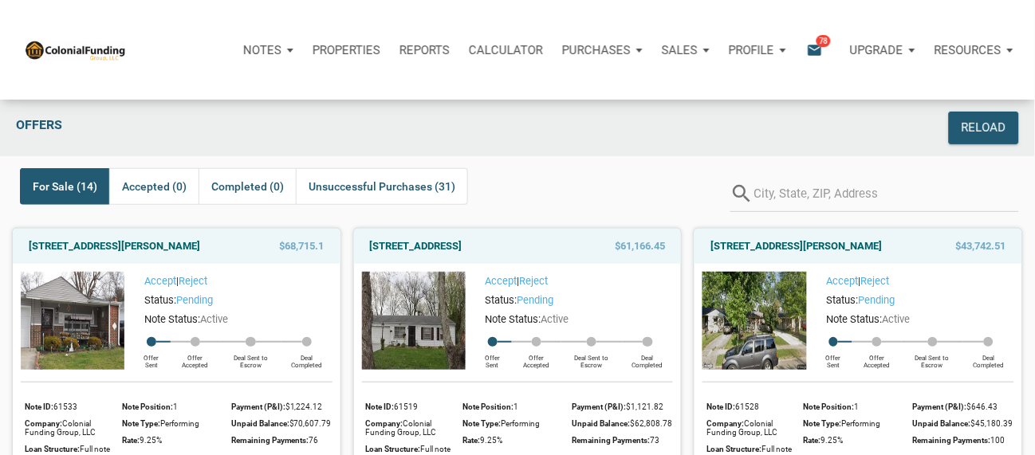
click at [70, 186] on span "For Sale (14)" at bounding box center [65, 186] width 65 height 19
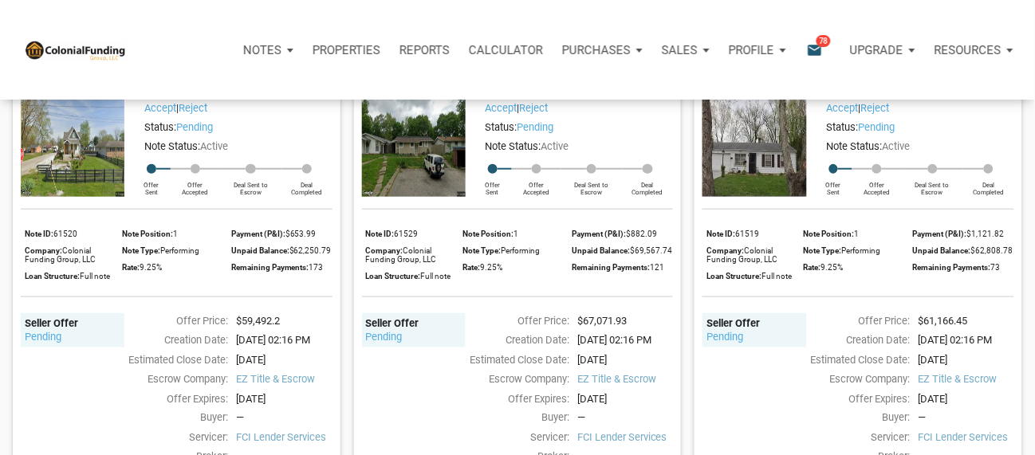
scroll to position [212, 0]
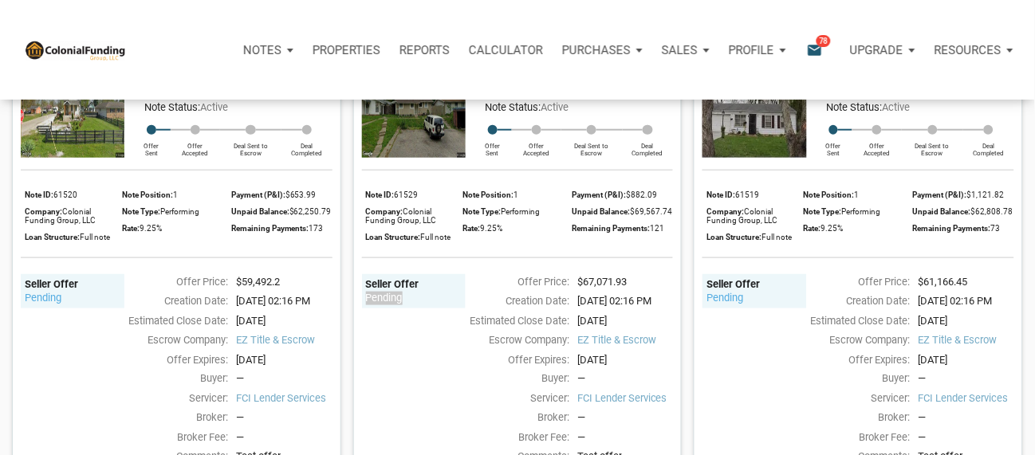
drag, startPoint x: 434, startPoint y: 321, endPoint x: 361, endPoint y: 312, distance: 73.1
click at [362, 309] on div "Seller Offer pending" at bounding box center [414, 291] width 104 height 35
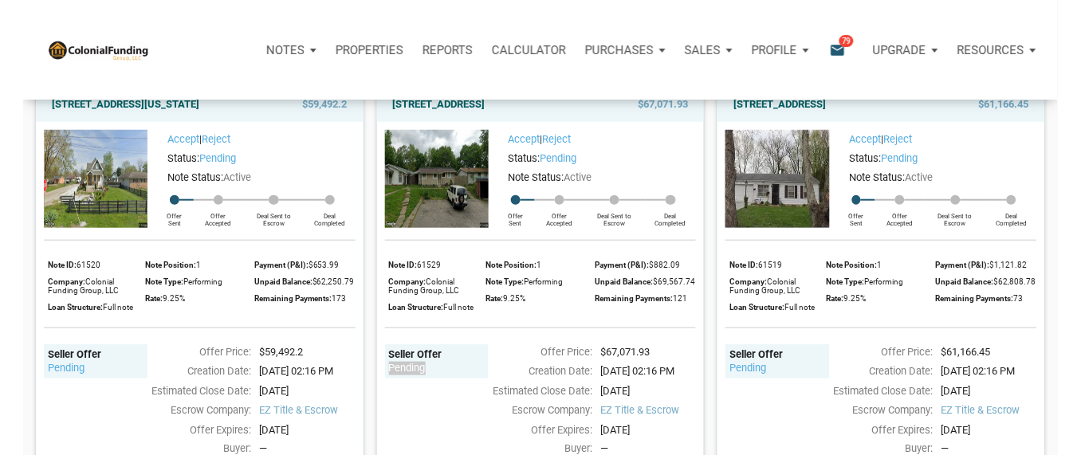
scroll to position [106, 0]
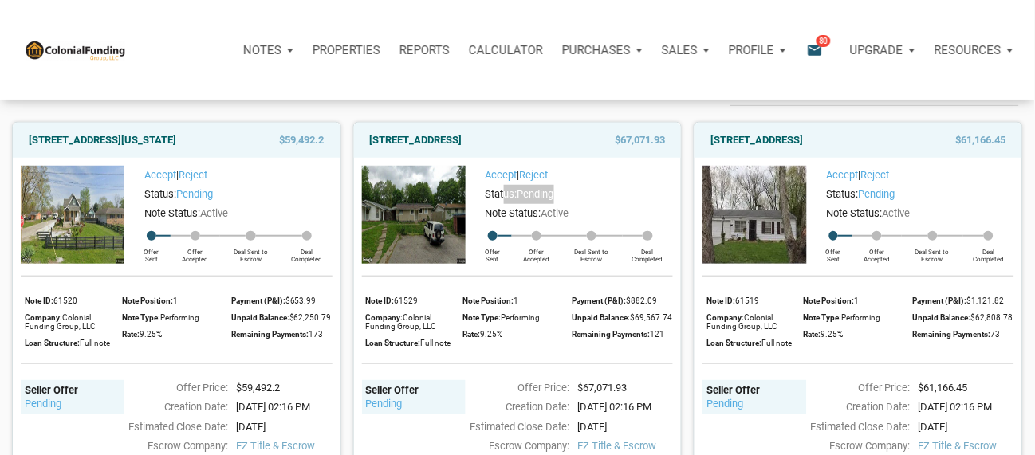
drag, startPoint x: 564, startPoint y: 213, endPoint x: 506, endPoint y: 213, distance: 58.2
click at [506, 204] on div "Status: pending" at bounding box center [573, 194] width 199 height 19
click at [569, 204] on div "Status: pending" at bounding box center [573, 194] width 199 height 19
drag, startPoint x: 568, startPoint y: 213, endPoint x: 521, endPoint y: 213, distance: 46.2
click at [521, 204] on div "Status: pending" at bounding box center [573, 194] width 199 height 19
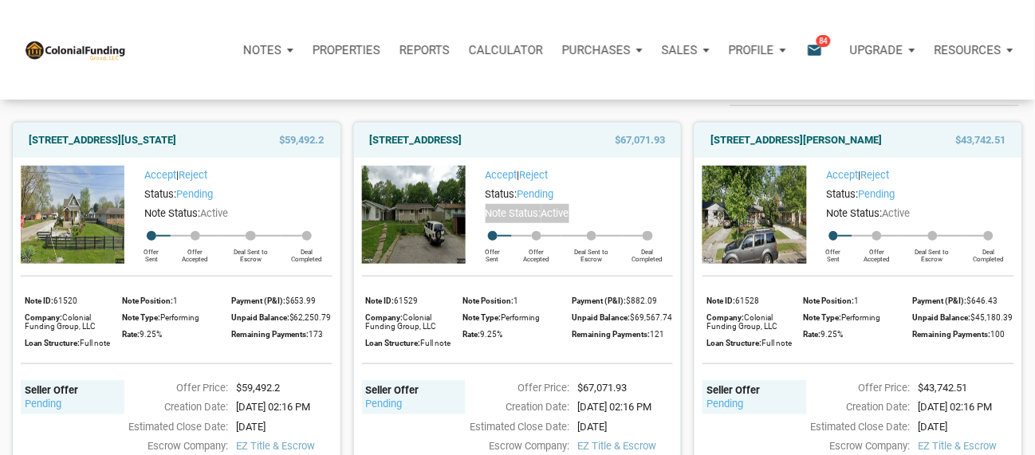
drag, startPoint x: 587, startPoint y: 233, endPoint x: 483, endPoint y: 234, distance: 103.7
click at [483, 223] on div "Note Status: Active" at bounding box center [573, 213] width 199 height 19
drag, startPoint x: 569, startPoint y: 213, endPoint x: 475, endPoint y: 218, distance: 94.3
click at [475, 204] on div "Status: pending" at bounding box center [573, 194] width 199 height 19
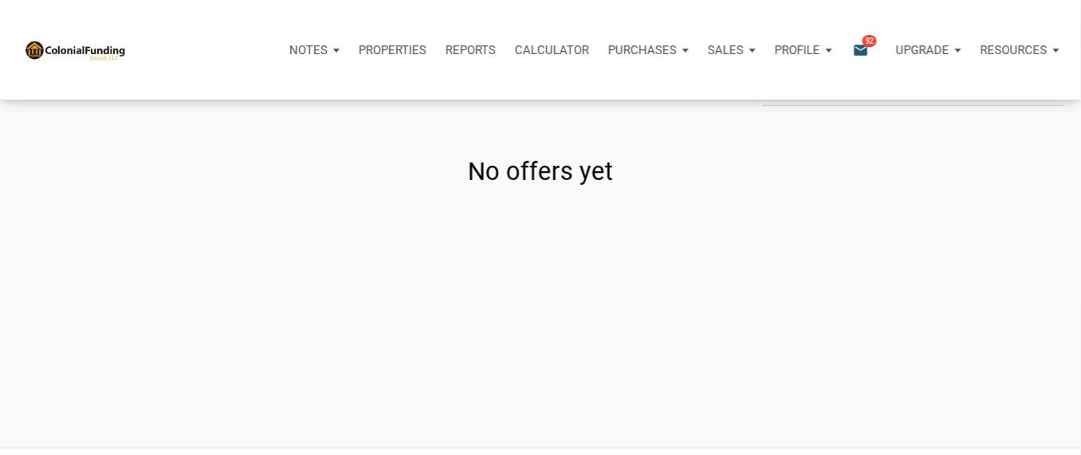
click at [293, 125] on div "No offers yet" at bounding box center [540, 168] width 1081 height 116
click at [328, 49] on p "Purchases" at bounding box center [308, 50] width 38 height 14
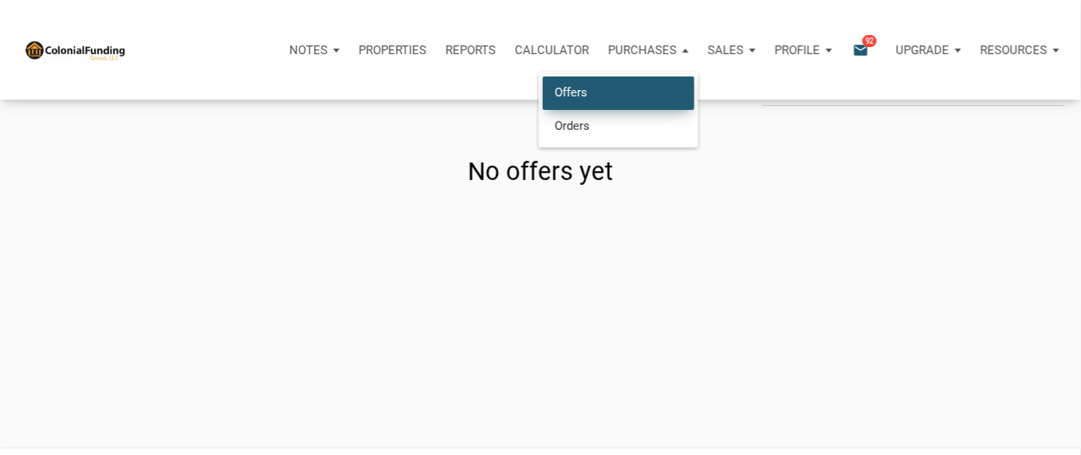
click at [574, 86] on link "Offers" at bounding box center [618, 93] width 151 height 33
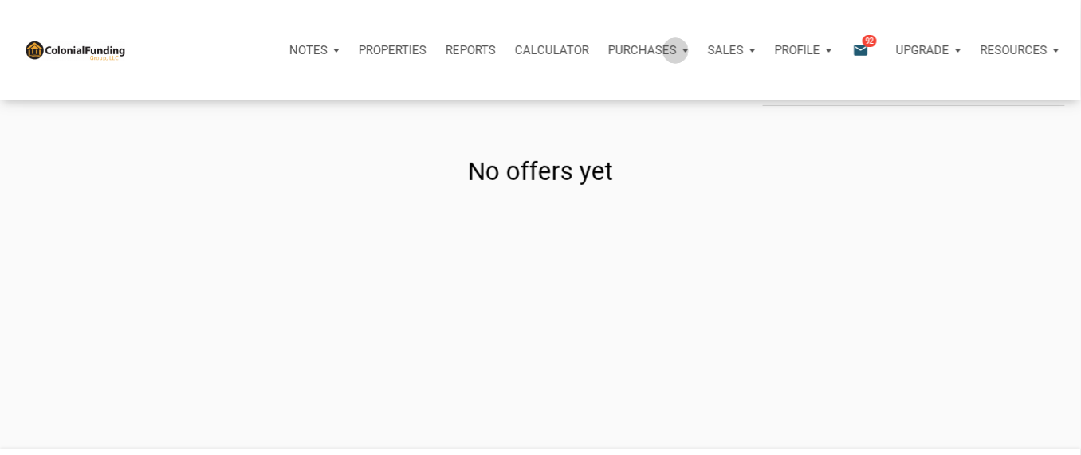
click at [328, 50] on p "Purchases" at bounding box center [308, 50] width 38 height 14
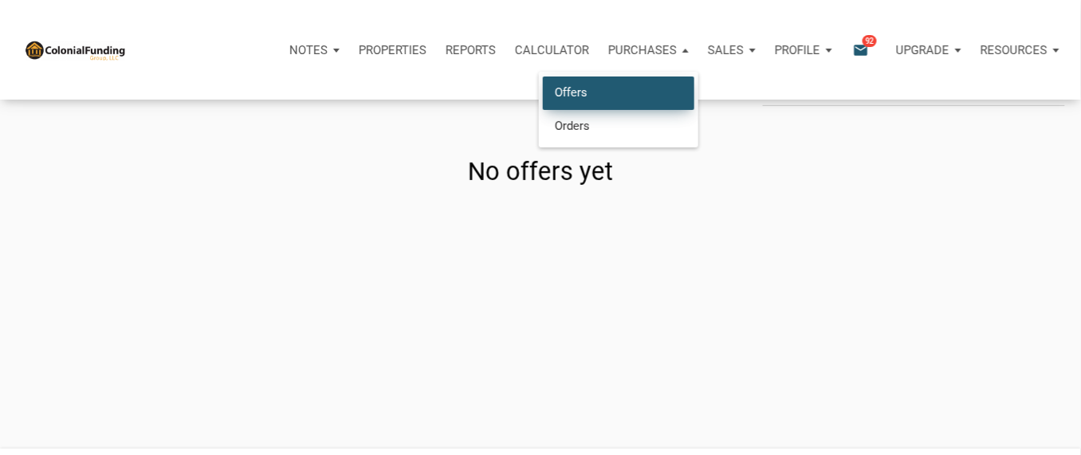
click at [584, 92] on link "Offers" at bounding box center [618, 93] width 151 height 33
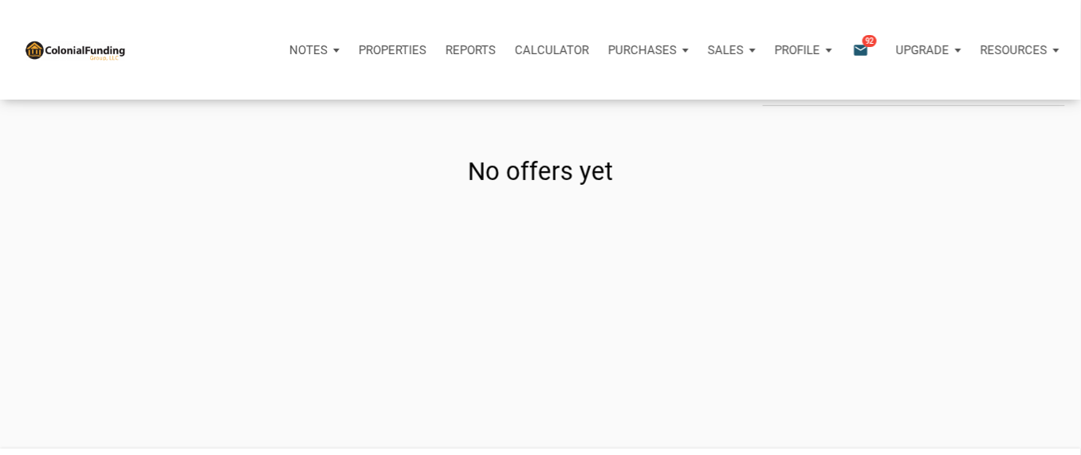
click at [828, 49] on div "Profile" at bounding box center [803, 50] width 77 height 48
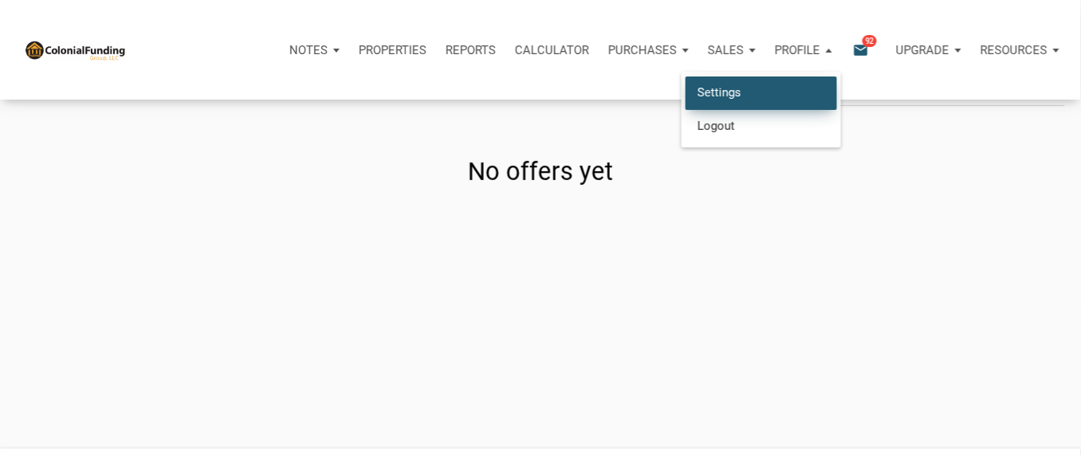
click at [706, 92] on link "Settings" at bounding box center [761, 93] width 151 height 33
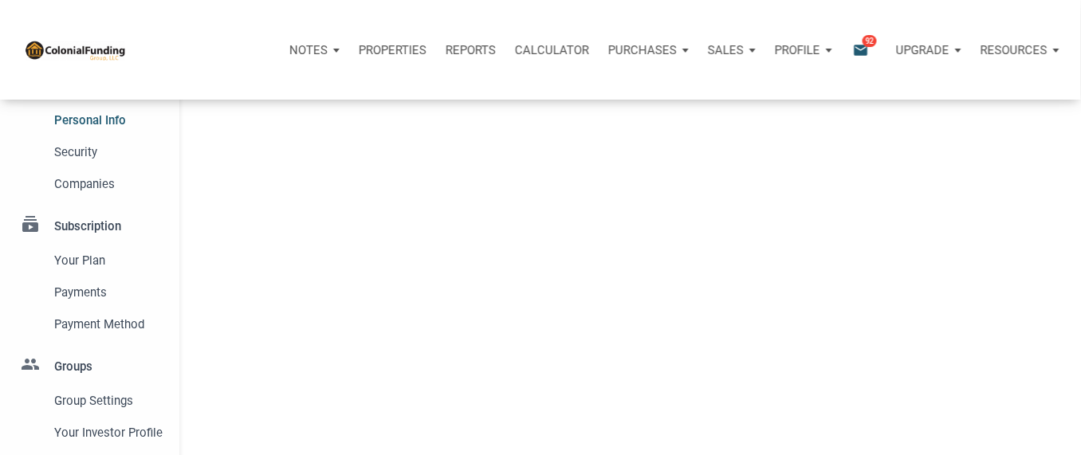
select select
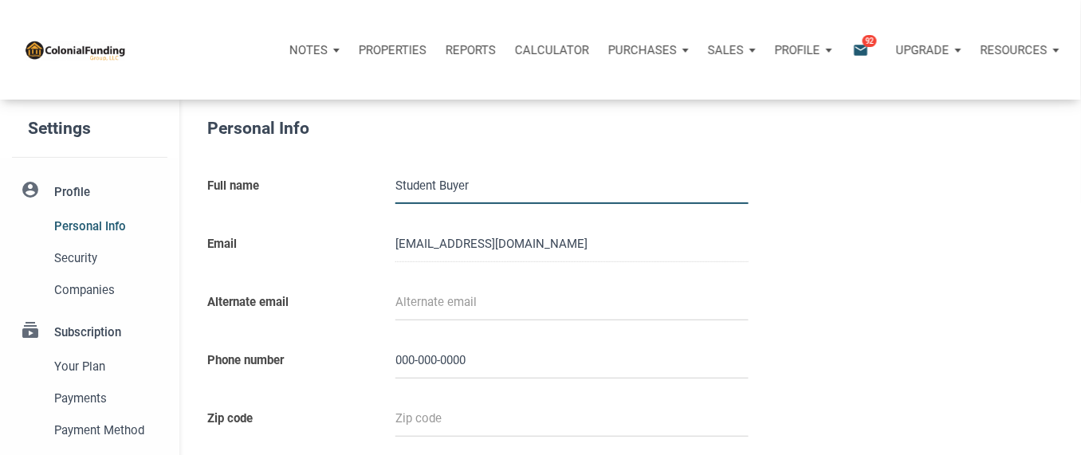
type input "0000000000"
select select
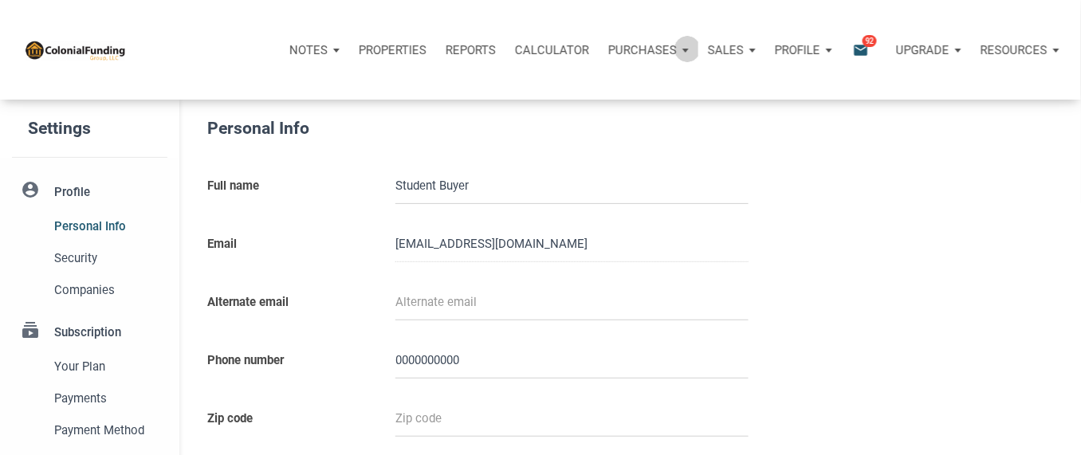
click at [349, 49] on div "Purchases" at bounding box center [314, 50] width 69 height 48
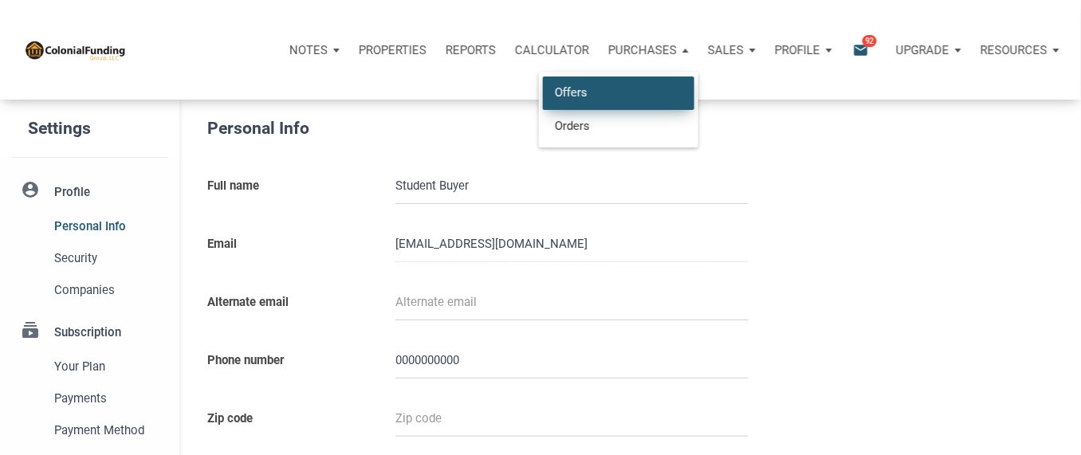
click at [590, 92] on link "Offers" at bounding box center [618, 93] width 151 height 33
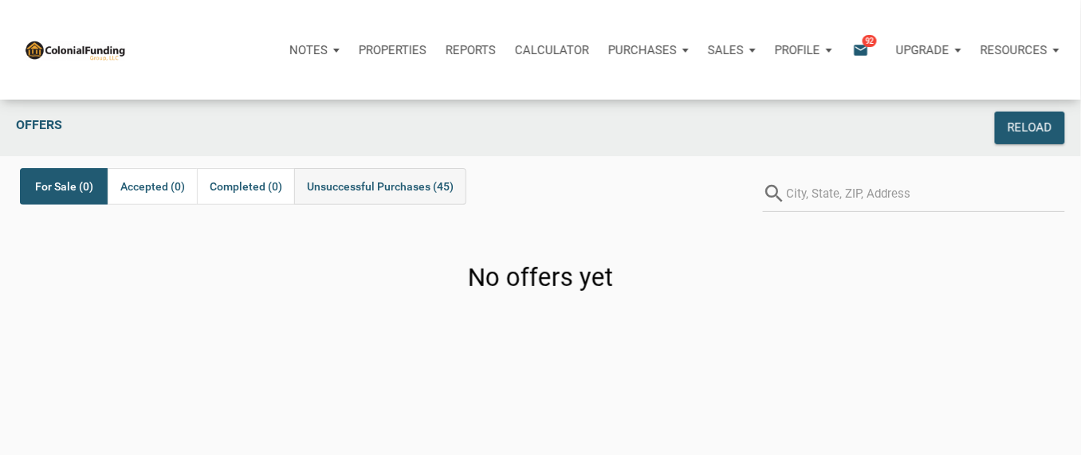
click at [399, 188] on span "Unsuccessful Purchases (45)" at bounding box center [380, 186] width 147 height 19
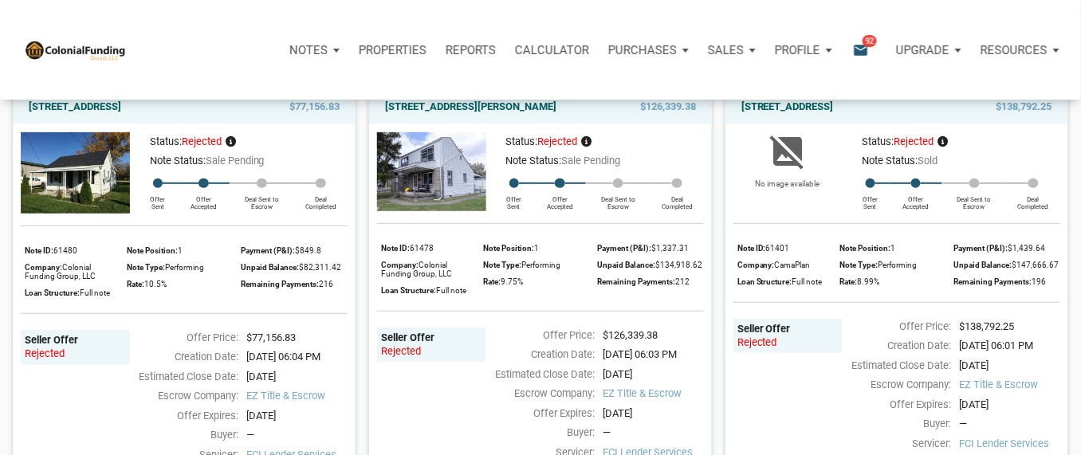
scroll to position [106, 0]
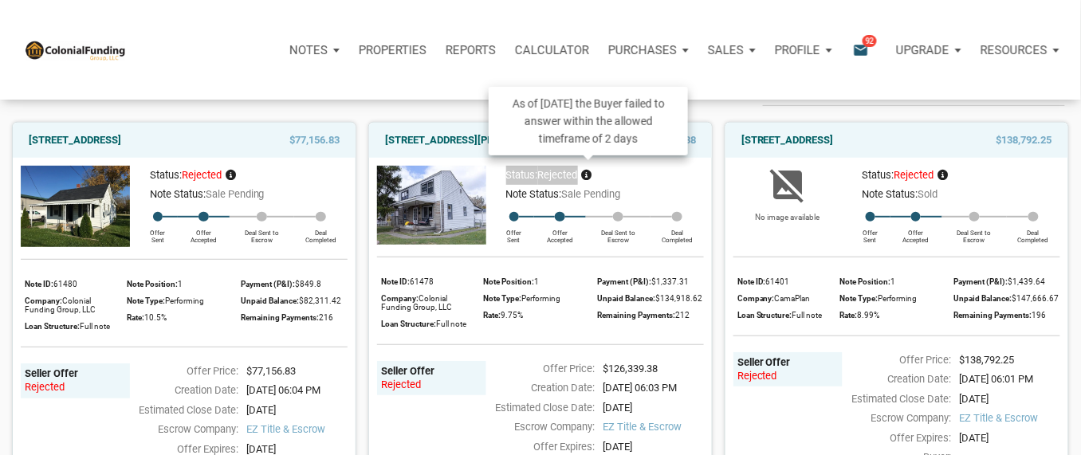
drag, startPoint x: 504, startPoint y: 171, endPoint x: 590, endPoint y: 179, distance: 86.4
click at [590, 179] on div "Status: rejected" at bounding box center [599, 175] width 210 height 19
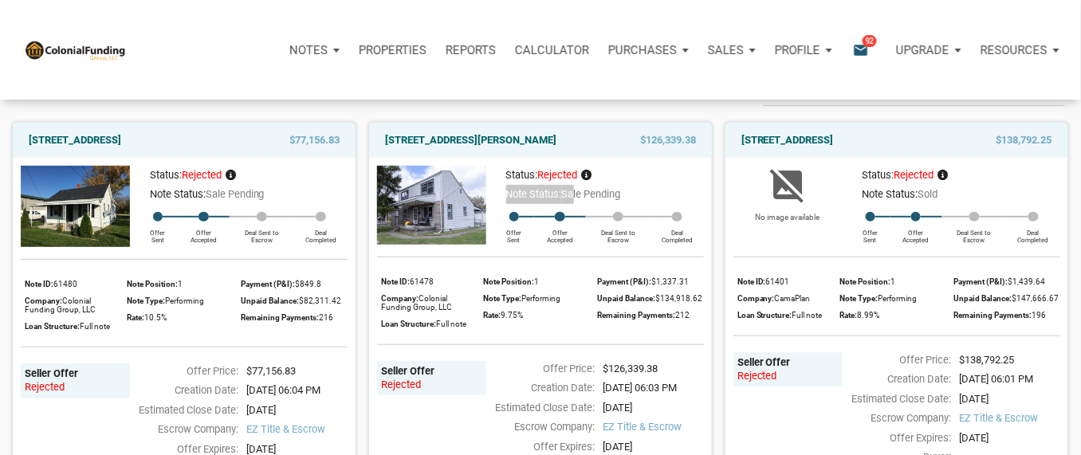
drag, startPoint x: 503, startPoint y: 193, endPoint x: 577, endPoint y: 193, distance: 74.2
click at [577, 193] on div "Note Status: Sale Pending" at bounding box center [599, 194] width 210 height 19
drag, startPoint x: 448, startPoint y: 401, endPoint x: 377, endPoint y: 363, distance: 80.6
click at [377, 363] on div "Seller Offer rejected" at bounding box center [431, 456] width 109 height 191
drag, startPoint x: 502, startPoint y: 178, endPoint x: 580, endPoint y: 171, distance: 77.6
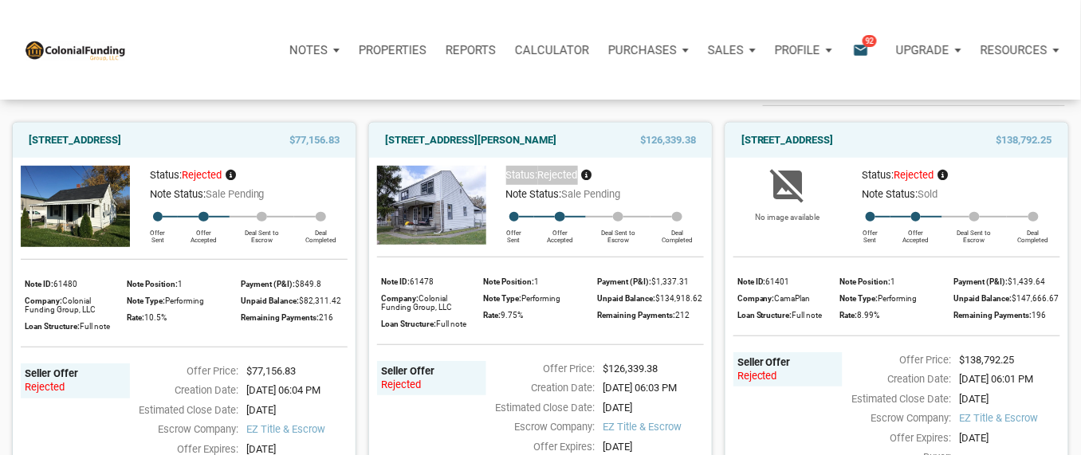
click at [580, 171] on div "Status: rejected" at bounding box center [599, 175] width 210 height 19
drag, startPoint x: 447, startPoint y: 413, endPoint x: 380, endPoint y: 360, distance: 85.8
click at [380, 361] on div "Seller Offer rejected" at bounding box center [431, 456] width 109 height 191
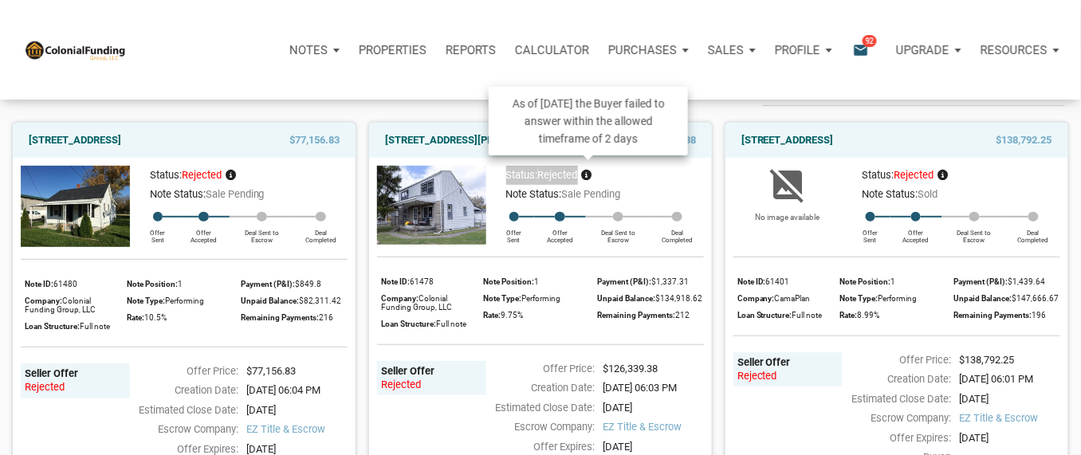
drag, startPoint x: 506, startPoint y: 174, endPoint x: 584, endPoint y: 173, distance: 78.1
click at [584, 173] on div "Status: rejected" at bounding box center [599, 175] width 210 height 19
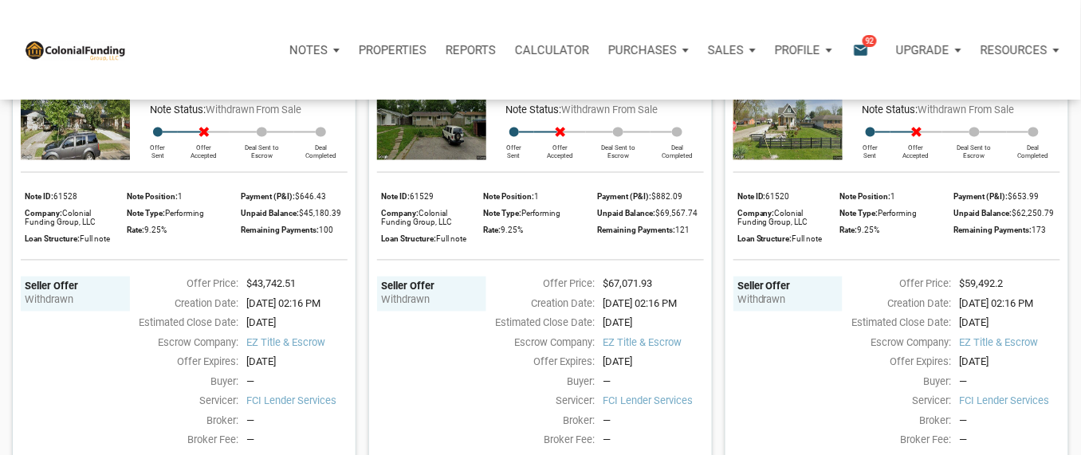
scroll to position [638, 0]
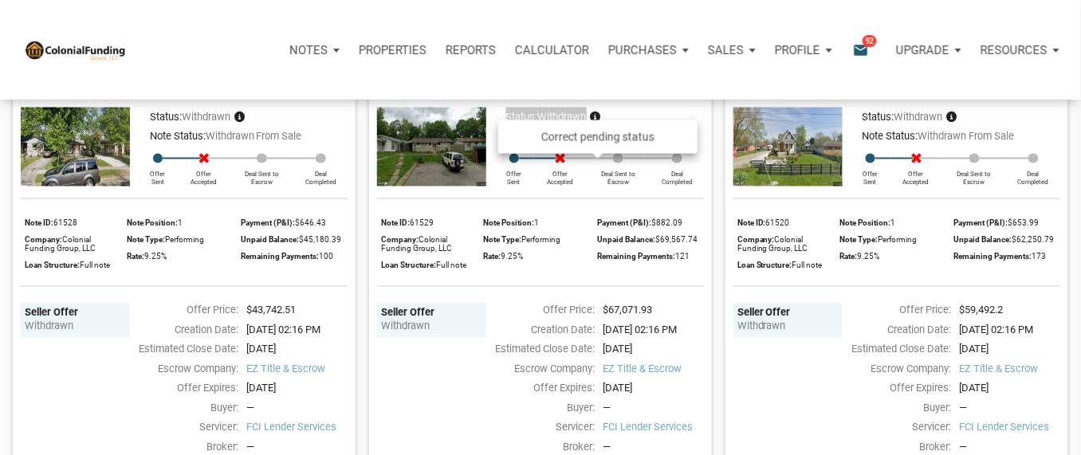
drag, startPoint x: 500, startPoint y: 173, endPoint x: 591, endPoint y: 173, distance: 90.9
click at [591, 127] on div "Status: withdrawn" at bounding box center [599, 117] width 210 height 19
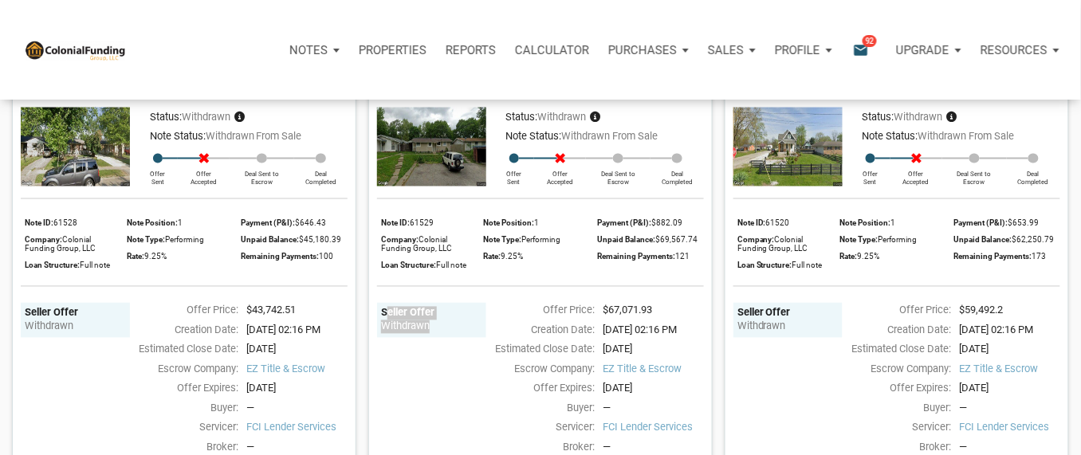
drag, startPoint x: 439, startPoint y: 399, endPoint x: 377, endPoint y: 364, distance: 71.8
click at [377, 364] on div "Seller Offer withdrawn" at bounding box center [431, 398] width 109 height 191
drag, startPoint x: 672, startPoint y: 193, endPoint x: 570, endPoint y: 187, distance: 102.3
click at [570, 146] on div "Note Status: Withdrawn from Sale" at bounding box center [599, 136] width 210 height 19
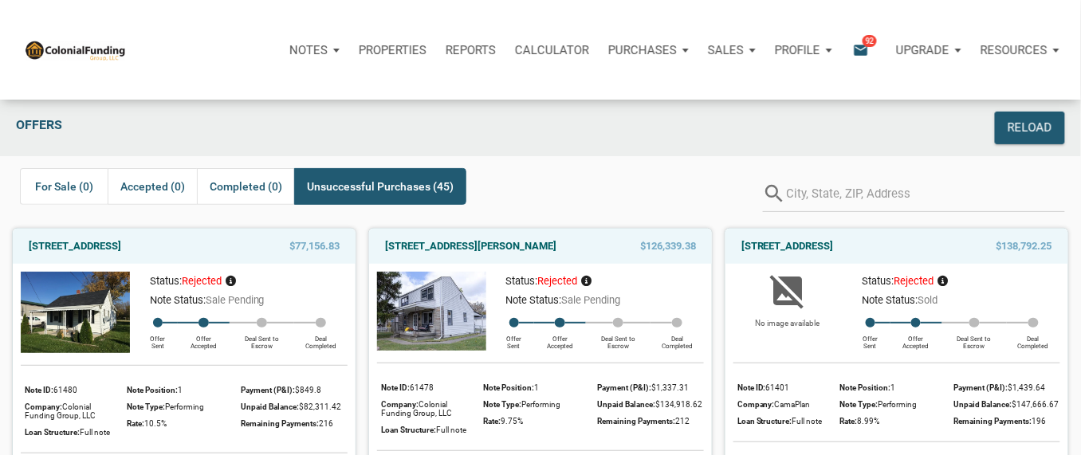
scroll to position [106, 0]
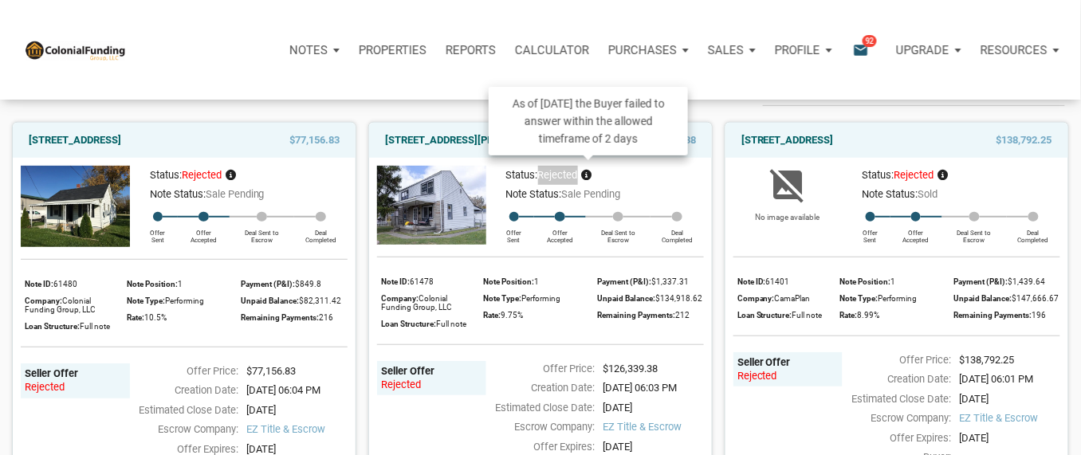
drag, startPoint x: 539, startPoint y: 170, endPoint x: 584, endPoint y: 177, distance: 45.2
click at [584, 177] on div "Status: rejected" at bounding box center [599, 175] width 210 height 19
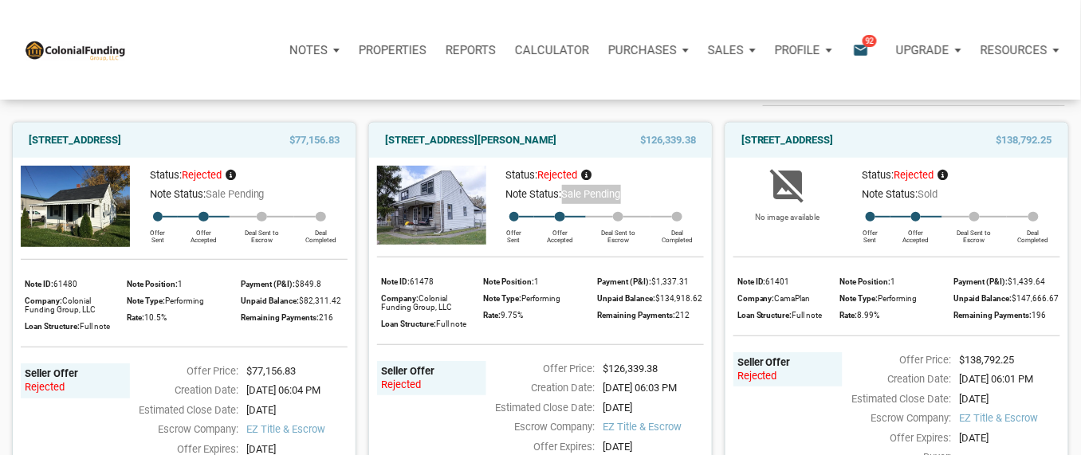
drag, startPoint x: 632, startPoint y: 190, endPoint x: 566, endPoint y: 195, distance: 66.4
click at [566, 195] on div "Note Status: Sale Pending" at bounding box center [599, 194] width 210 height 19
click at [455, 401] on div "Seller Offer rejected" at bounding box center [431, 456] width 109 height 191
drag, startPoint x: 435, startPoint y: 410, endPoint x: 364, endPoint y: 368, distance: 82.6
click at [364, 368] on div "2066 Calhoun Street, Indianapolis, IN, 46203 $126,339.38 Status: rejected Note …" at bounding box center [534, 347] width 356 height 474
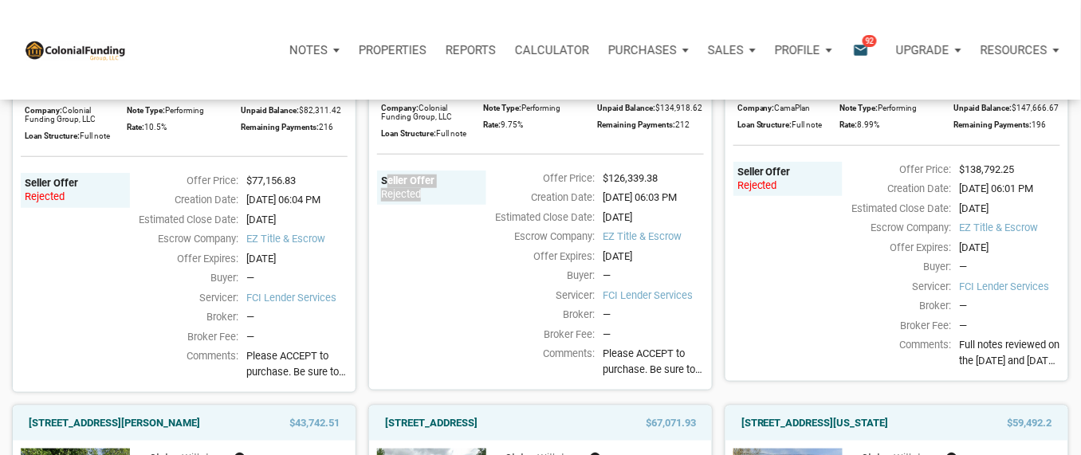
scroll to position [319, 0]
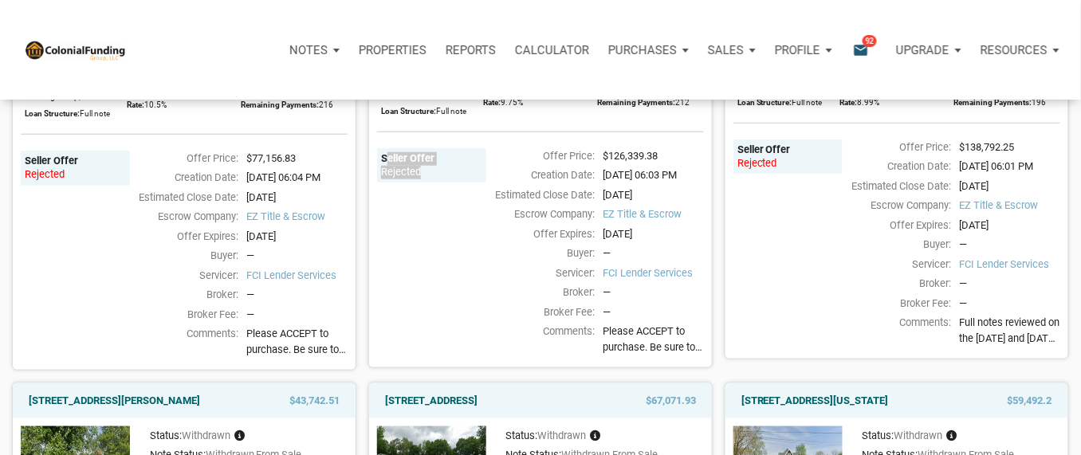
click at [435, 312] on div "Seller Offer rejected" at bounding box center [431, 243] width 109 height 191
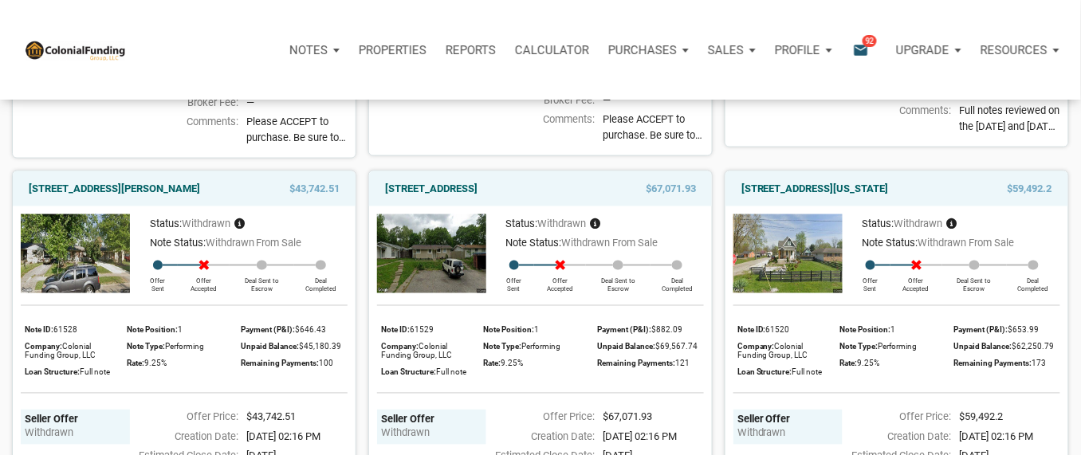
scroll to position [638, 0]
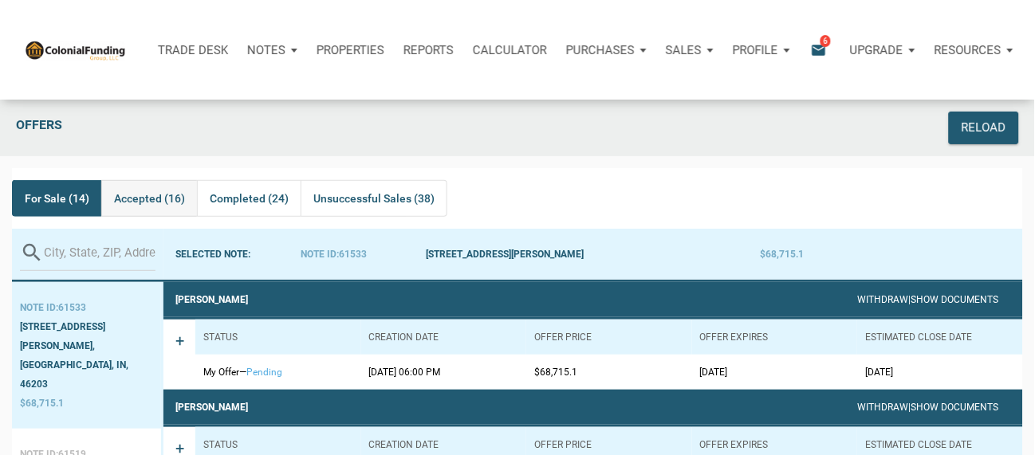
click at [139, 198] on span "Accepted (16)" at bounding box center [149, 198] width 71 height 19
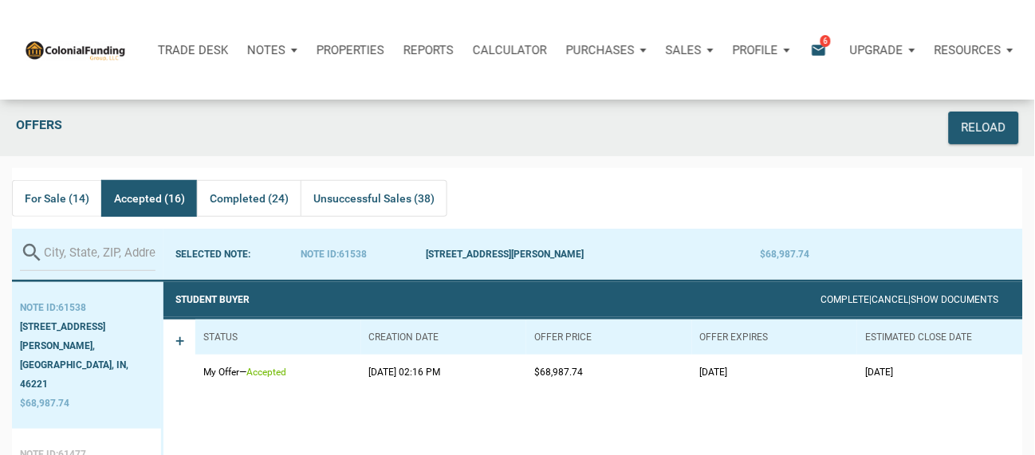
click at [178, 344] on span "+" at bounding box center [179, 355] width 9 height 46
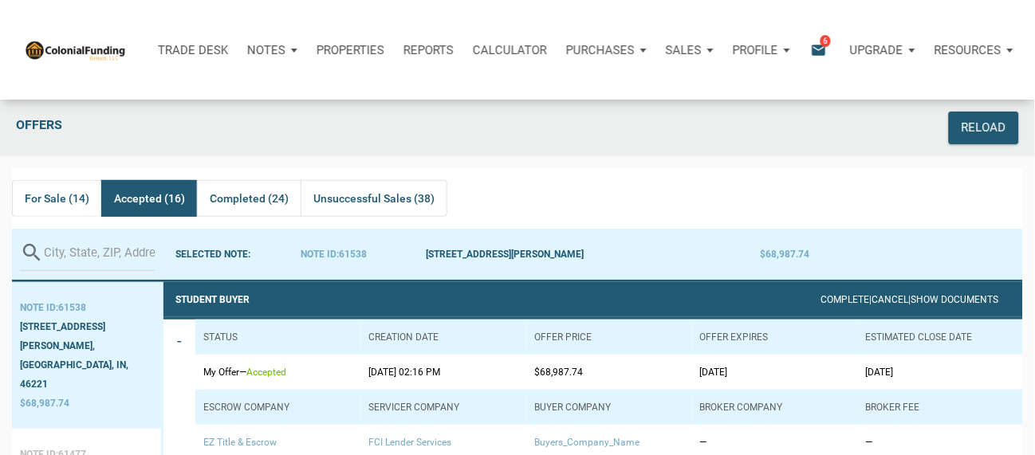
scroll to position [106, 0]
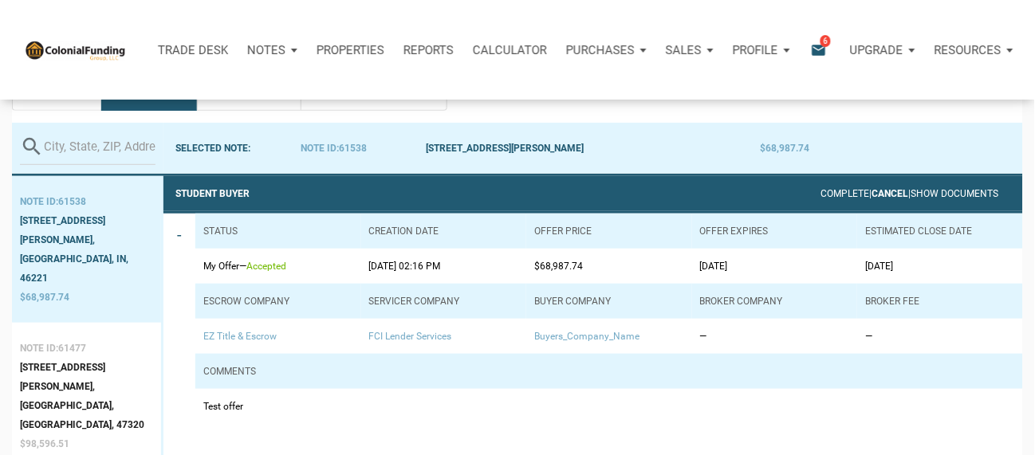
click at [873, 192] on link "Cancel" at bounding box center [890, 193] width 37 height 11
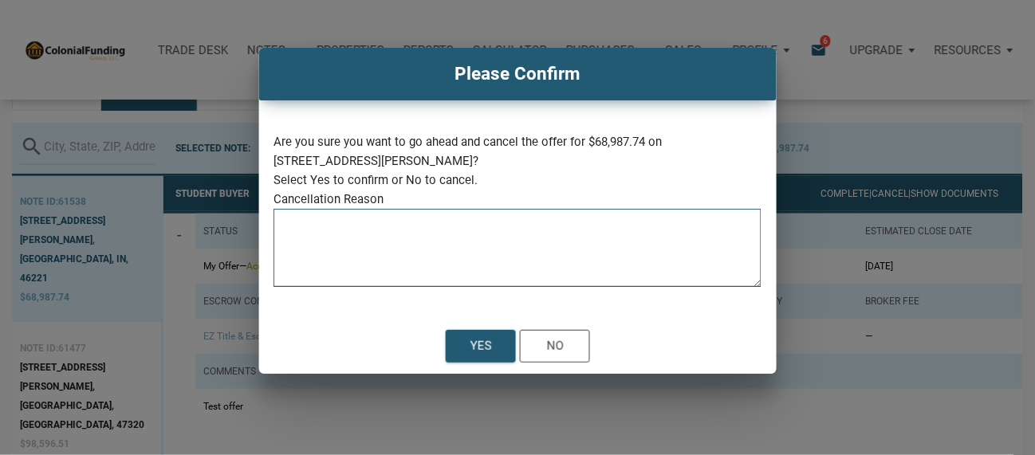
click at [393, 228] on textarea at bounding box center [517, 253] width 488 height 68
type textarea "This was our test"
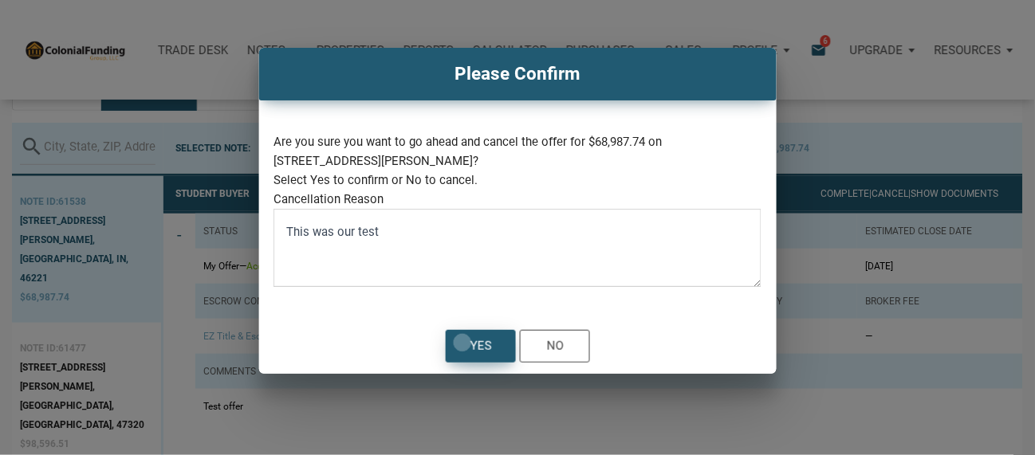
click at [463, 343] on div "Yes" at bounding box center [481, 346] width 69 height 31
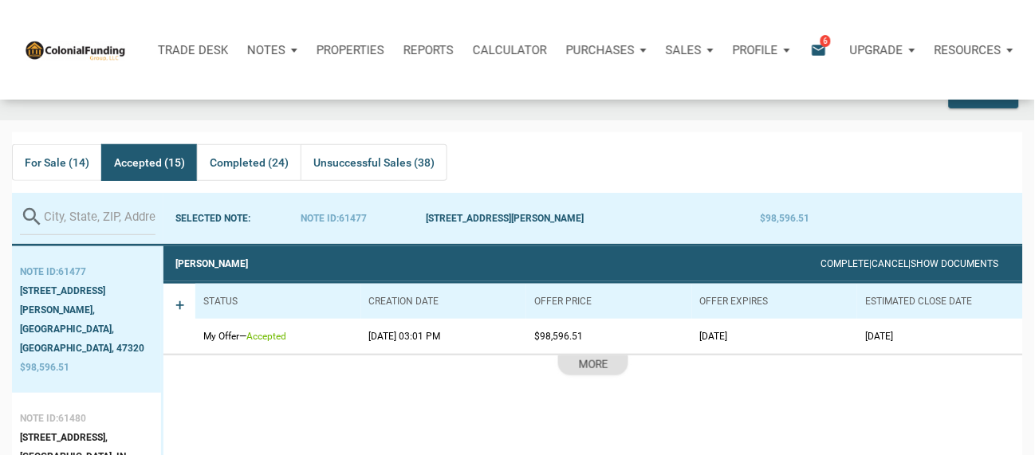
scroll to position [0, 0]
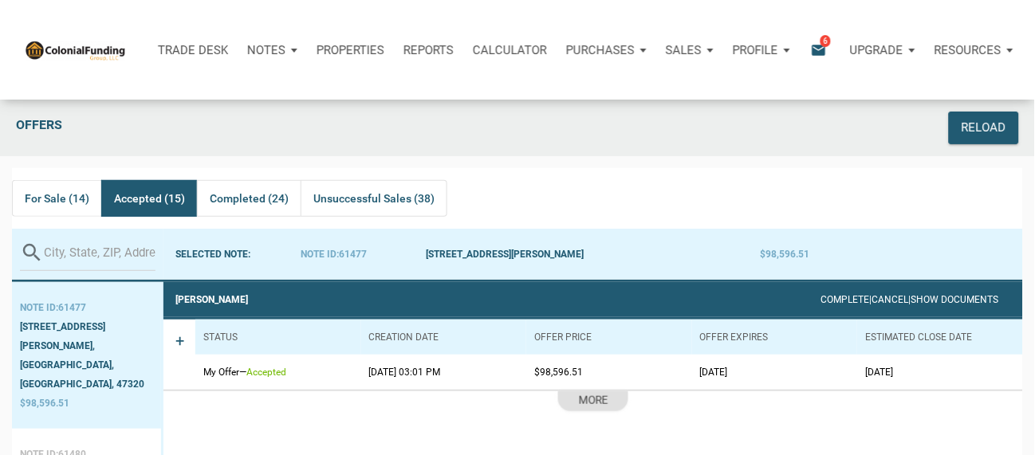
click at [289, 49] on div "Notes" at bounding box center [272, 50] width 69 height 48
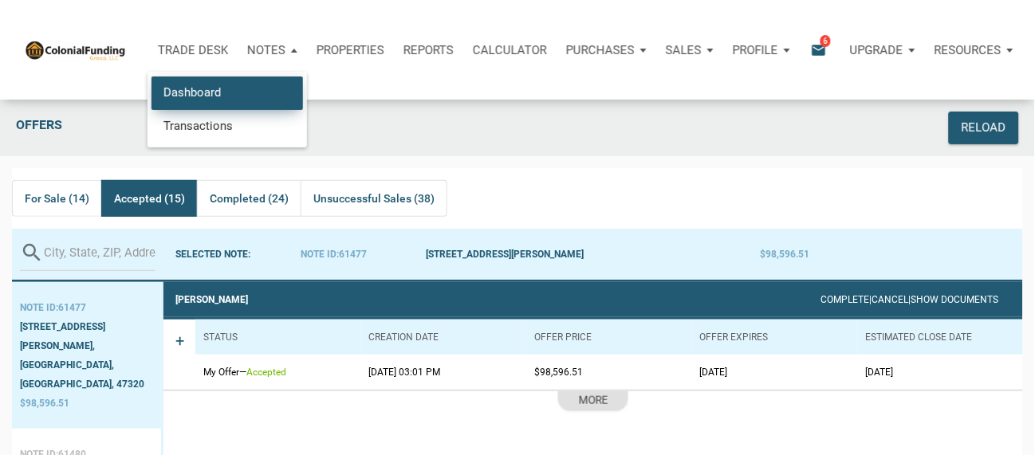
click at [195, 92] on link "Dashboard" at bounding box center [226, 93] width 151 height 33
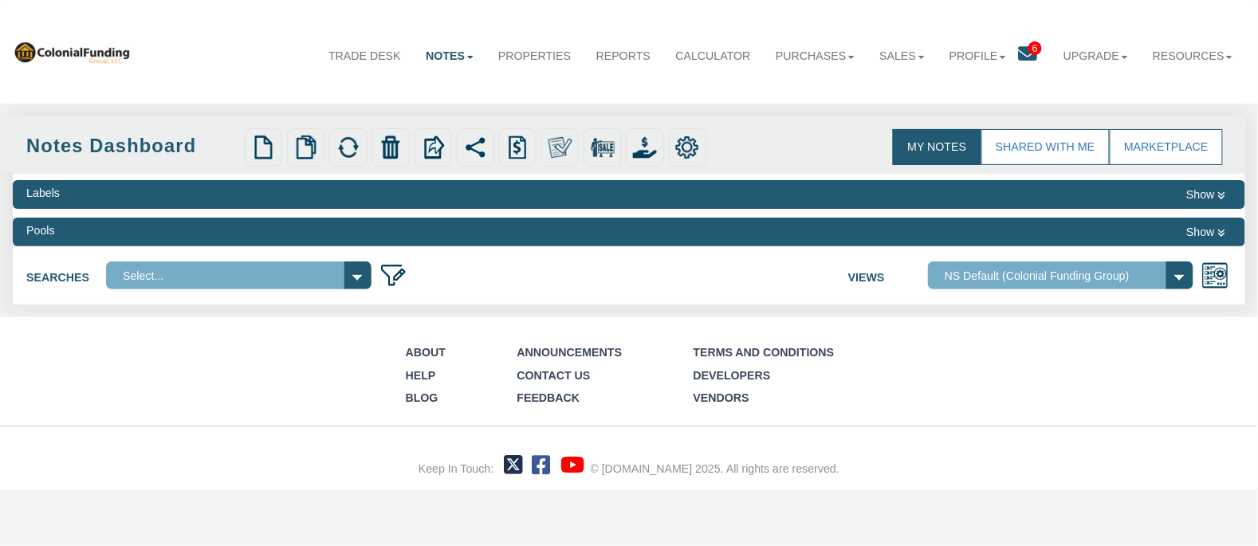
select select
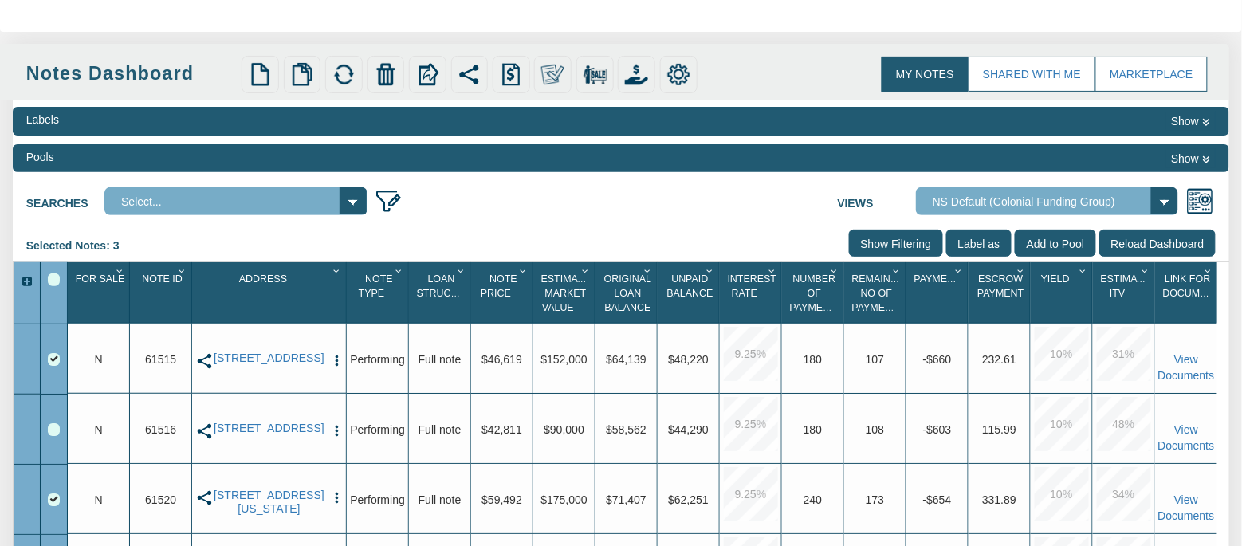
scroll to position [62, 0]
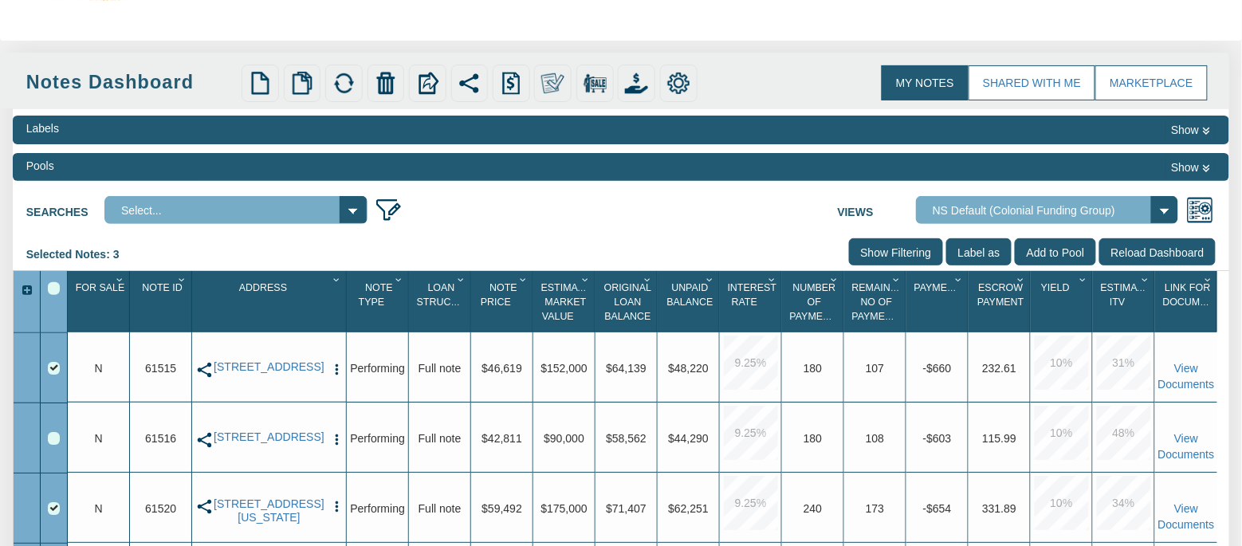
click at [51, 291] on div "Select All" at bounding box center [54, 288] width 13 height 13
click at [53, 295] on div "Select All" at bounding box center [54, 288] width 13 height 13
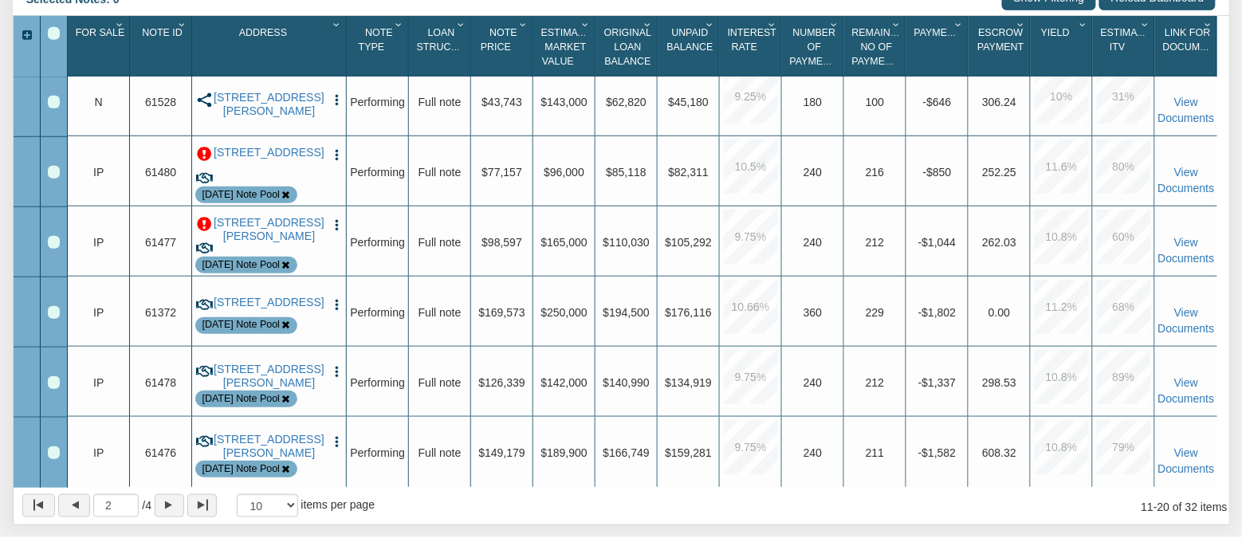
scroll to position [182, 0]
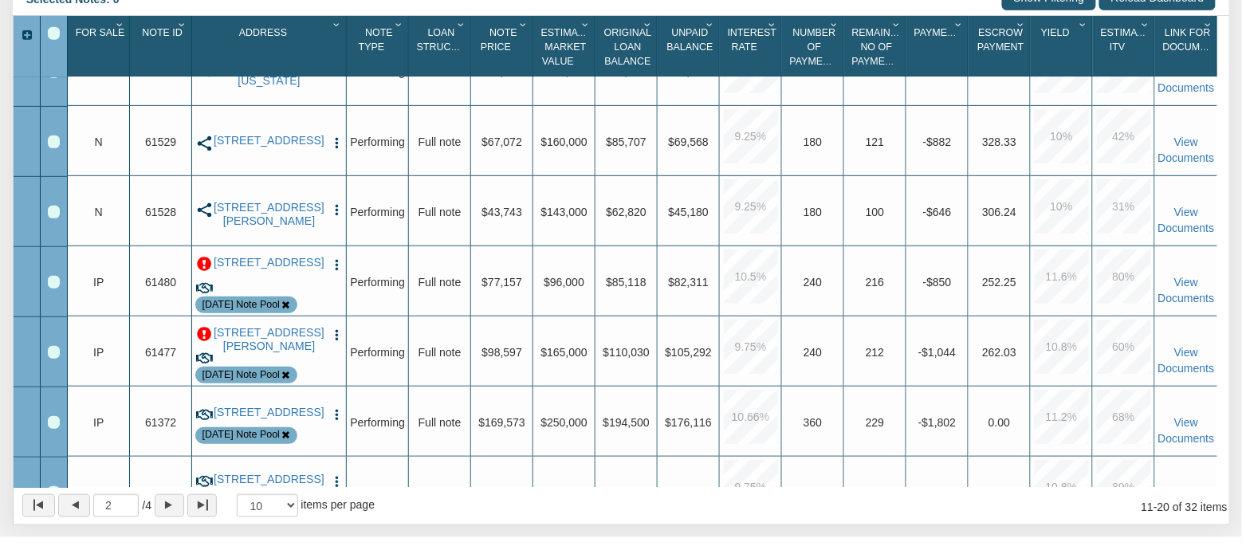
click at [158, 54] on div "Note Id 1" at bounding box center [162, 46] width 58 height 49
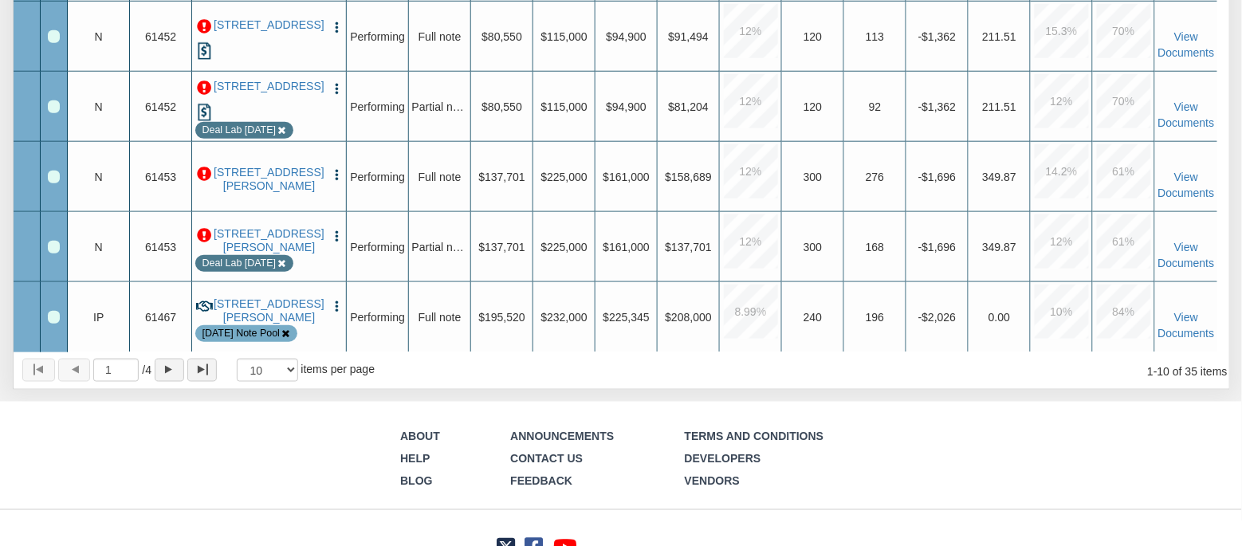
scroll to position [513, 0]
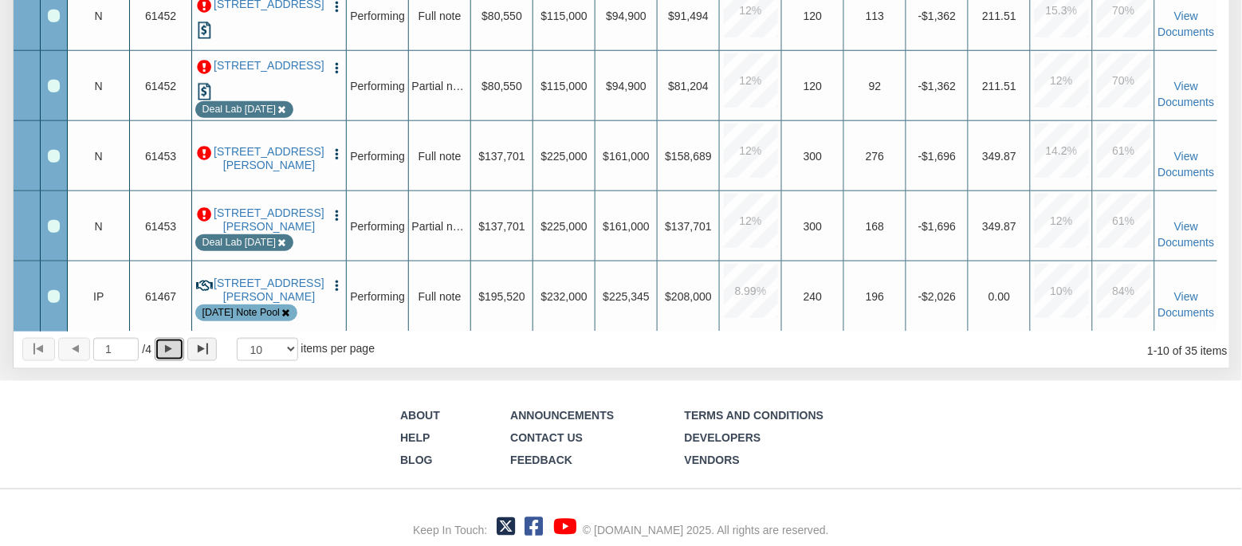
click at [172, 353] on div "Page forward" at bounding box center [168, 349] width 7 height 8
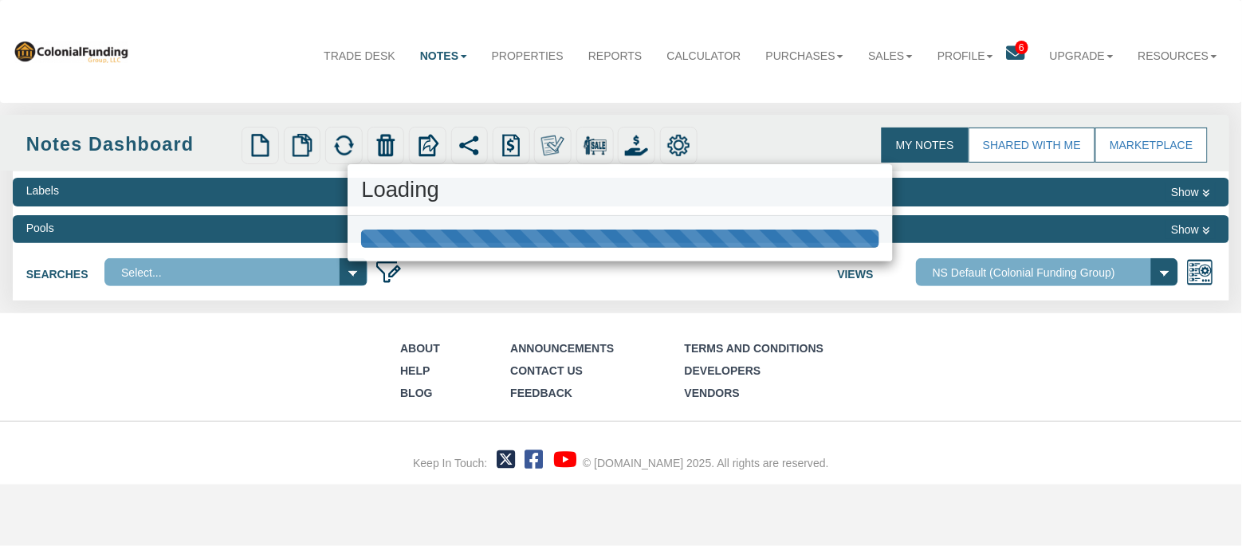
scroll to position [0, 0]
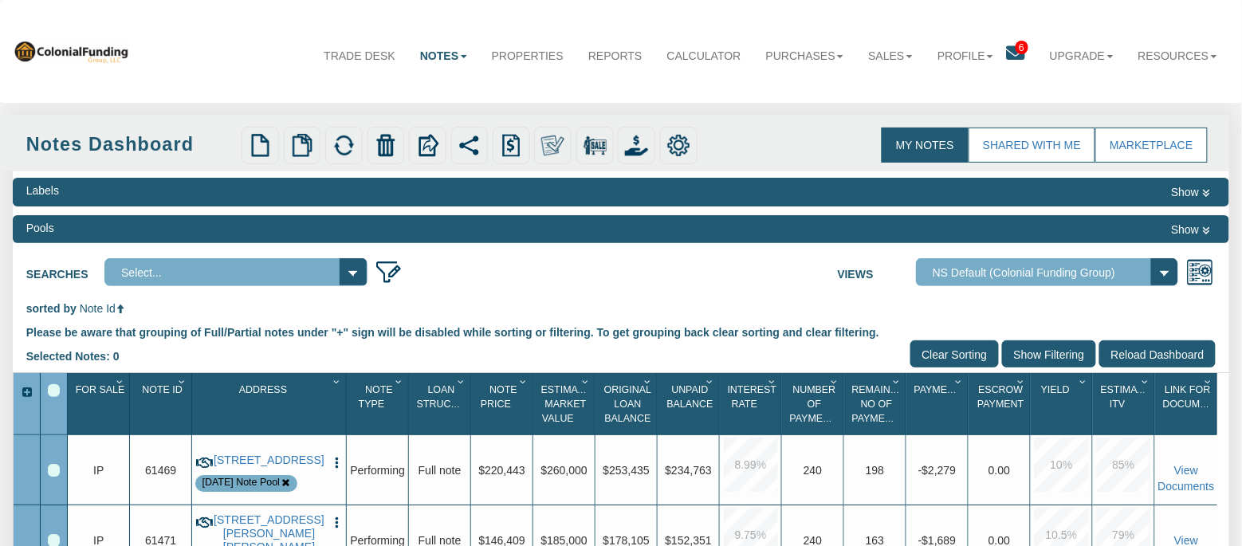
drag, startPoint x: 1054, startPoint y: 357, endPoint x: 183, endPoint y: 399, distance: 871.7
click at [1053, 357] on input "Show Filtering" at bounding box center [1049, 353] width 94 height 27
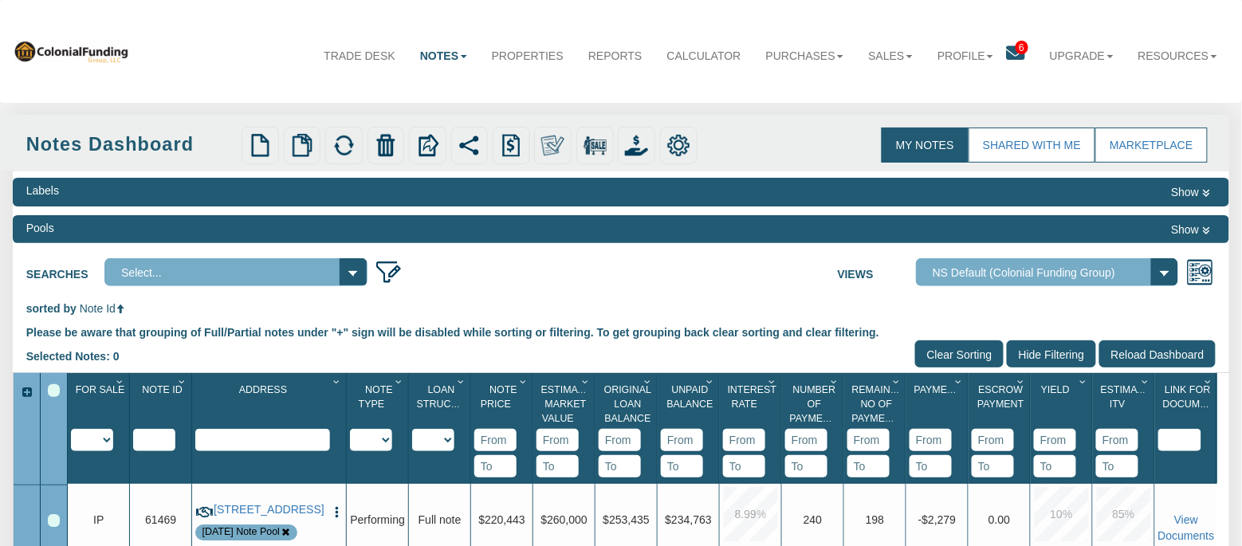
click at [156, 440] on input "text" at bounding box center [154, 440] width 42 height 22
type input "61538"
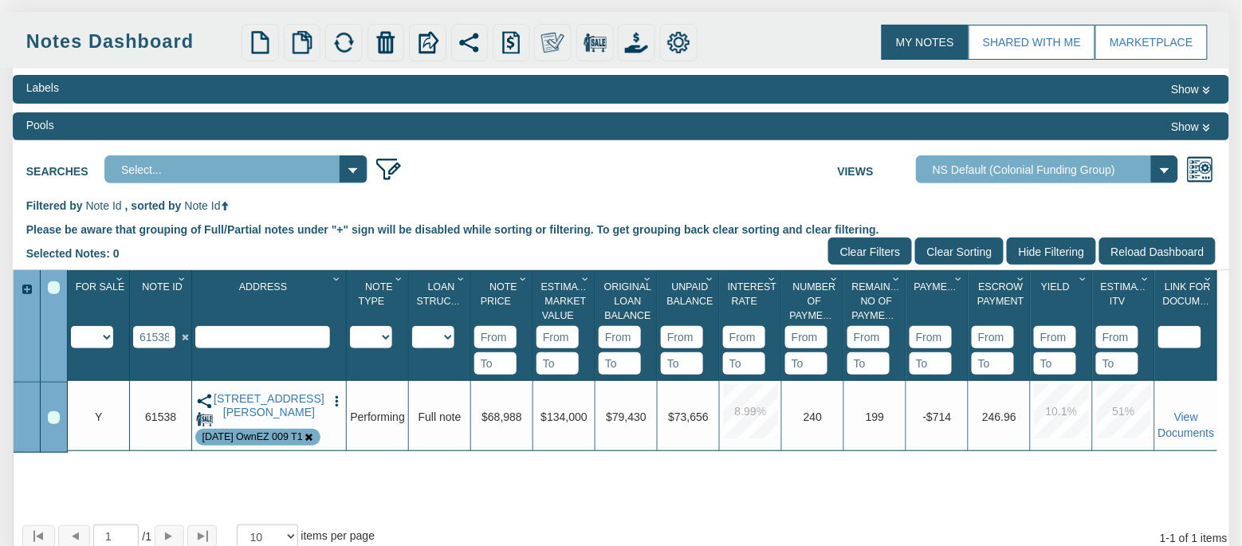
scroll to position [102, 0]
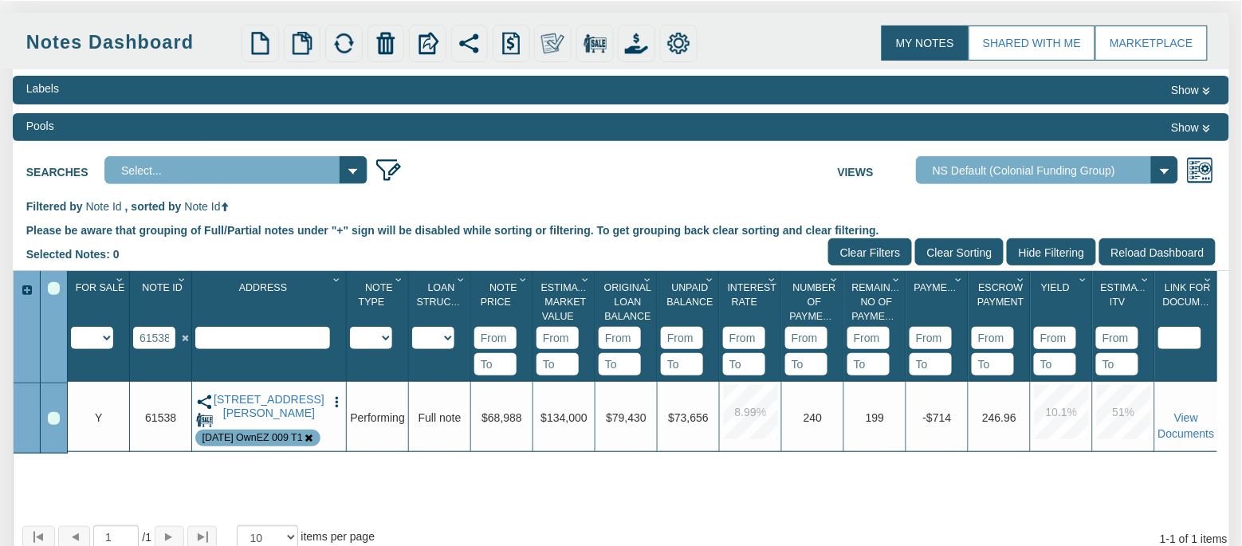
click at [338, 403] on img "button" at bounding box center [337, 402] width 14 height 14
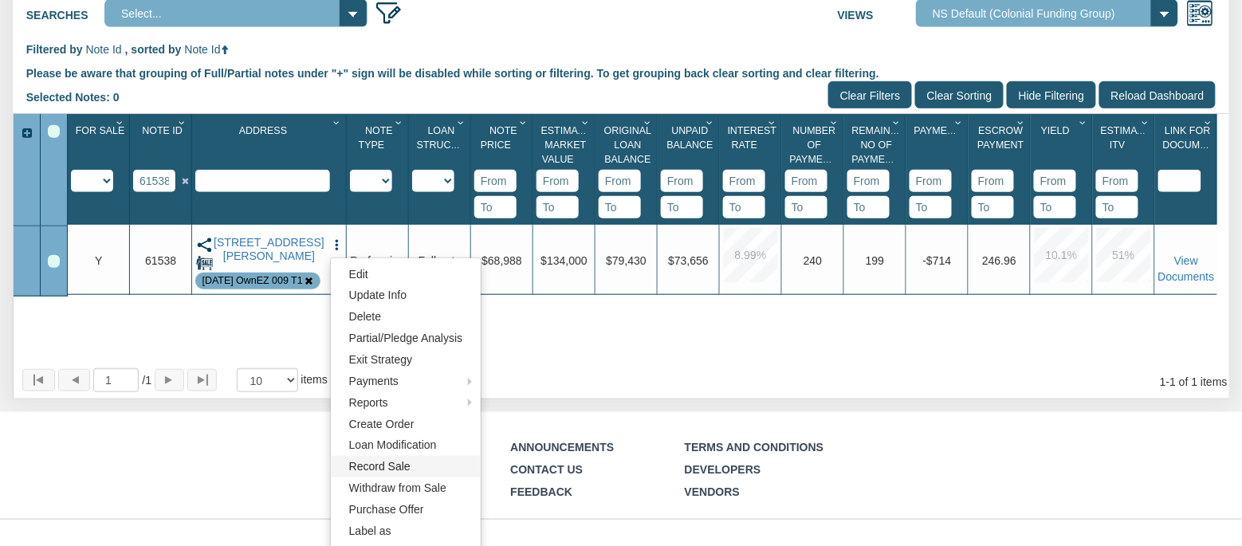
scroll to position [351, 0]
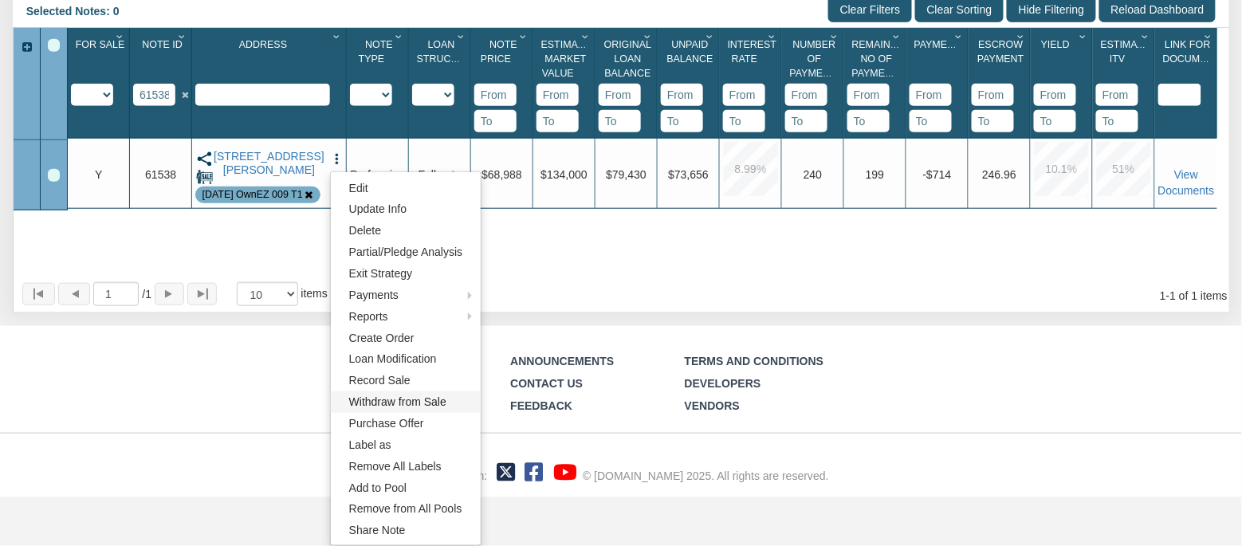
click at [400, 399] on link "Withdraw from Sale" at bounding box center [406, 402] width 150 height 22
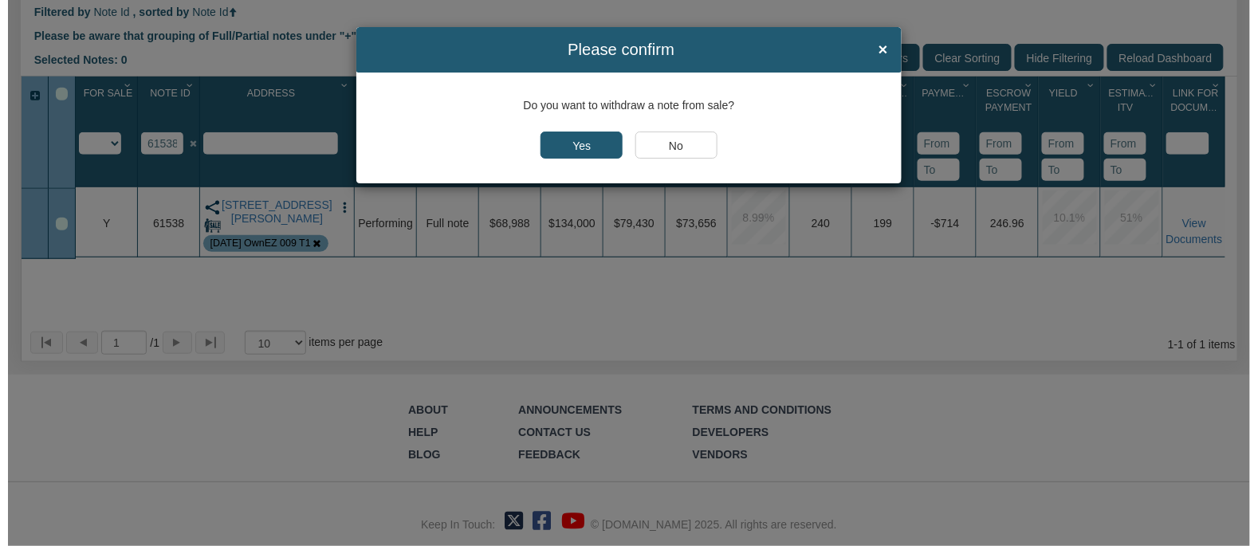
scroll to position [308, 0]
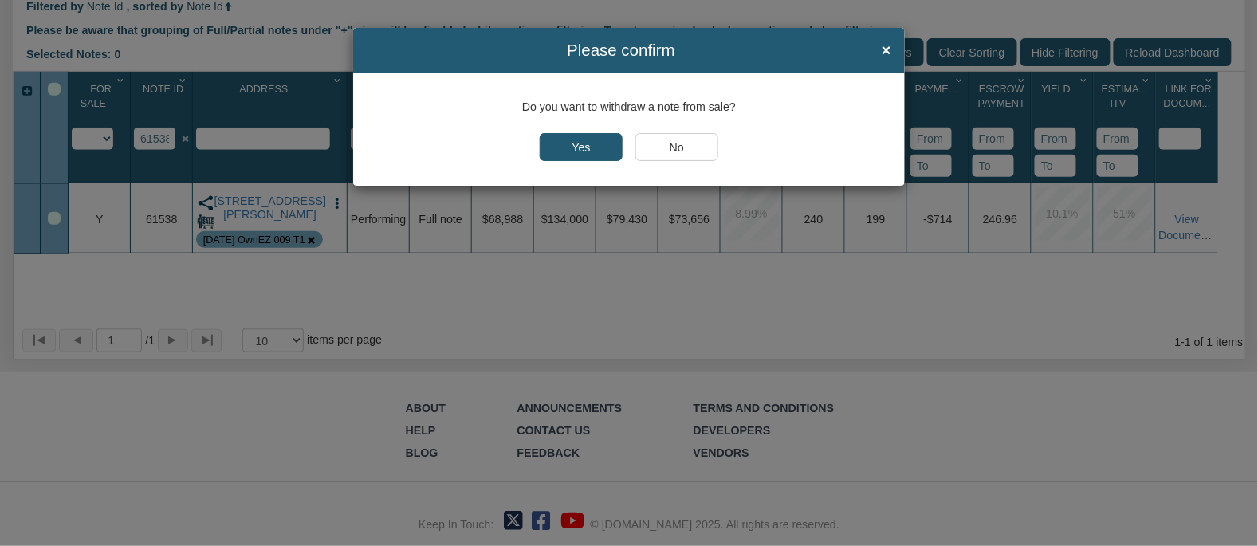
click at [558, 151] on input "Yes" at bounding box center [581, 147] width 83 height 28
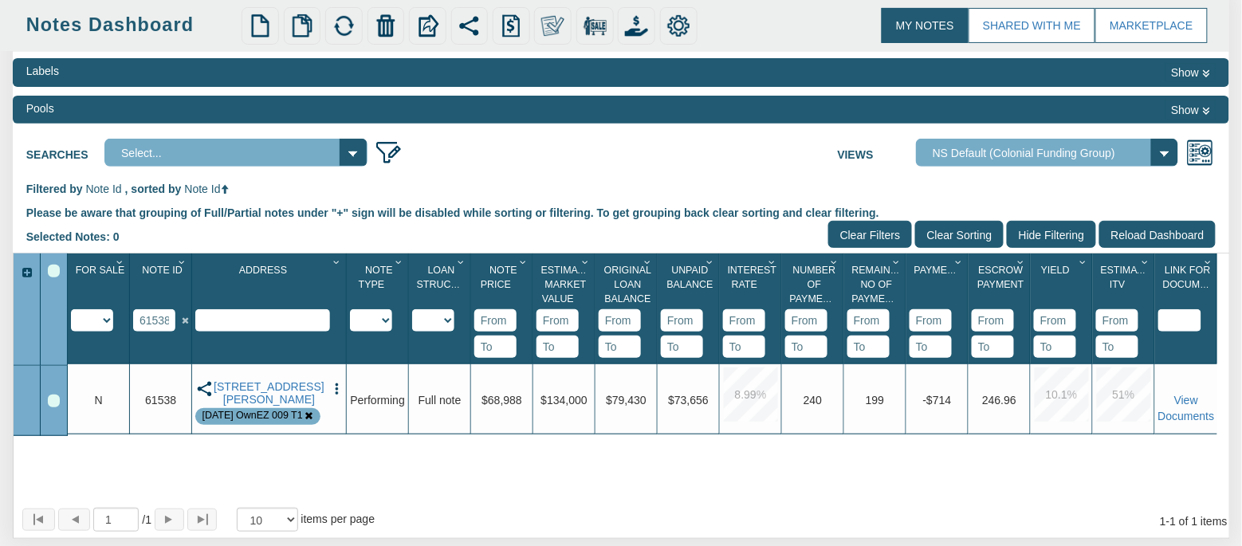
scroll to position [141, 0]
